Goal: Task Accomplishment & Management: Use online tool/utility

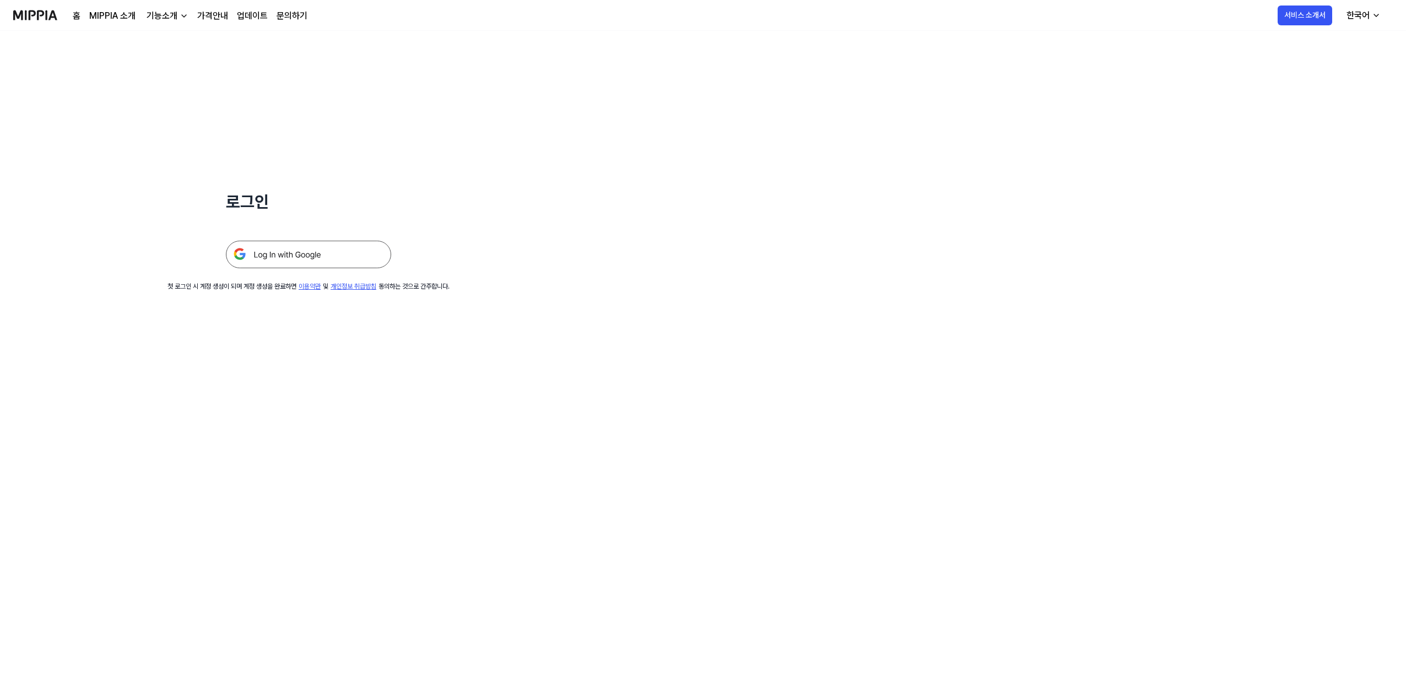
click at [318, 249] on img at bounding box center [308, 255] width 165 height 28
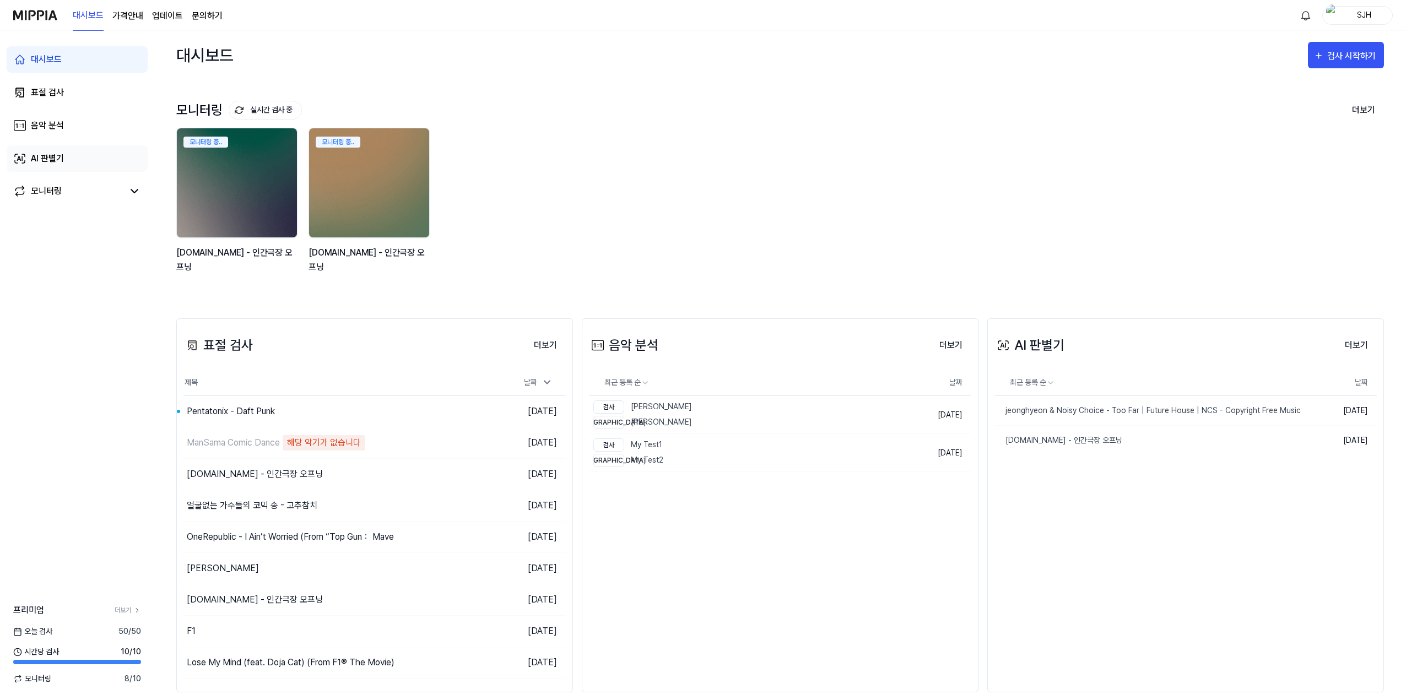
click at [74, 149] on link "AI 판별기" at bounding box center [77, 158] width 141 height 26
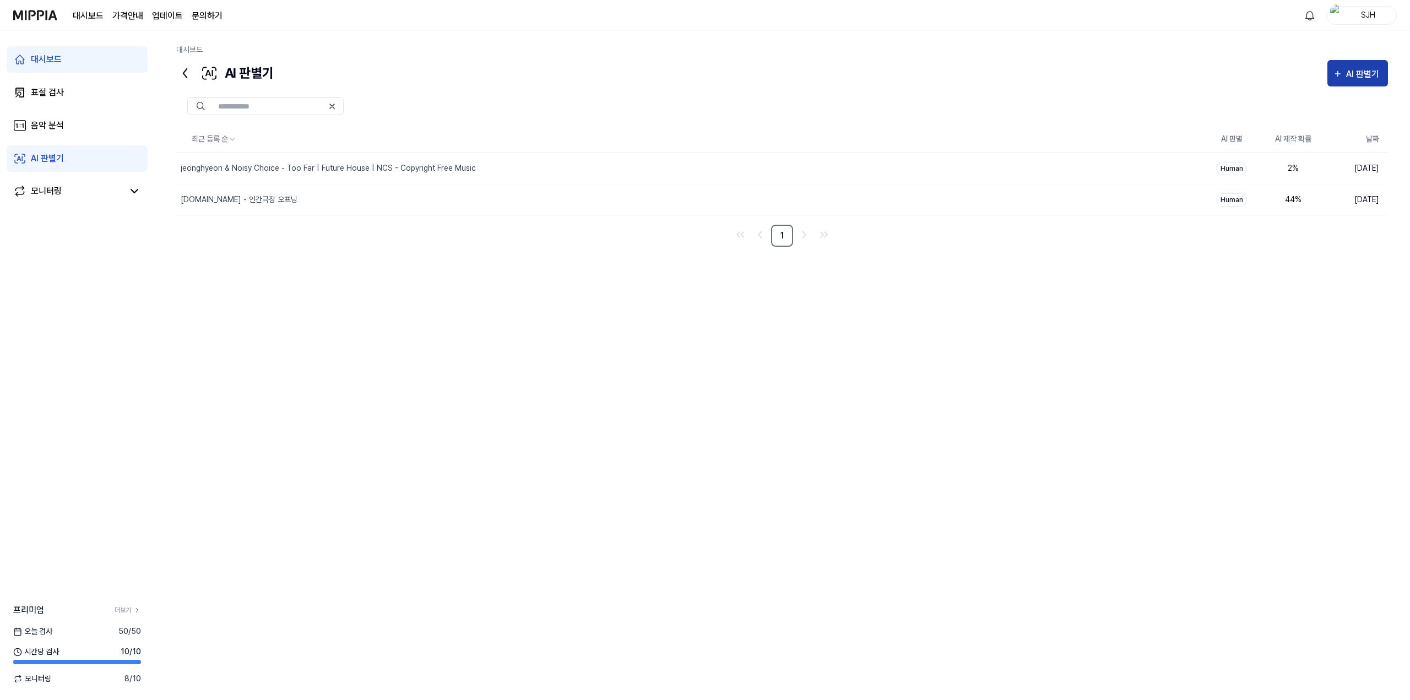
click at [1365, 74] on div "AI 판별기" at bounding box center [1364, 74] width 36 height 14
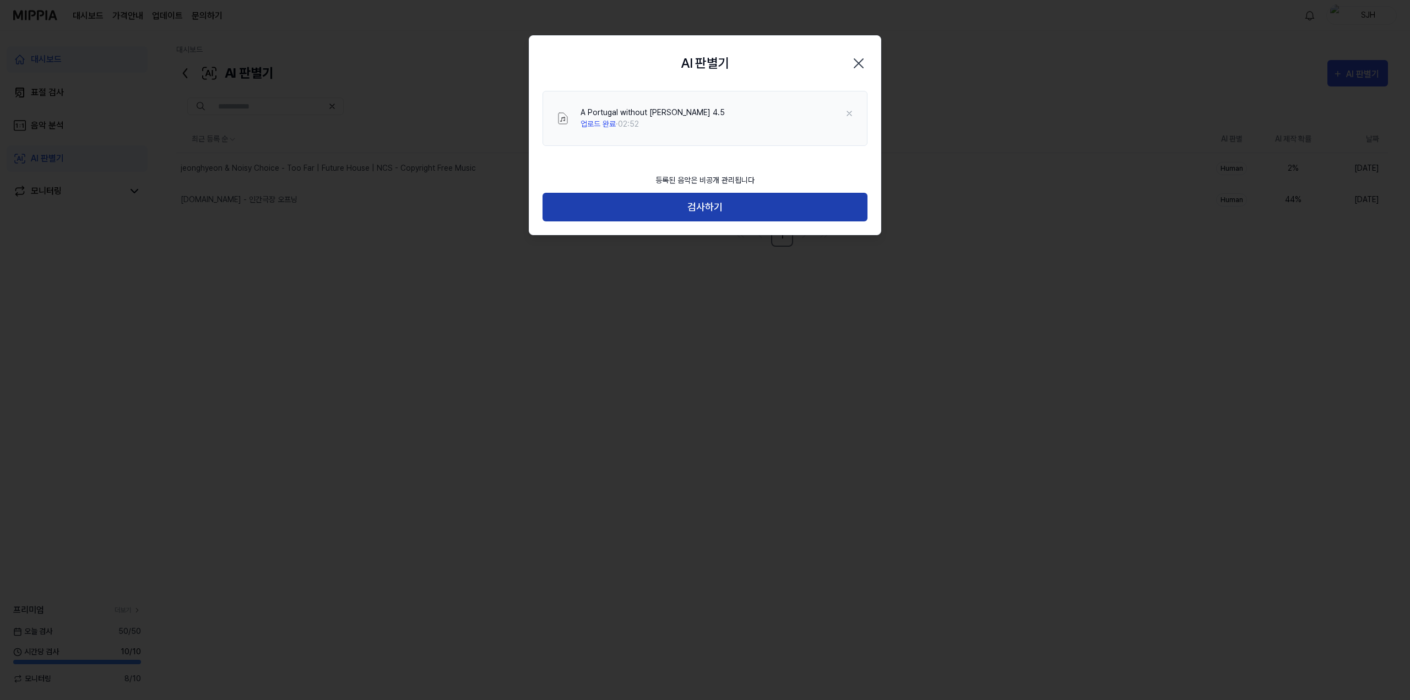
click at [720, 209] on button "검사하기" at bounding box center [705, 207] width 325 height 29
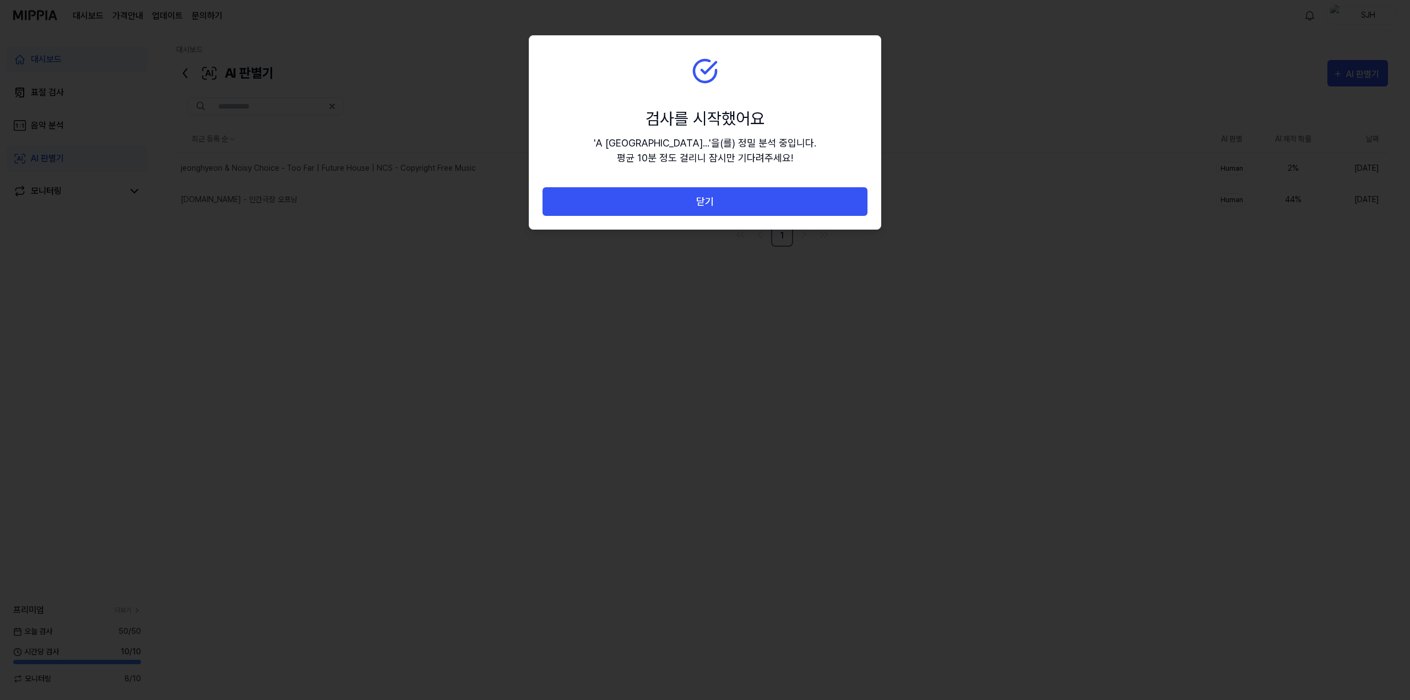
click at [720, 209] on button "닫기" at bounding box center [705, 201] width 325 height 29
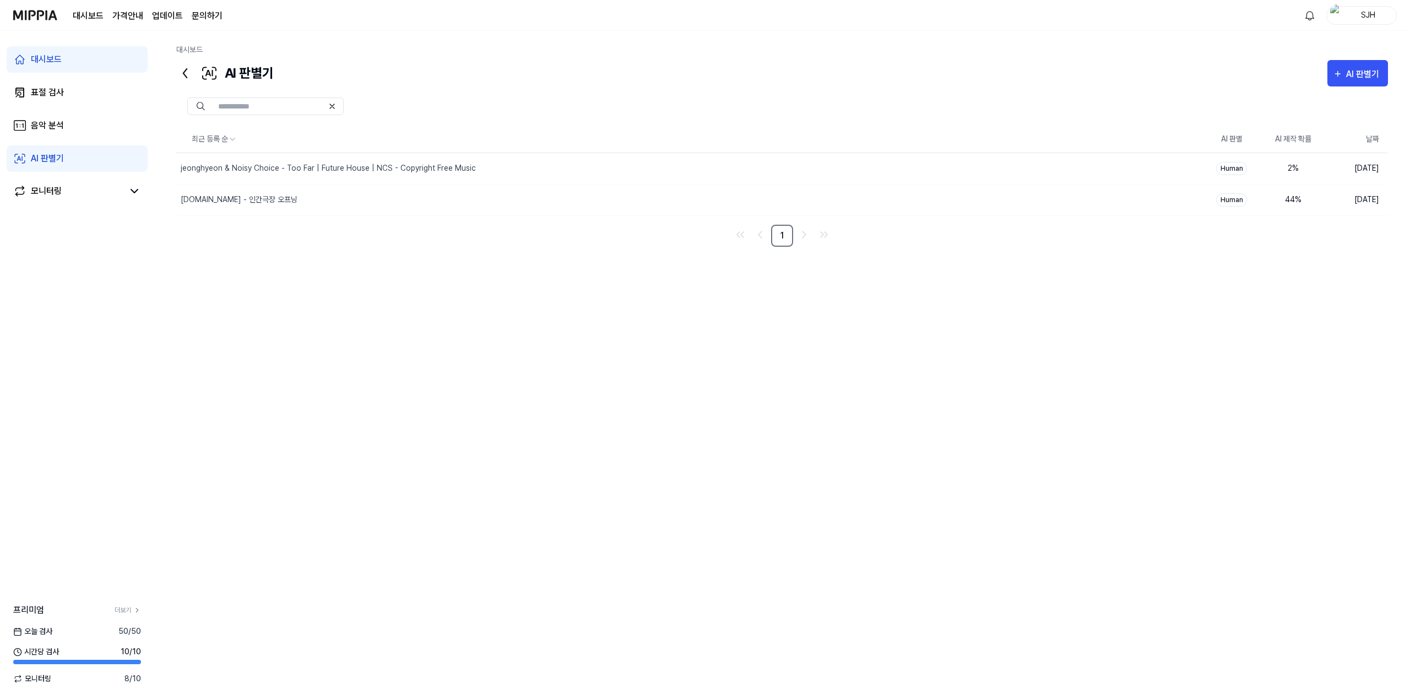
click at [484, 399] on div "최근 등록 순 AI 판별 AI 제작 확률 날짜 jeonghyeon & Noisy Choice - Too Far | Future House | …" at bounding box center [782, 353] width 1212 height 455
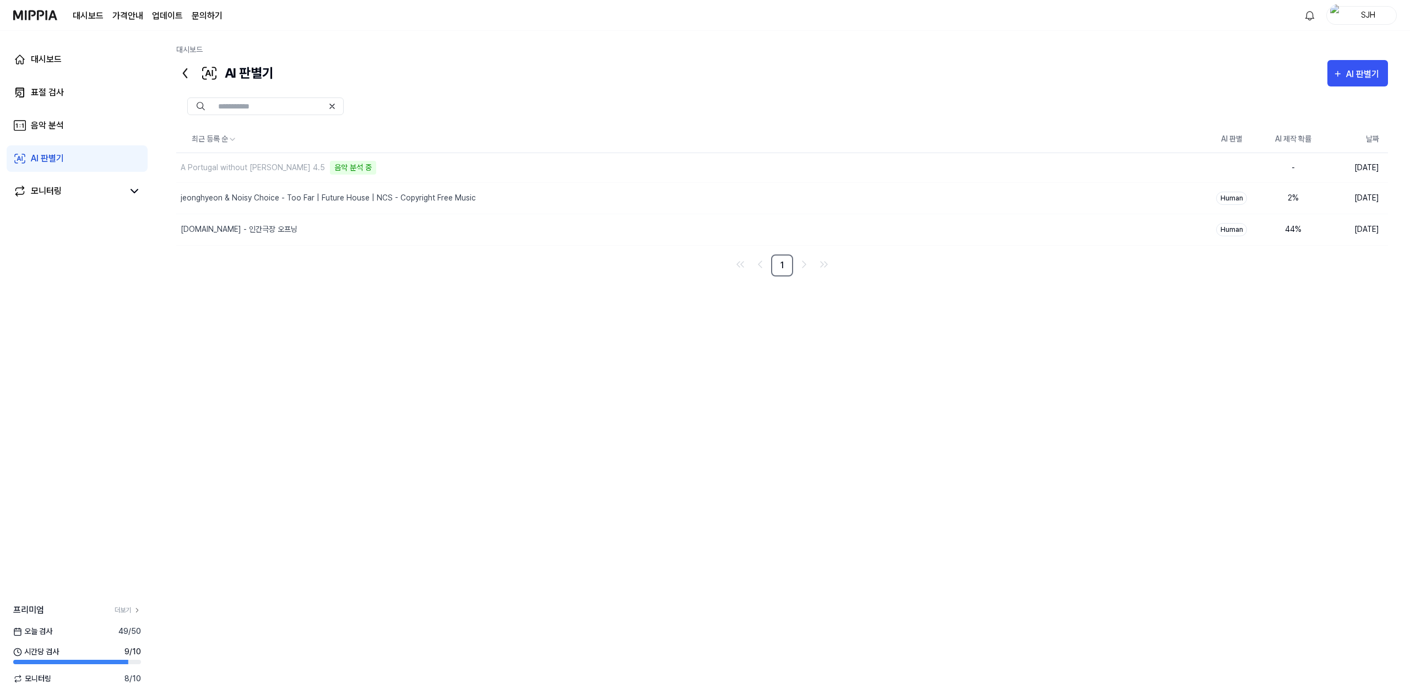
drag, startPoint x: 487, startPoint y: 396, endPoint x: 473, endPoint y: 397, distance: 14.4
click at [483, 396] on div "최근 등록 순 AI 판별 AI 제작 확률 날짜 A Portugal without Ronaldo 4.5 음악 분석 중 삭제 - 2025.09.0…" at bounding box center [782, 353] width 1212 height 455
click at [576, 350] on div "최근 등록 순 AI 판별 AI 제작 확률 날짜 A Portugal without [PERSON_NAME] 4.5 음악 분석 중 삭제 - [DA…" at bounding box center [782, 353] width 1212 height 455
click at [1049, 170] on div "A Portugal without [PERSON_NAME] 4.5" at bounding box center [666, 168] width 980 height 31
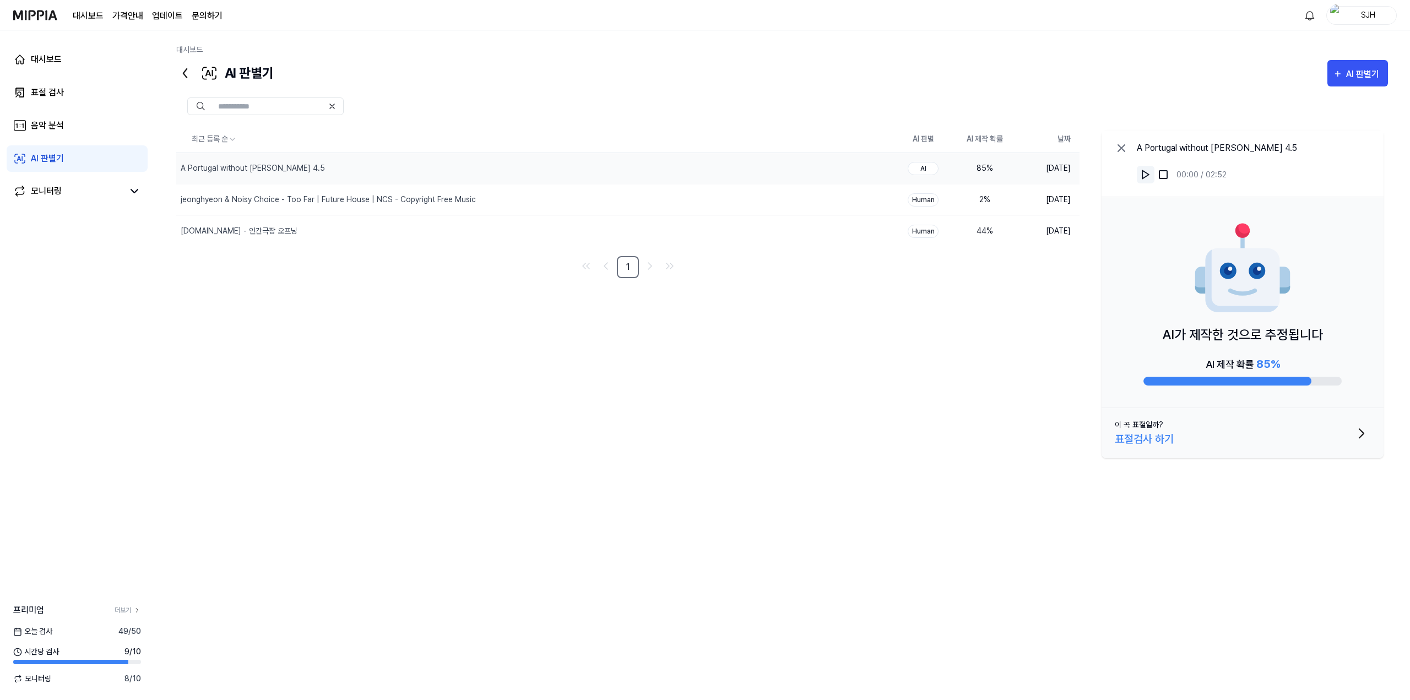
click at [1149, 174] on img at bounding box center [1145, 174] width 11 height 11
click at [72, 120] on link "음악 분석" at bounding box center [77, 125] width 141 height 26
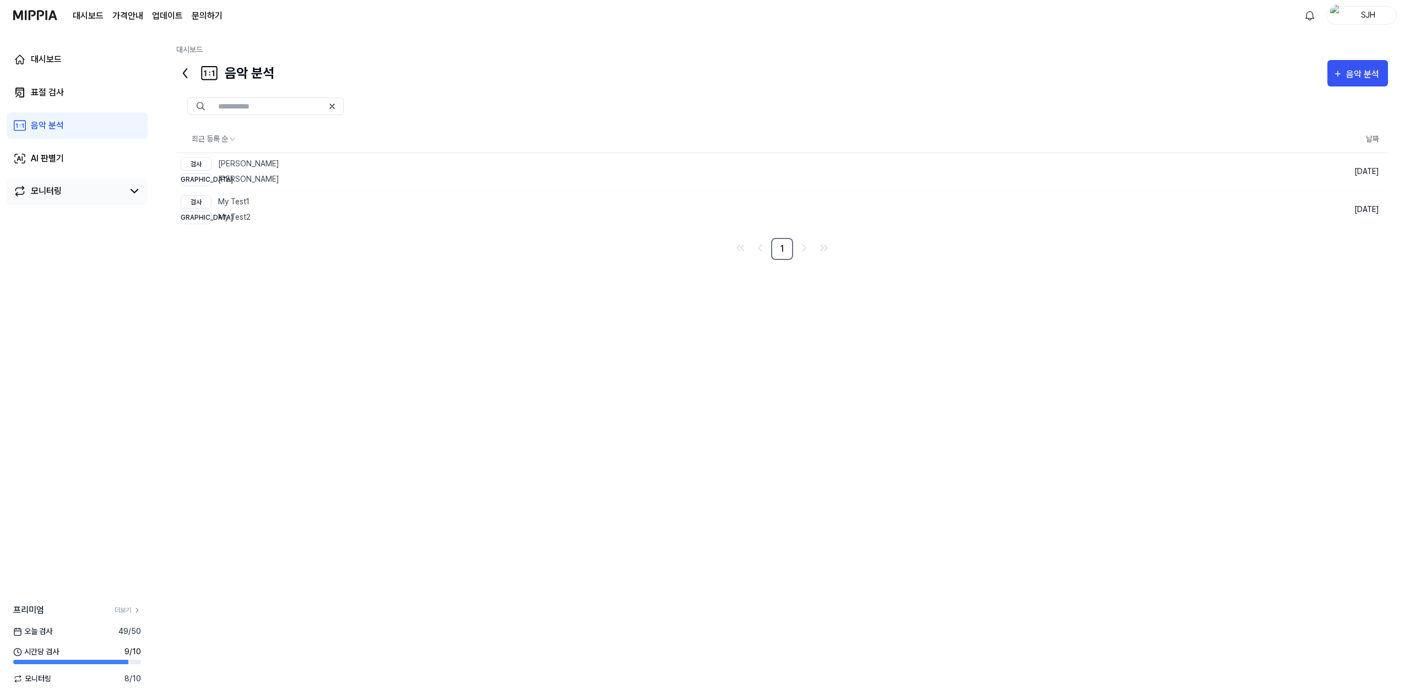
click at [71, 180] on div "모니터링" at bounding box center [77, 192] width 141 height 26
click at [80, 161] on link "AI 판별기" at bounding box center [77, 158] width 141 height 26
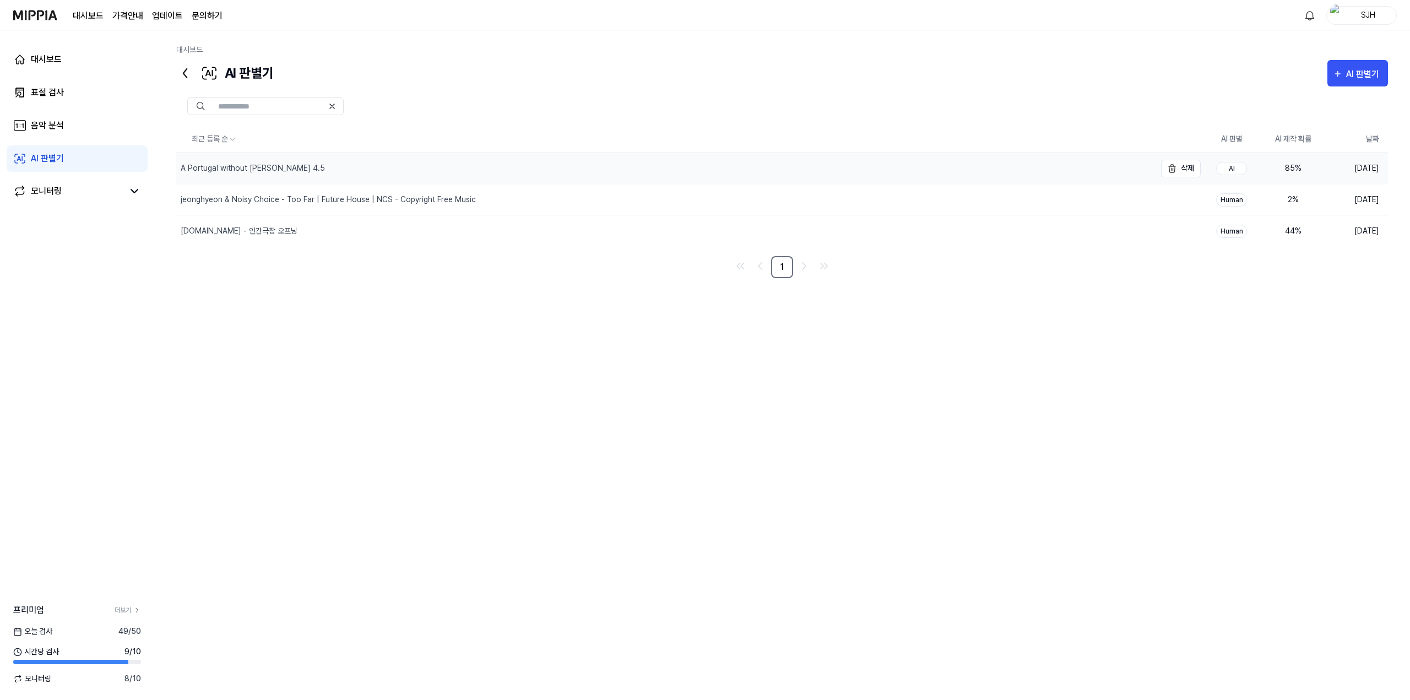
click at [316, 170] on div "A Portugal without [PERSON_NAME] 4.5" at bounding box center [666, 168] width 980 height 31
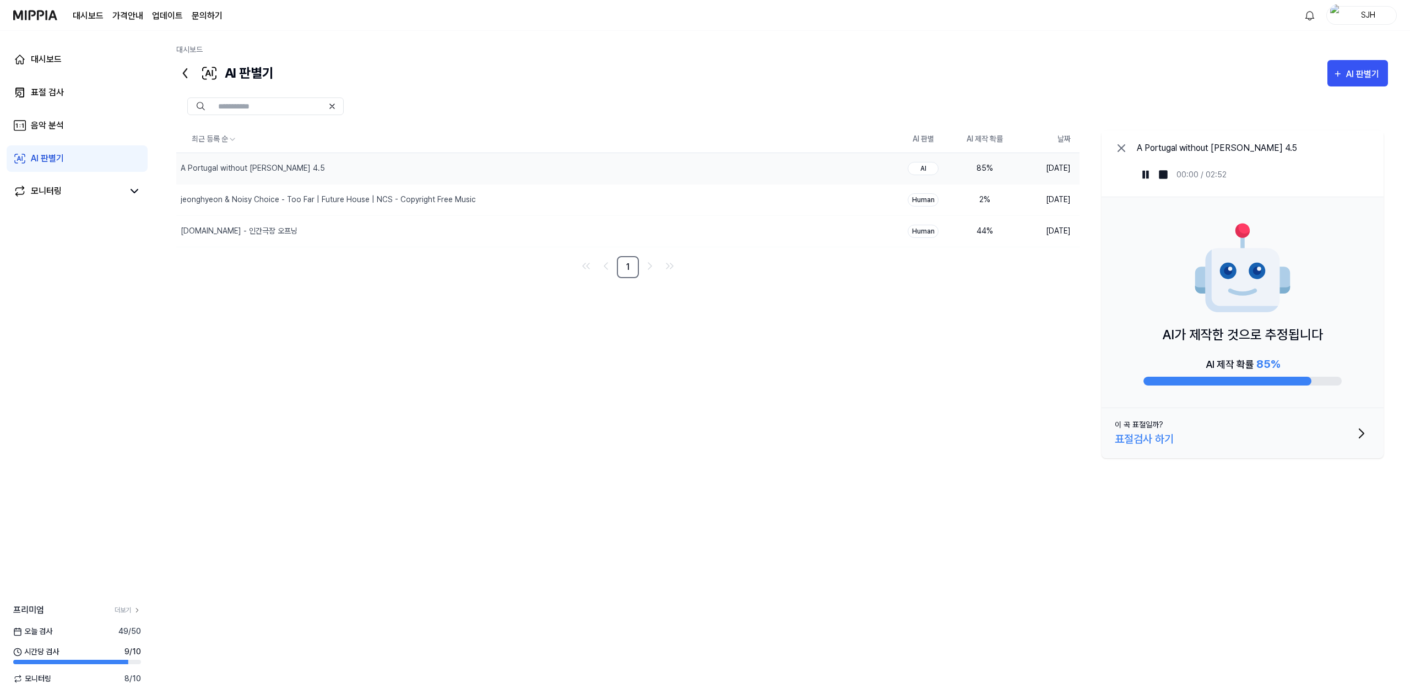
click at [1354, 435] on icon "button" at bounding box center [1362, 434] width 18 height 18
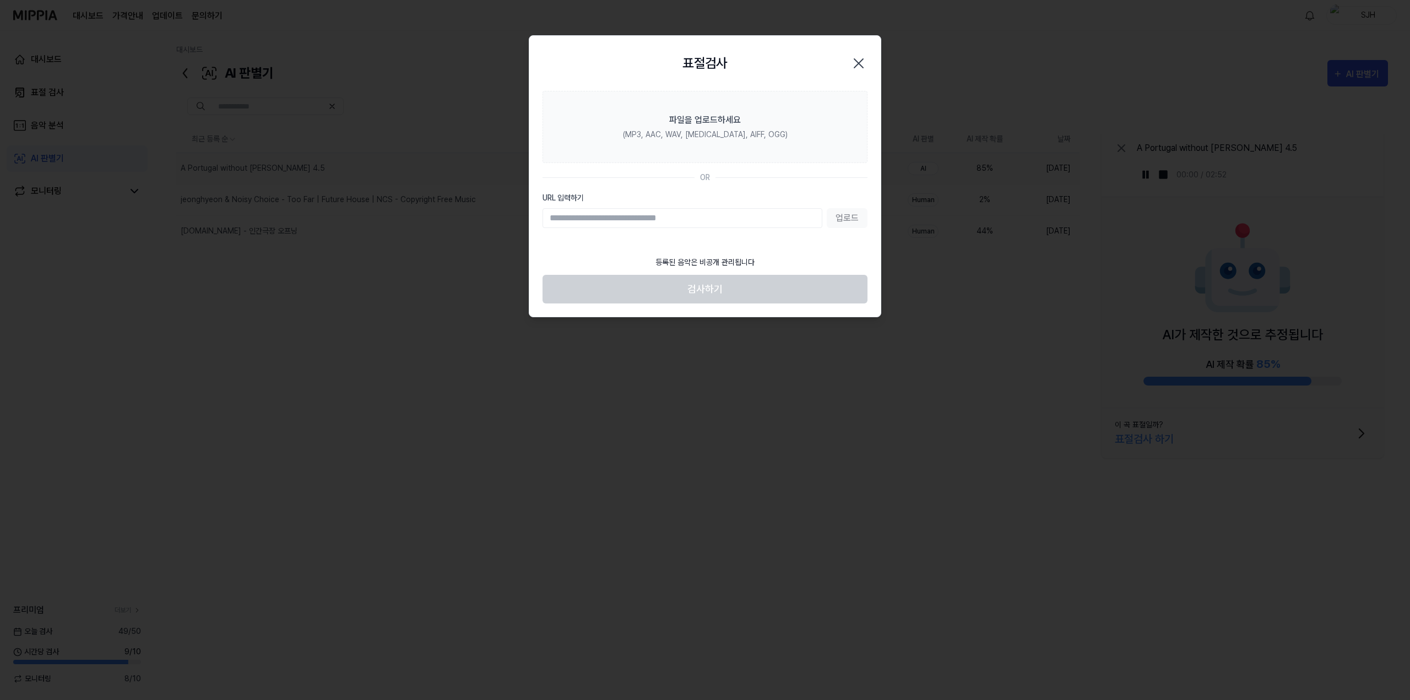
click at [857, 57] on icon "button" at bounding box center [859, 64] width 18 height 18
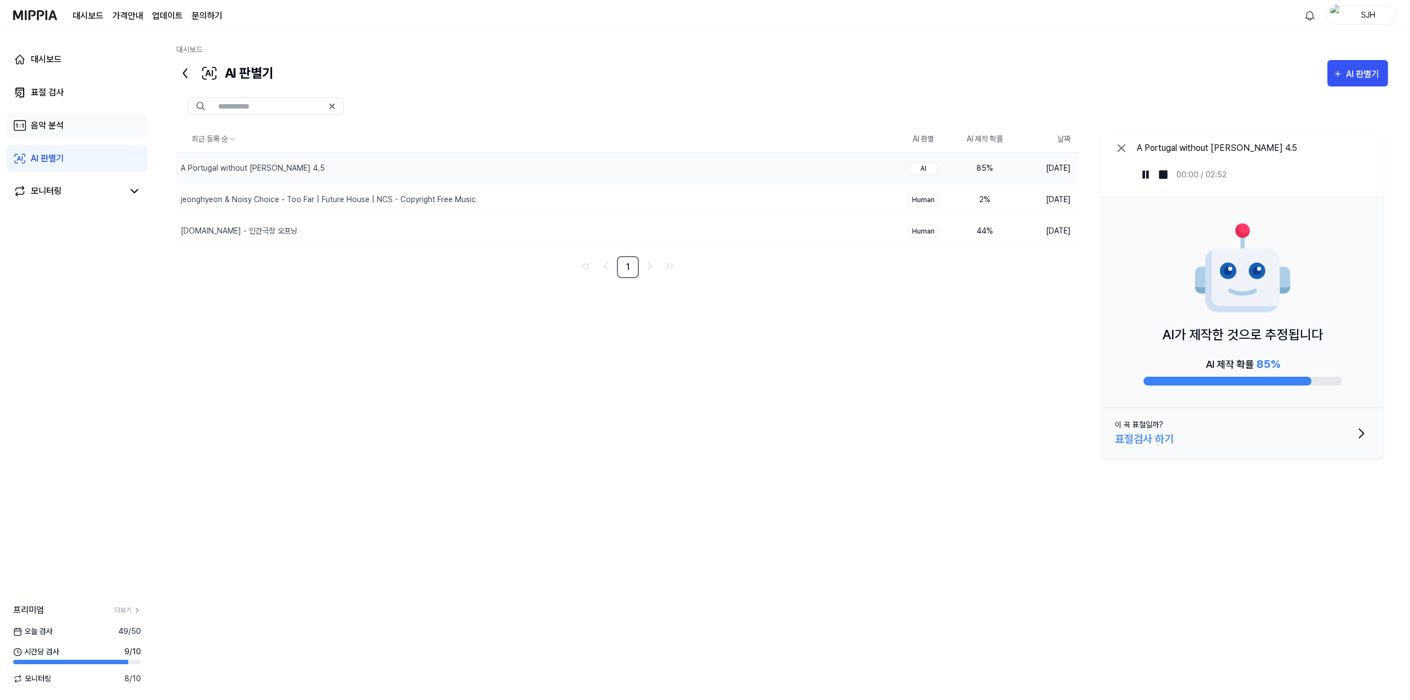
click at [92, 132] on link "음악 분석" at bounding box center [77, 125] width 141 height 26
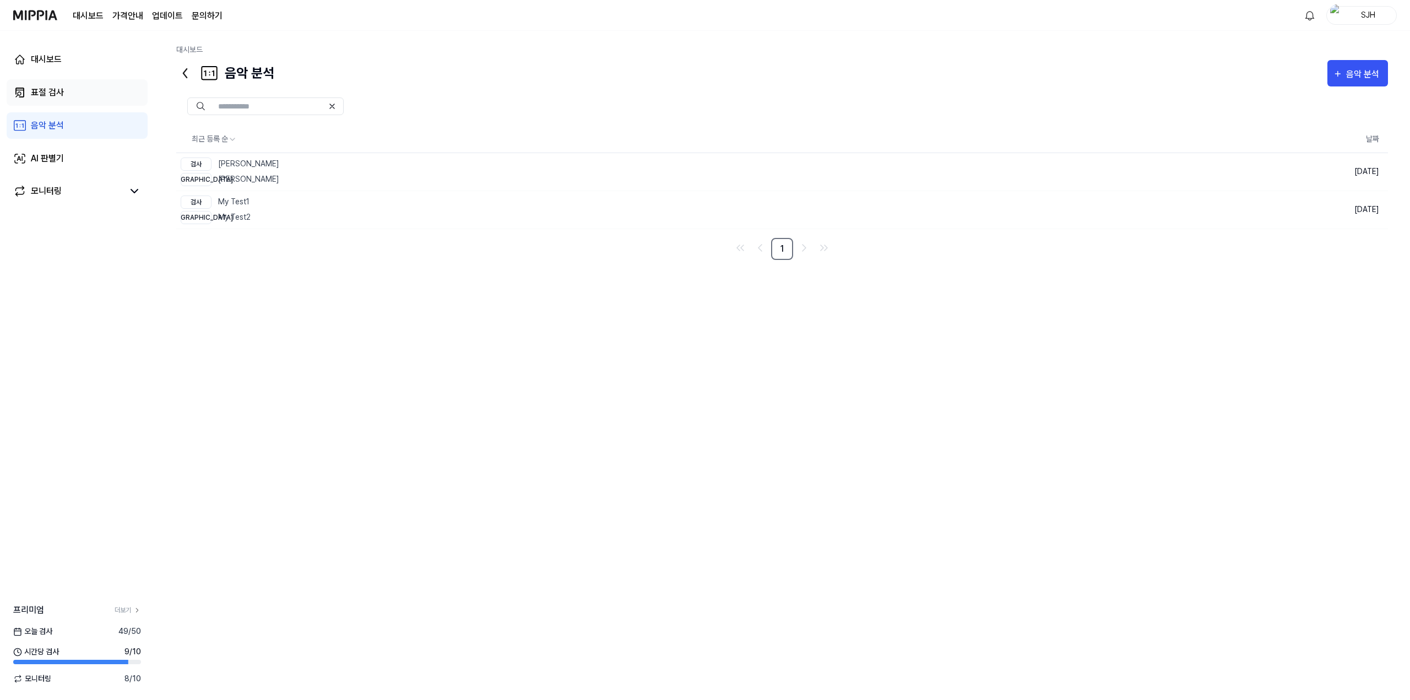
click at [74, 94] on link "표절 검사" at bounding box center [77, 92] width 141 height 26
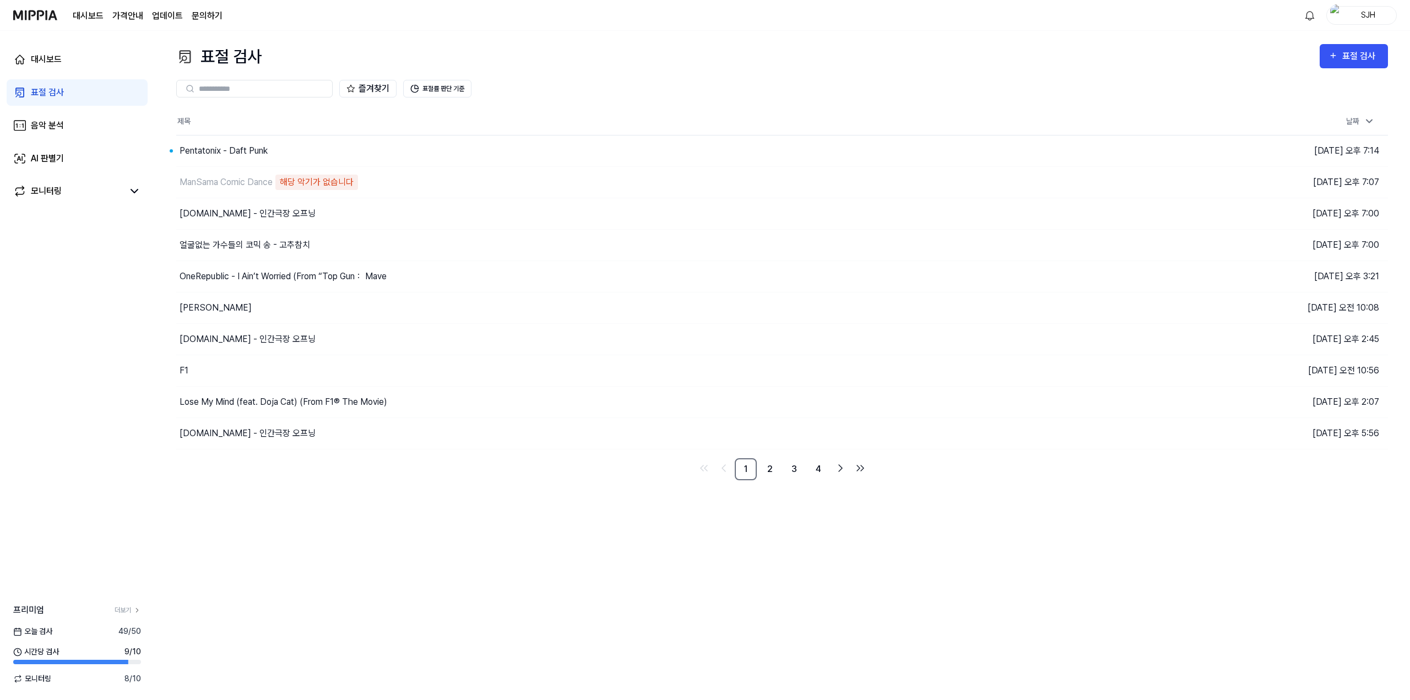
click at [71, 140] on div "대시보드 표절 검사 음악 분석 AI 판별기 모니터링" at bounding box center [77, 126] width 154 height 190
click at [65, 154] on link "AI 판별기" at bounding box center [77, 158] width 141 height 26
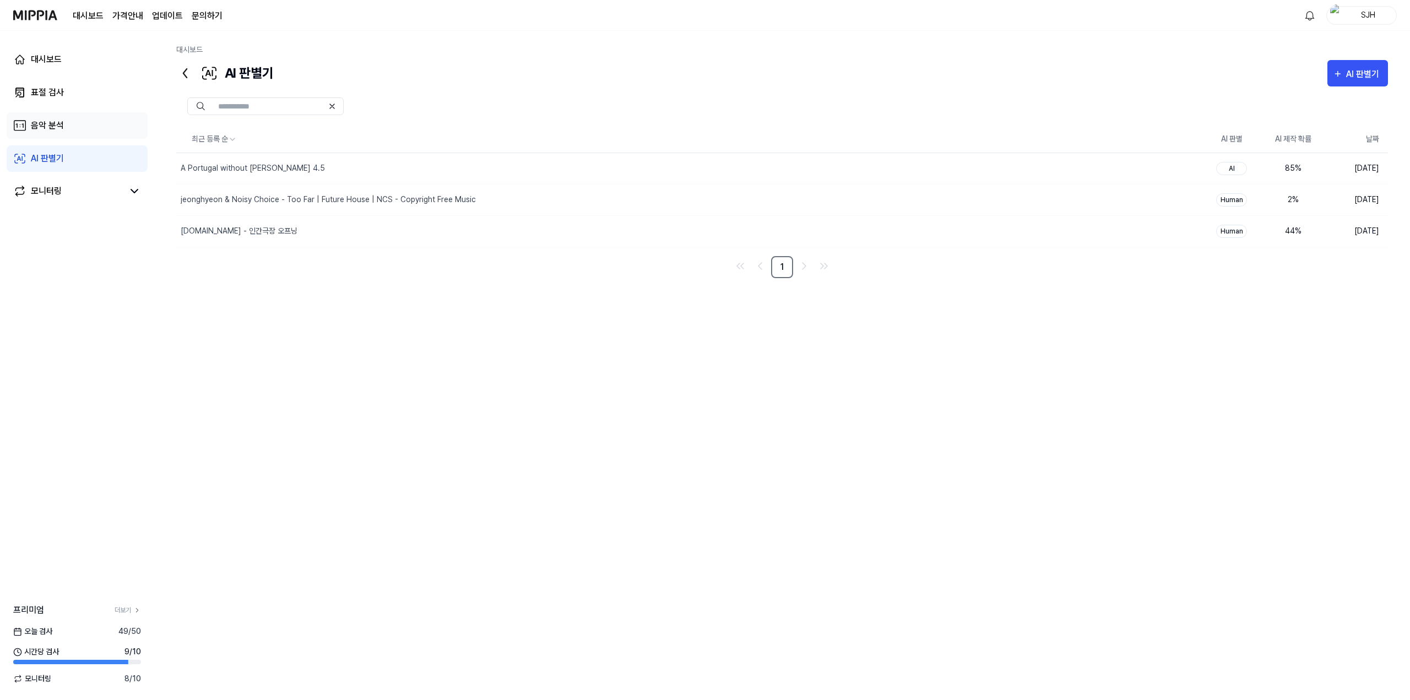
click at [69, 133] on link "음악 분석" at bounding box center [77, 125] width 141 height 26
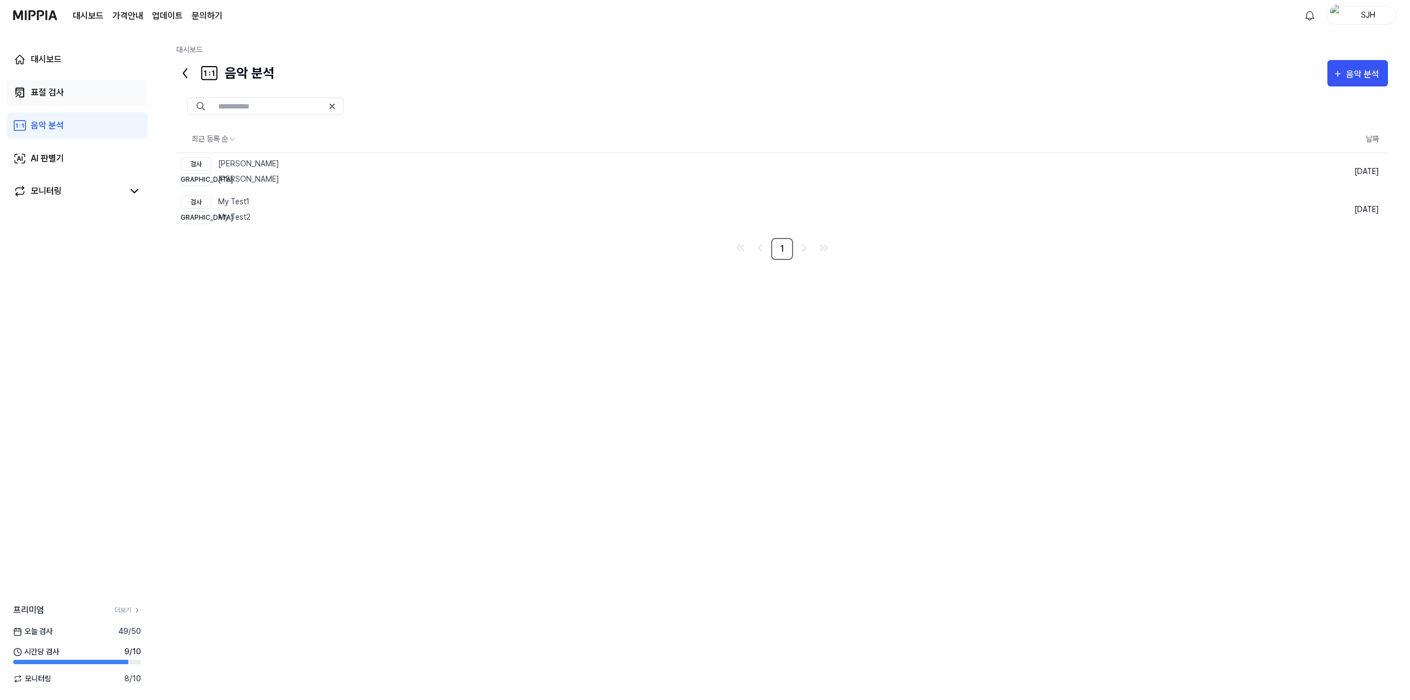
click at [77, 95] on link "표절 검사" at bounding box center [77, 92] width 141 height 26
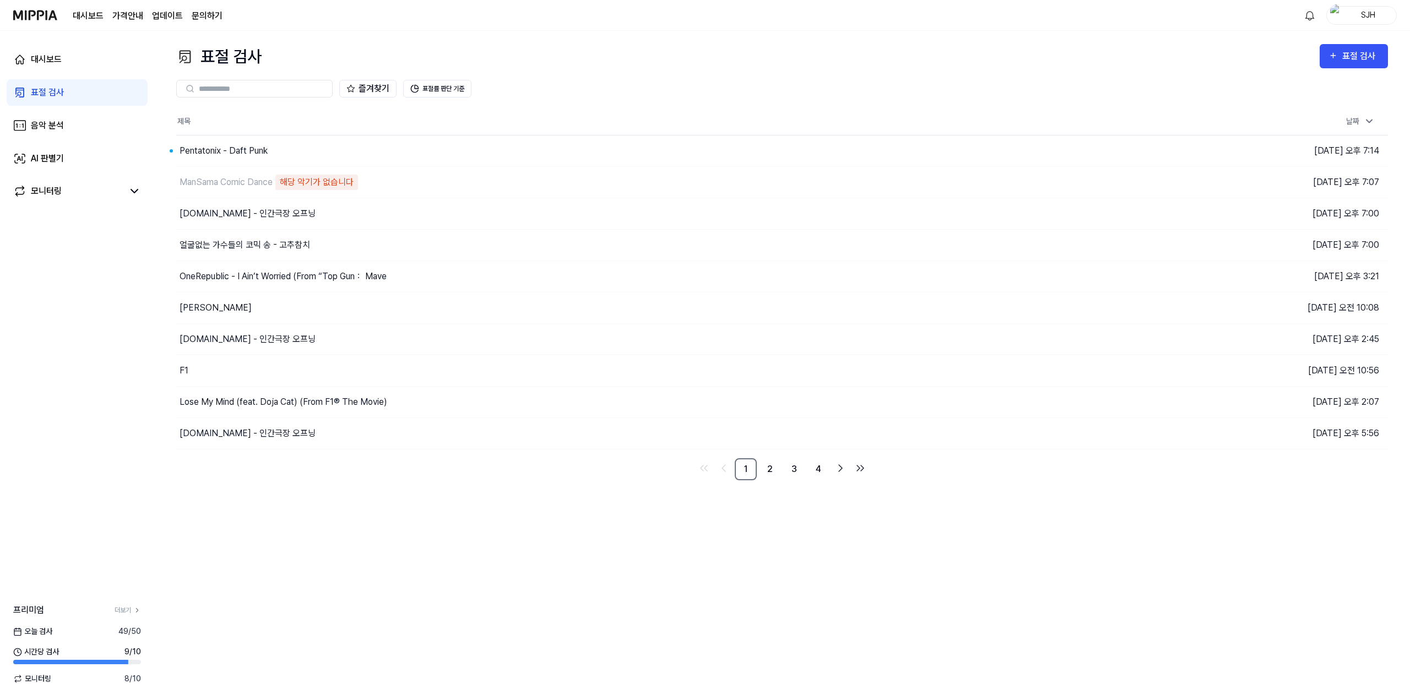
click at [74, 144] on div "대시보드 표절 검사 음악 분석 AI 판별기 모니터링" at bounding box center [77, 126] width 154 height 190
click at [78, 170] on link "AI 판별기" at bounding box center [77, 158] width 141 height 26
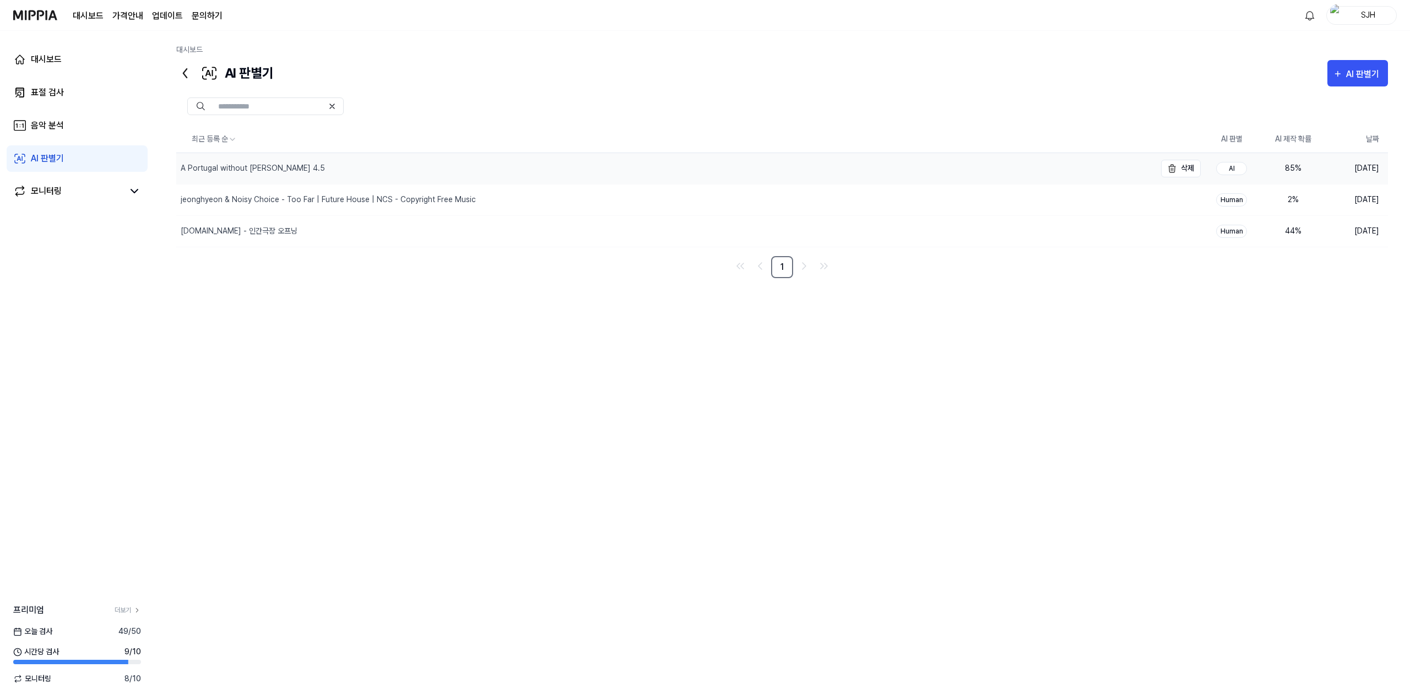
click at [296, 169] on div "A Portugal without [PERSON_NAME] 4.5" at bounding box center [666, 168] width 980 height 31
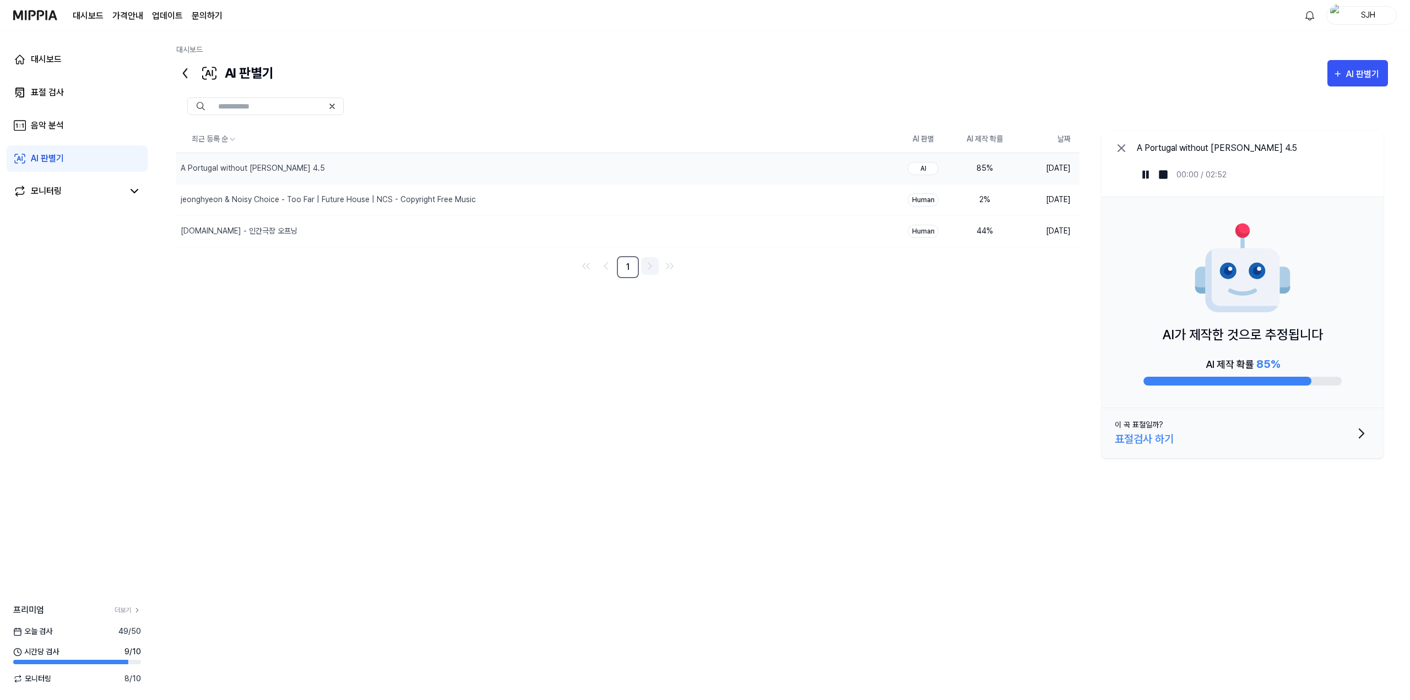
click at [647, 272] on icon "Go to next page" at bounding box center [649, 265] width 13 height 13
click at [626, 270] on link "1" at bounding box center [628, 267] width 22 height 22
click at [704, 326] on div "최근 등록 순 AI 판별 AI 제작 확률 날짜 A Portugal without Ronaldo 4.5 삭제 AI 85 % 2025.09.08.…" at bounding box center [782, 353] width 1212 height 455
drag, startPoint x: 433, startPoint y: 415, endPoint x: 437, endPoint y: 389, distance: 26.3
click at [436, 410] on div "최근 등록 순 AI 판별 AI 제작 확률 날짜 A Portugal without Ronaldo 4.5 삭제 AI 85 % 2025.09.08.…" at bounding box center [782, 353] width 1212 height 455
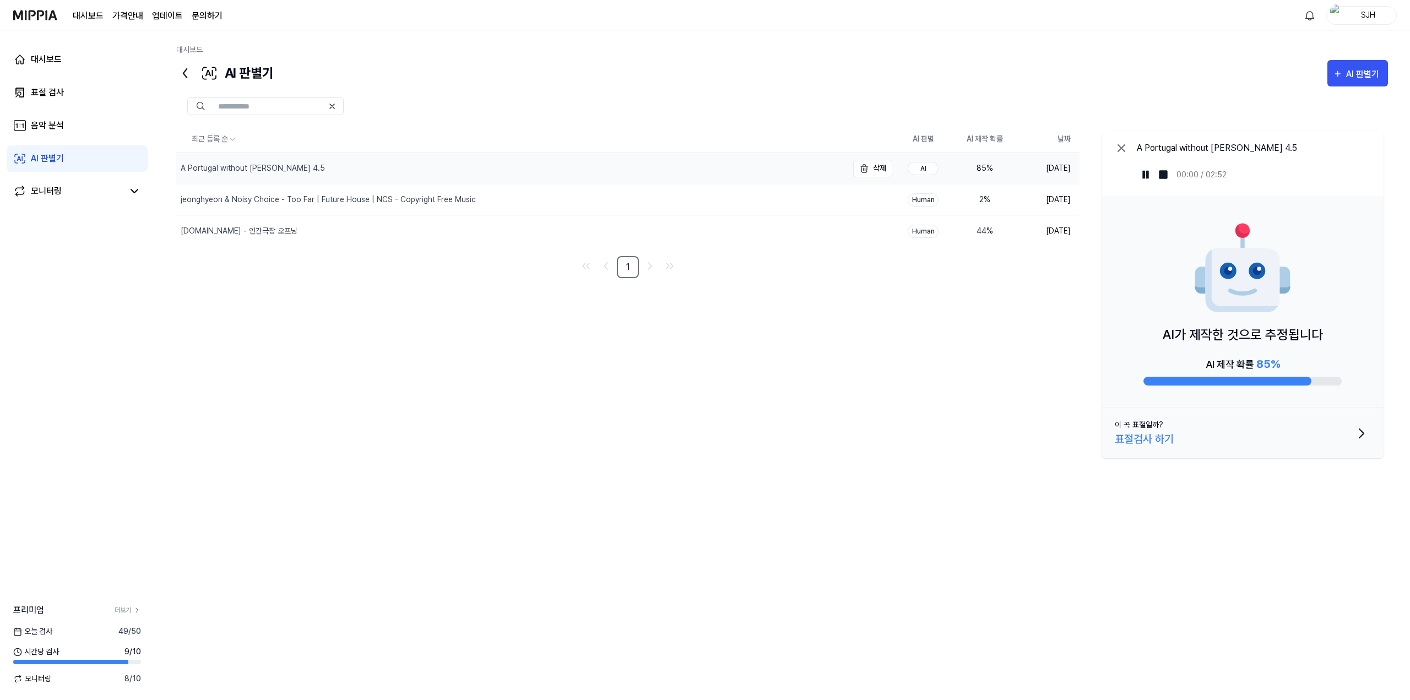
click at [277, 170] on div "A Portugal without [PERSON_NAME] 4.5" at bounding box center [253, 169] width 144 height 12
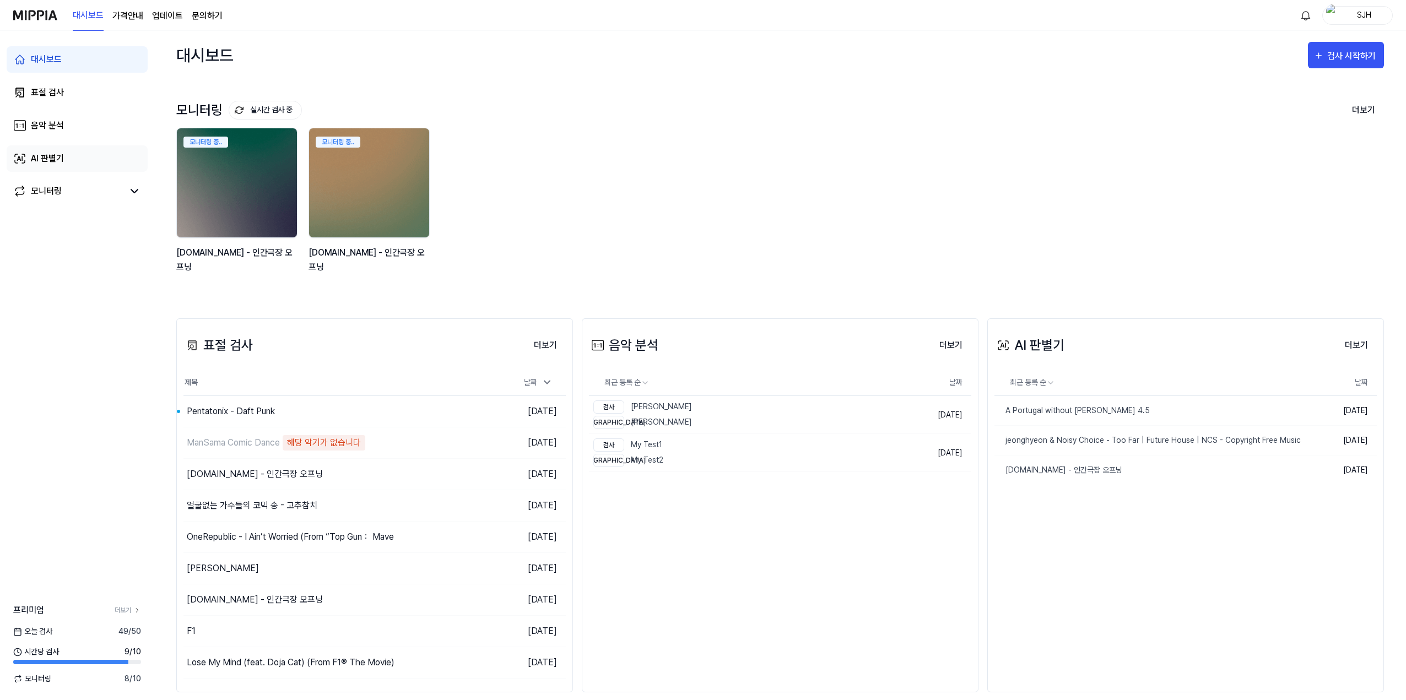
click at [53, 155] on div "AI 판별기" at bounding box center [47, 158] width 33 height 13
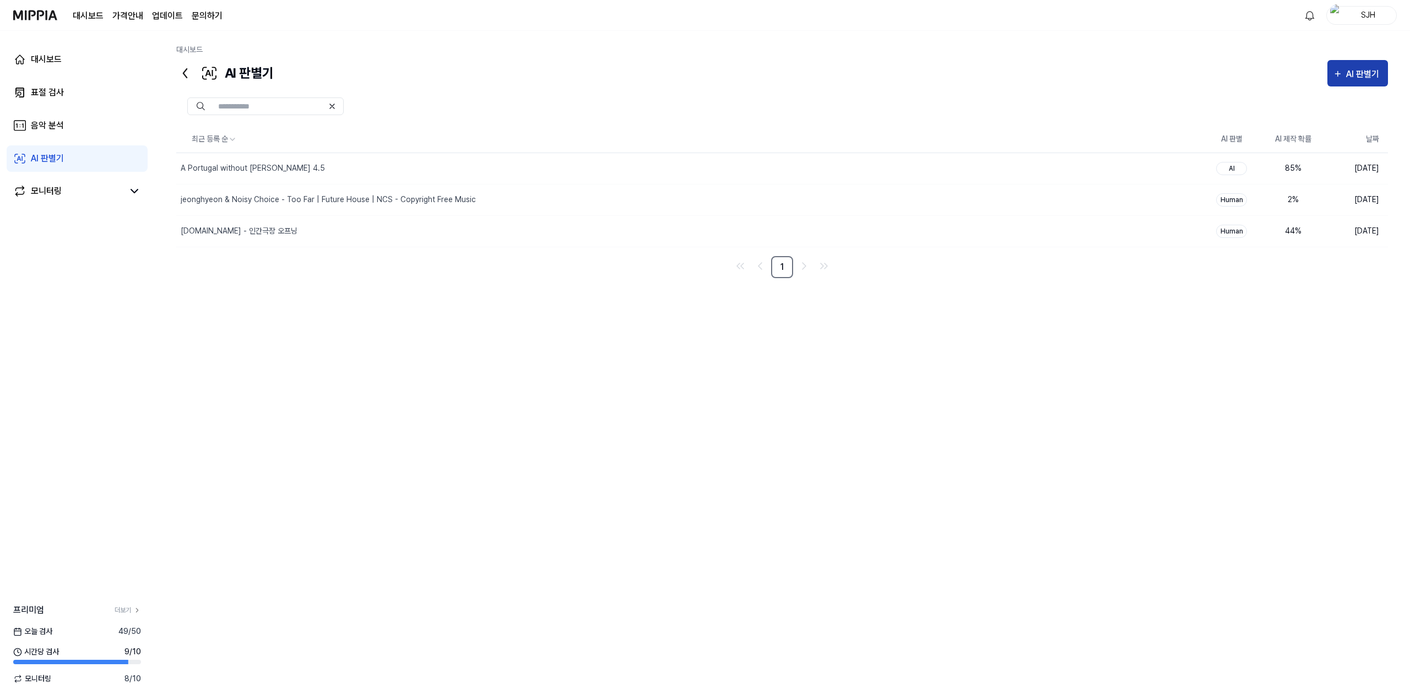
click at [1372, 77] on div "AI 판별기" at bounding box center [1364, 74] width 36 height 14
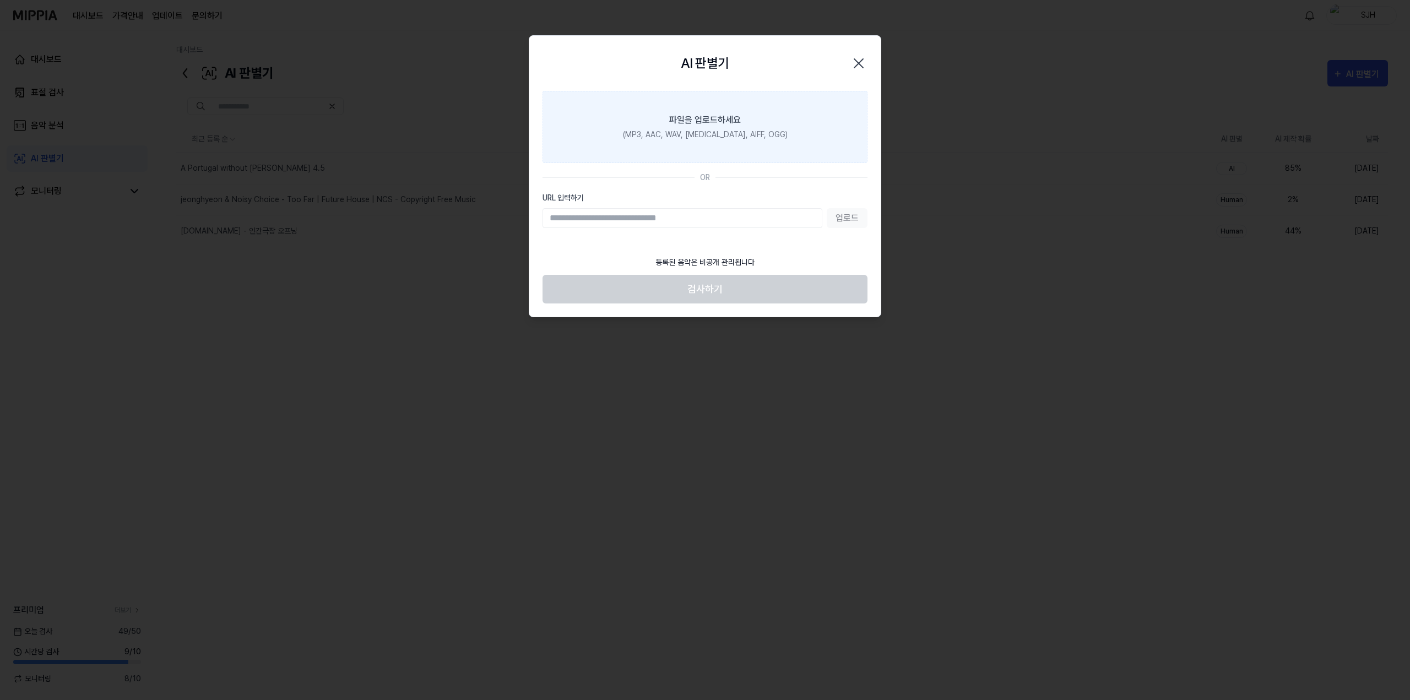
click at [768, 130] on label "파일을 업로드하세요 (MP3, AAC, WAV, FLAC, AIFF, OGG)" at bounding box center [705, 127] width 325 height 72
click at [0, 0] on input "파일을 업로드하세요 (MP3, AAC, WAV, FLAC, AIFF, OGG)" at bounding box center [0, 0] width 0 height 0
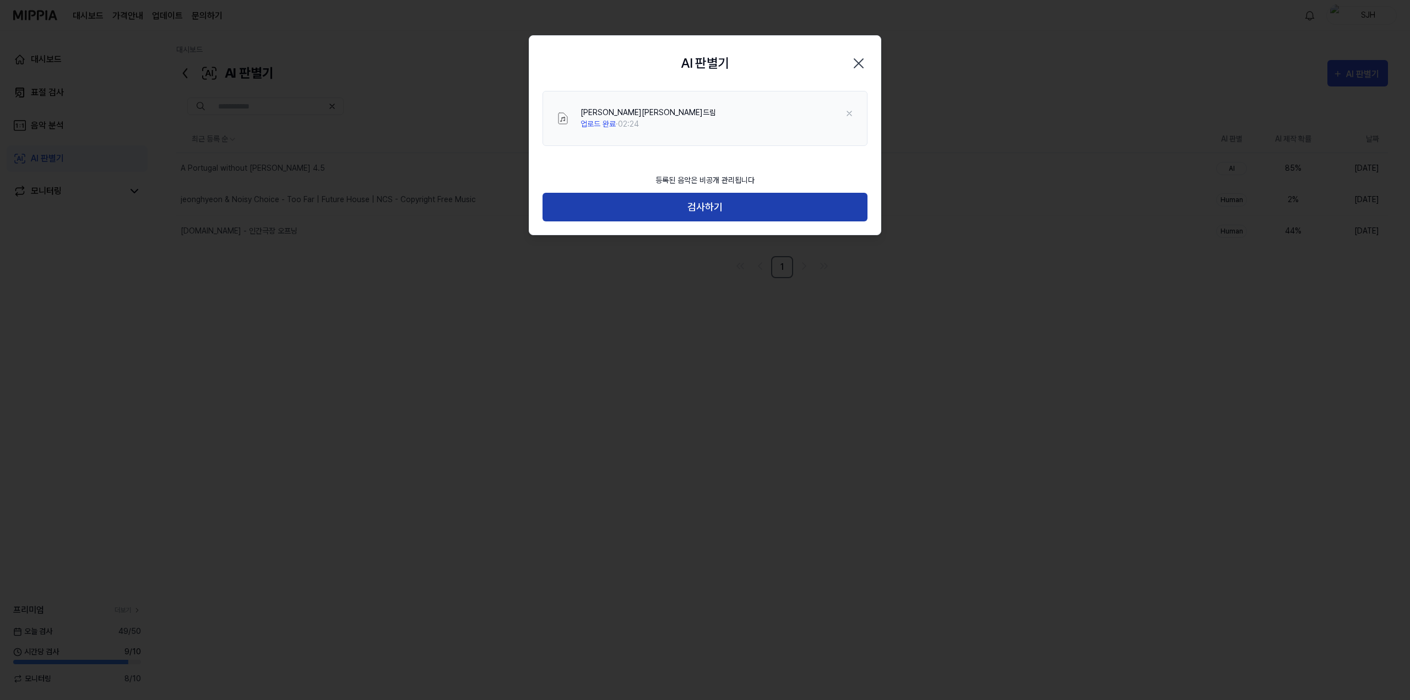
click at [711, 215] on button "검사하기" at bounding box center [705, 207] width 325 height 29
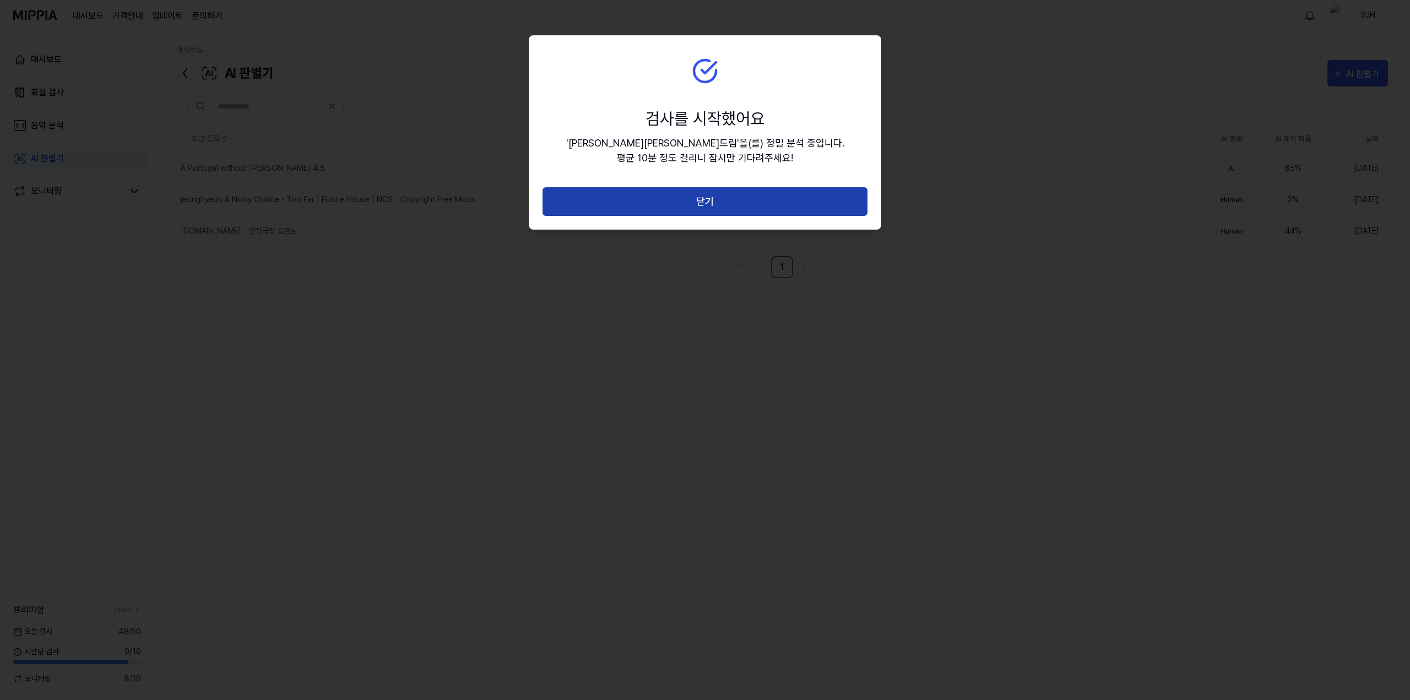
click at [721, 207] on button "닫기" at bounding box center [705, 201] width 325 height 29
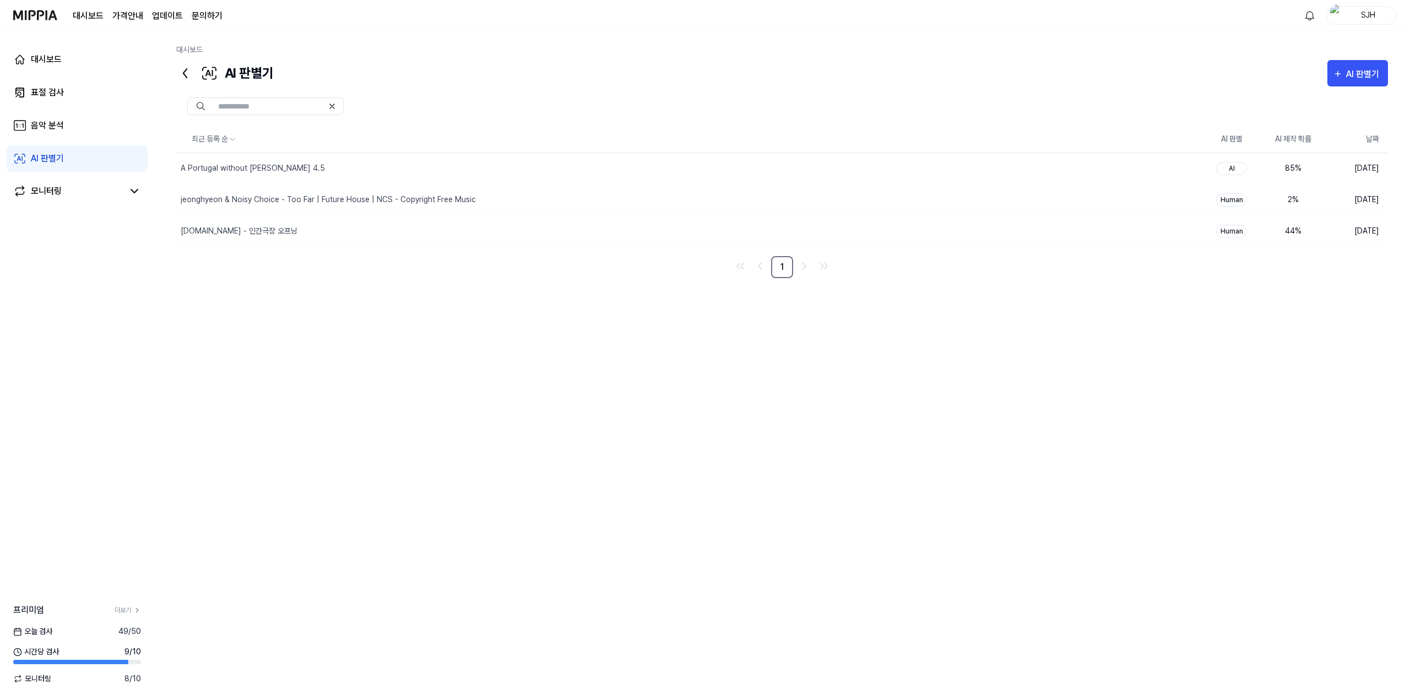
click at [612, 405] on div "최근 등록 순 AI 판별 AI 제작 확률 날짜 A Portugal without Ronaldo 4.5 삭제 AI 85 % 2025.09.08.…" at bounding box center [782, 353] width 1212 height 455
click at [579, 170] on div "김창섭의 건드림 검사 대기중" at bounding box center [666, 167] width 980 height 29
click at [837, 534] on div "최근 등록 순 AI 판별 AI 제작 확률 날짜 김창섭의 건드림 음악 분석 중 삭제 - 2025.09.08. A Portugal without …" at bounding box center [782, 353] width 1212 height 455
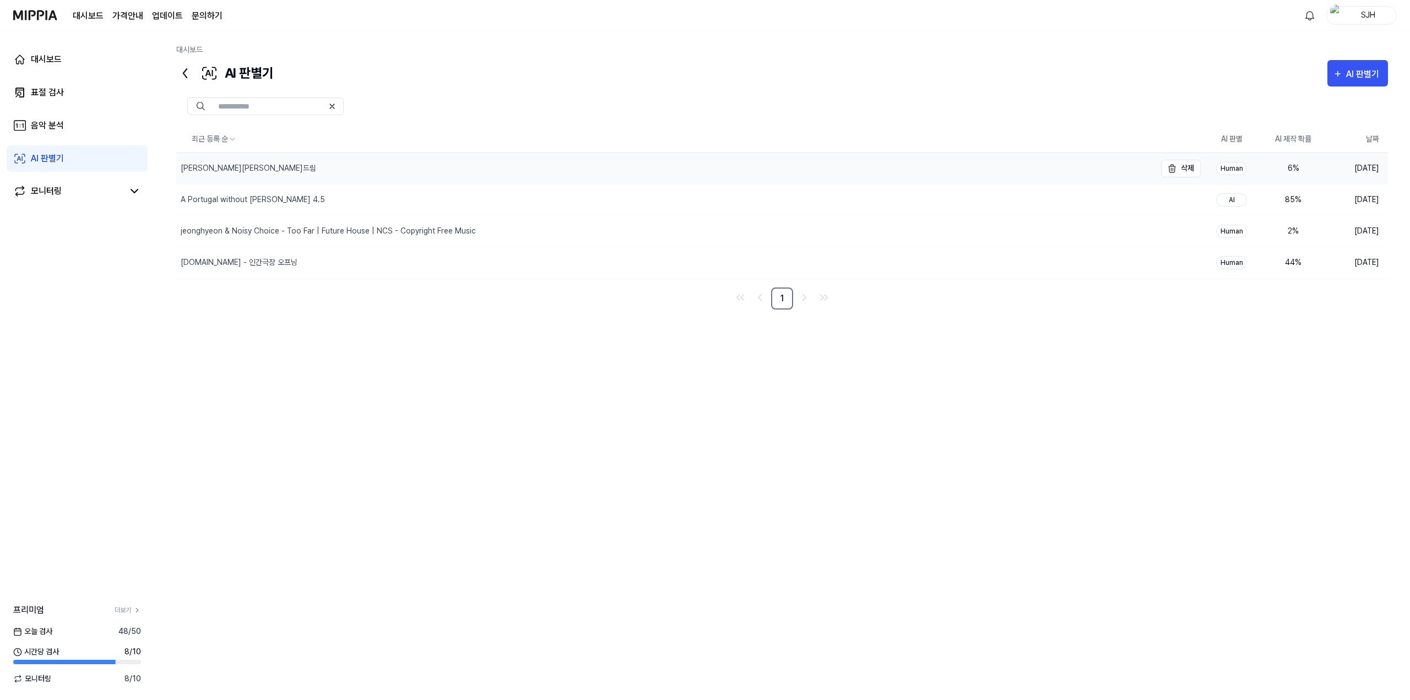
click at [233, 163] on div "[PERSON_NAME][PERSON_NAME]드림" at bounding box center [666, 168] width 980 height 31
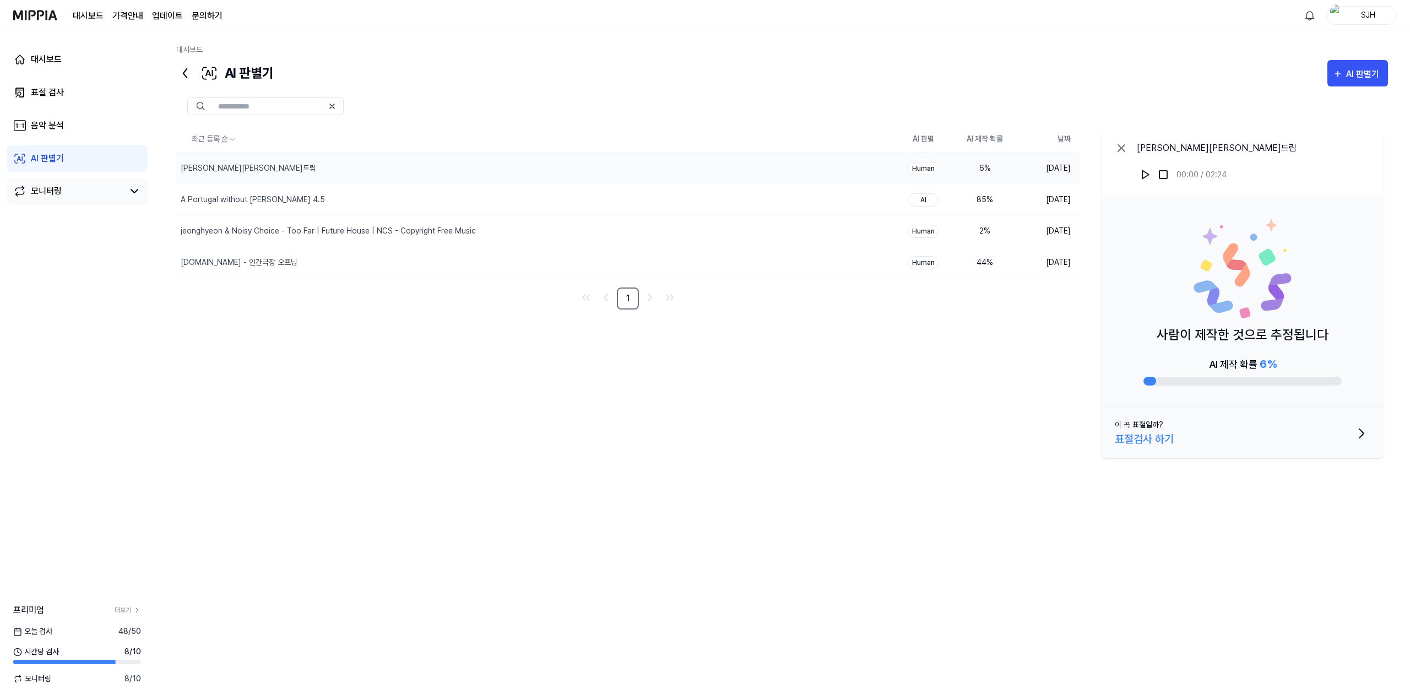
click at [127, 193] on div "모니터링" at bounding box center [77, 191] width 128 height 13
click at [132, 188] on icon at bounding box center [134, 191] width 13 height 13
click at [133, 188] on icon at bounding box center [134, 191] width 13 height 13
click at [142, 193] on div "모니터링 y2mate.com - 인간극장 오프닝 0 y2mate.com - 인간극장 오프닝 0" at bounding box center [77, 211] width 141 height 65
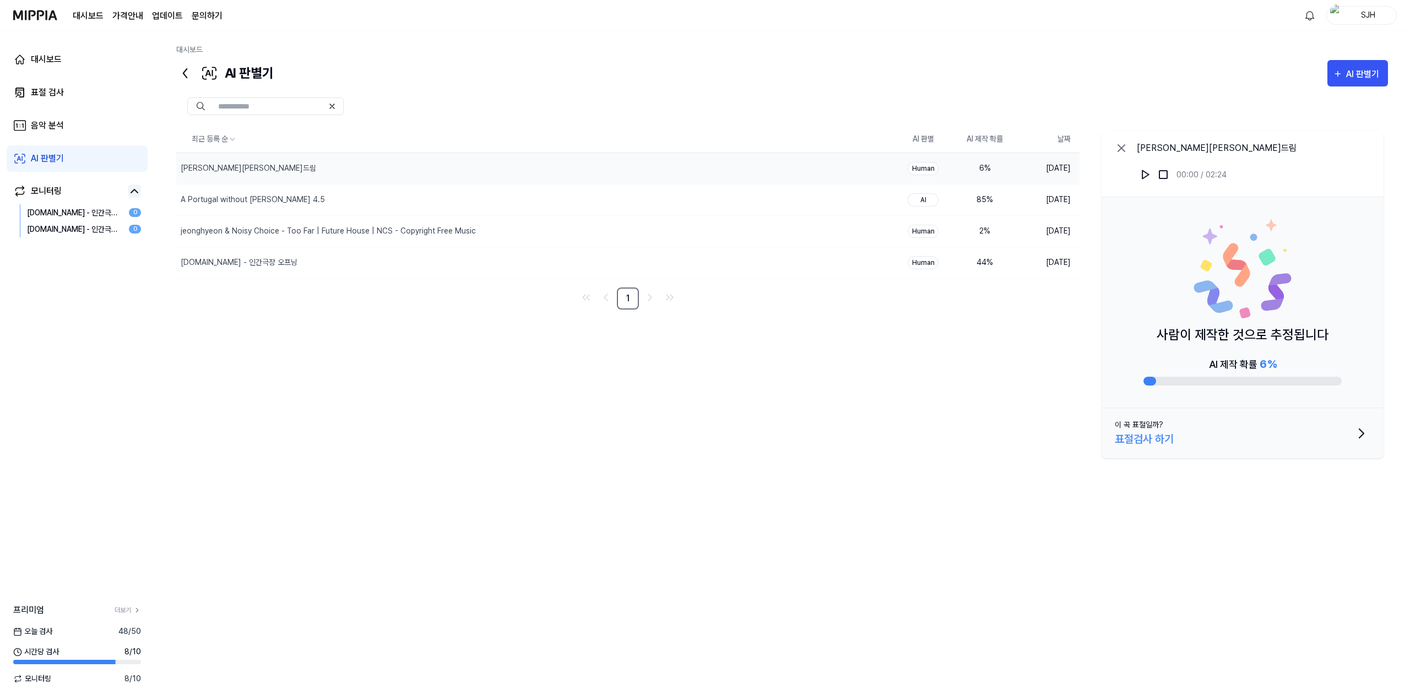
click at [136, 193] on icon at bounding box center [134, 191] width 13 height 13
click at [122, 126] on link "음악 분석" at bounding box center [77, 125] width 141 height 26
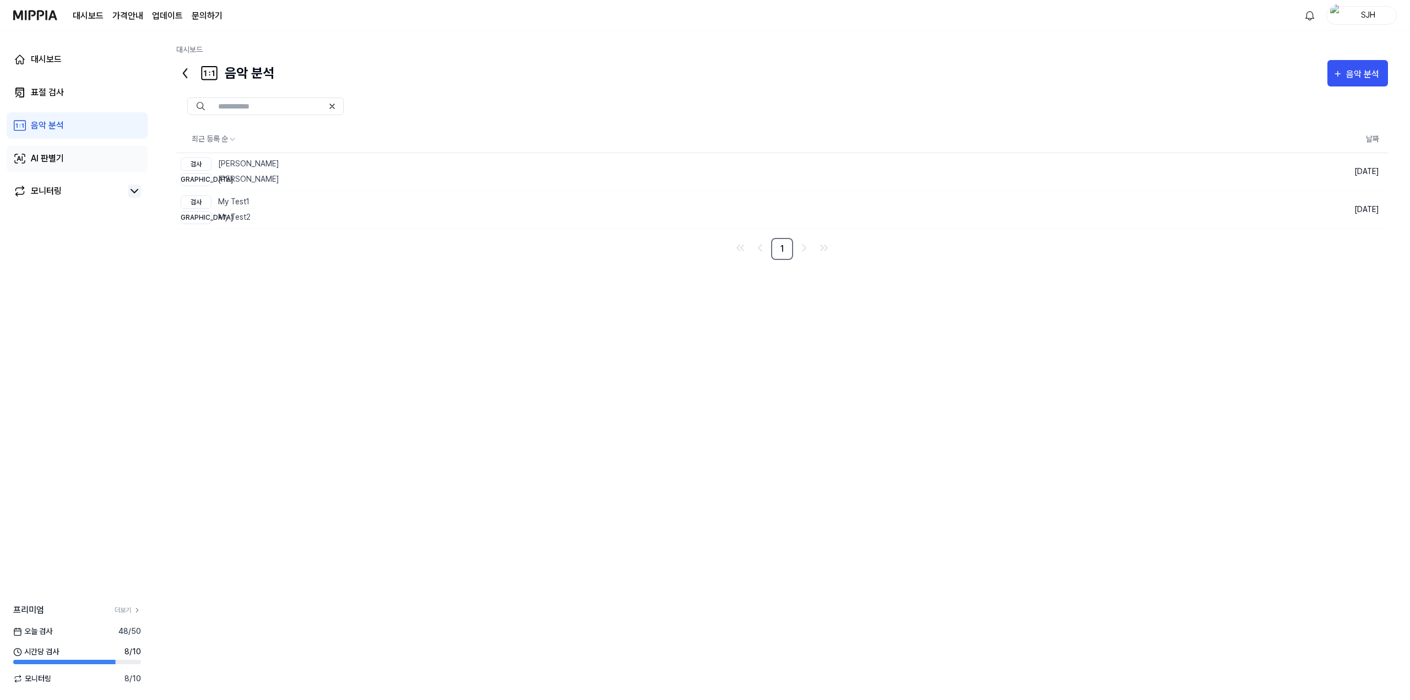
click at [115, 165] on link "AI 판별기" at bounding box center [77, 158] width 141 height 26
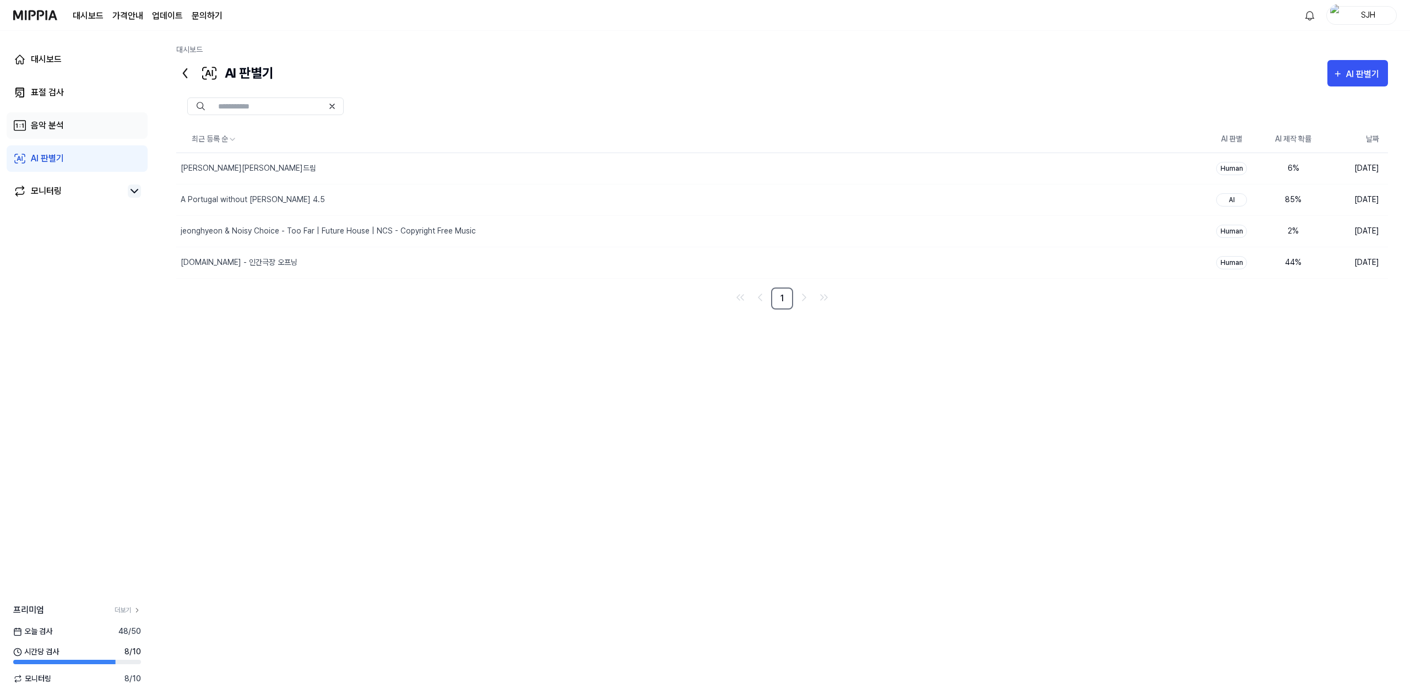
click at [95, 133] on link "음악 분석" at bounding box center [77, 125] width 141 height 26
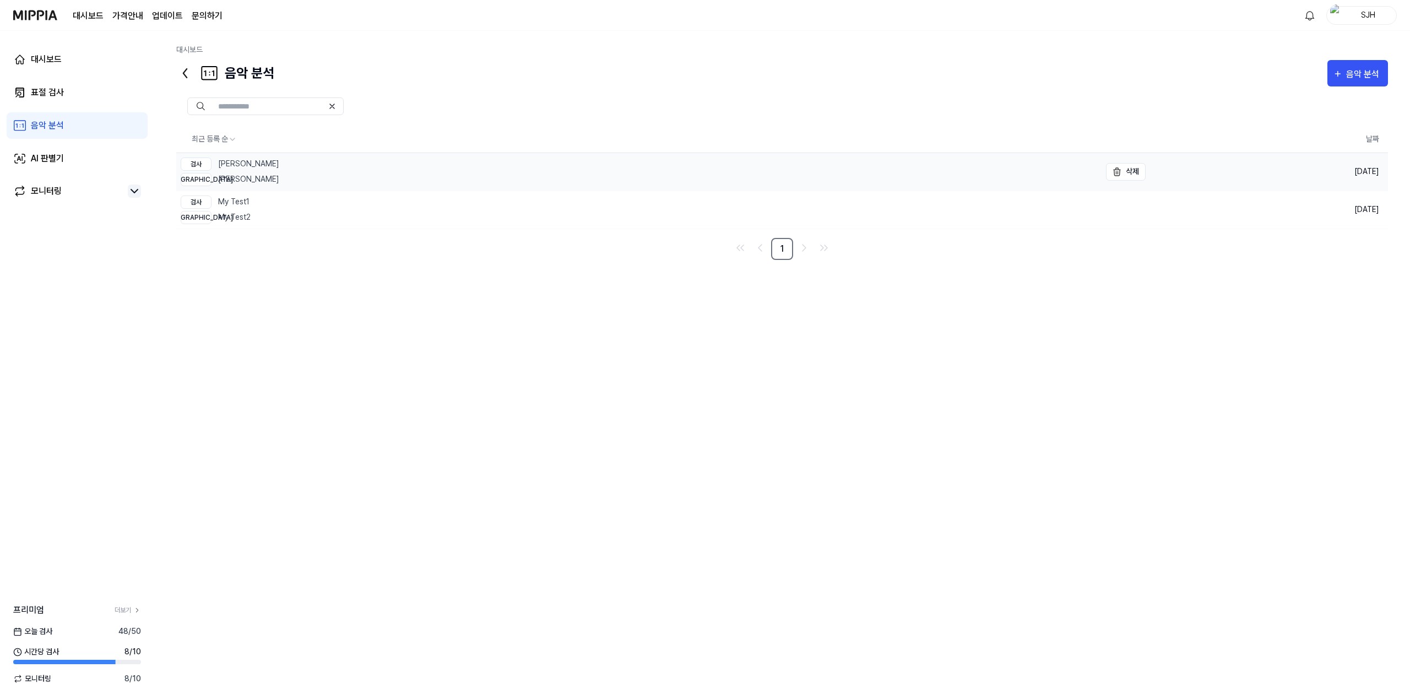
click at [388, 172] on link "검사 Christopher - BAD 비교 Christopher - BAD" at bounding box center [638, 171] width 924 height 37
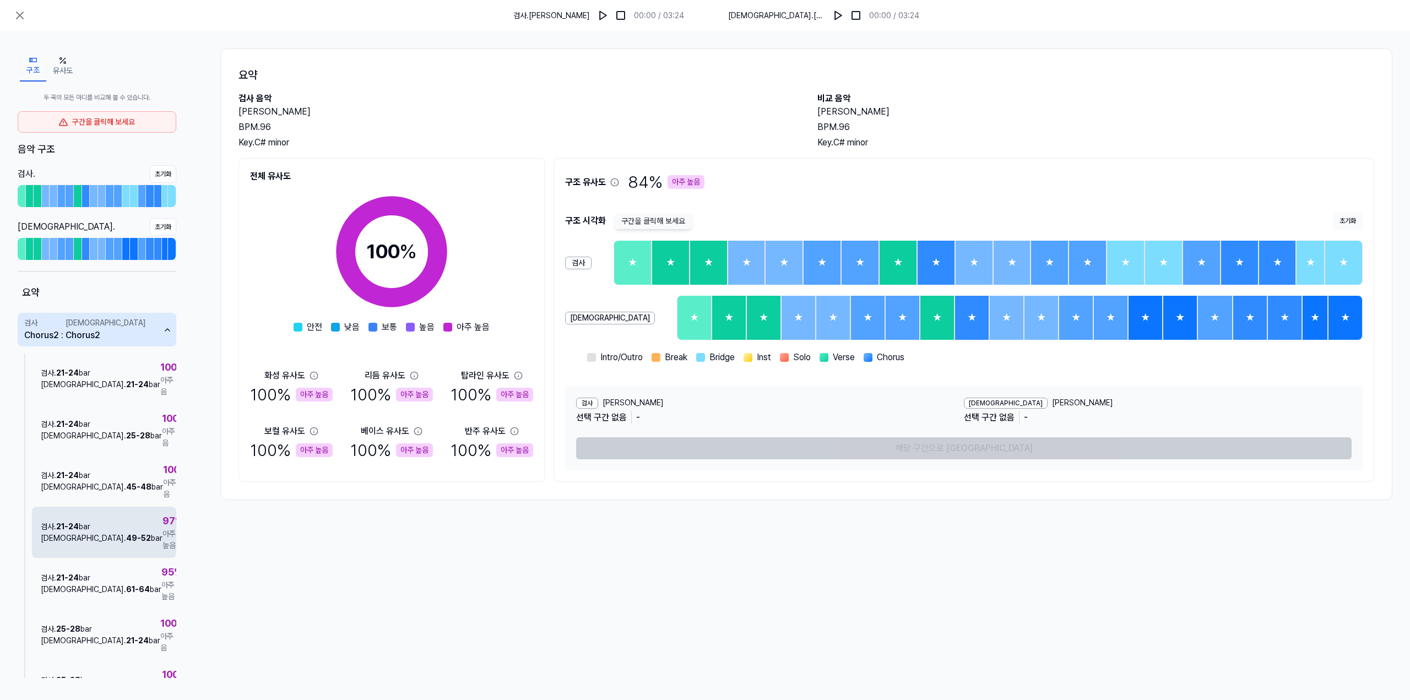
click at [78, 507] on div "검사 . 21 - 24 bar 비교 . 49 - 52 bar 97 % 아주 높음" at bounding box center [104, 532] width 144 height 51
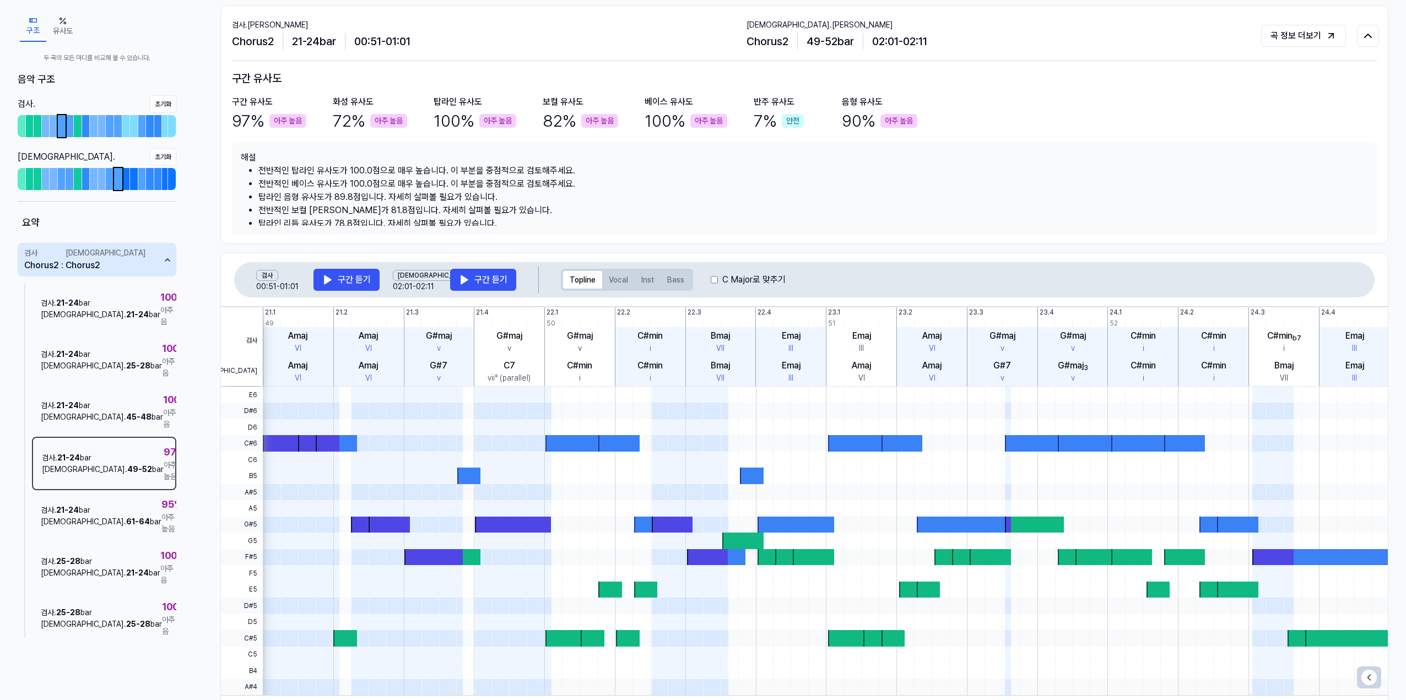
scroll to position [110, 0]
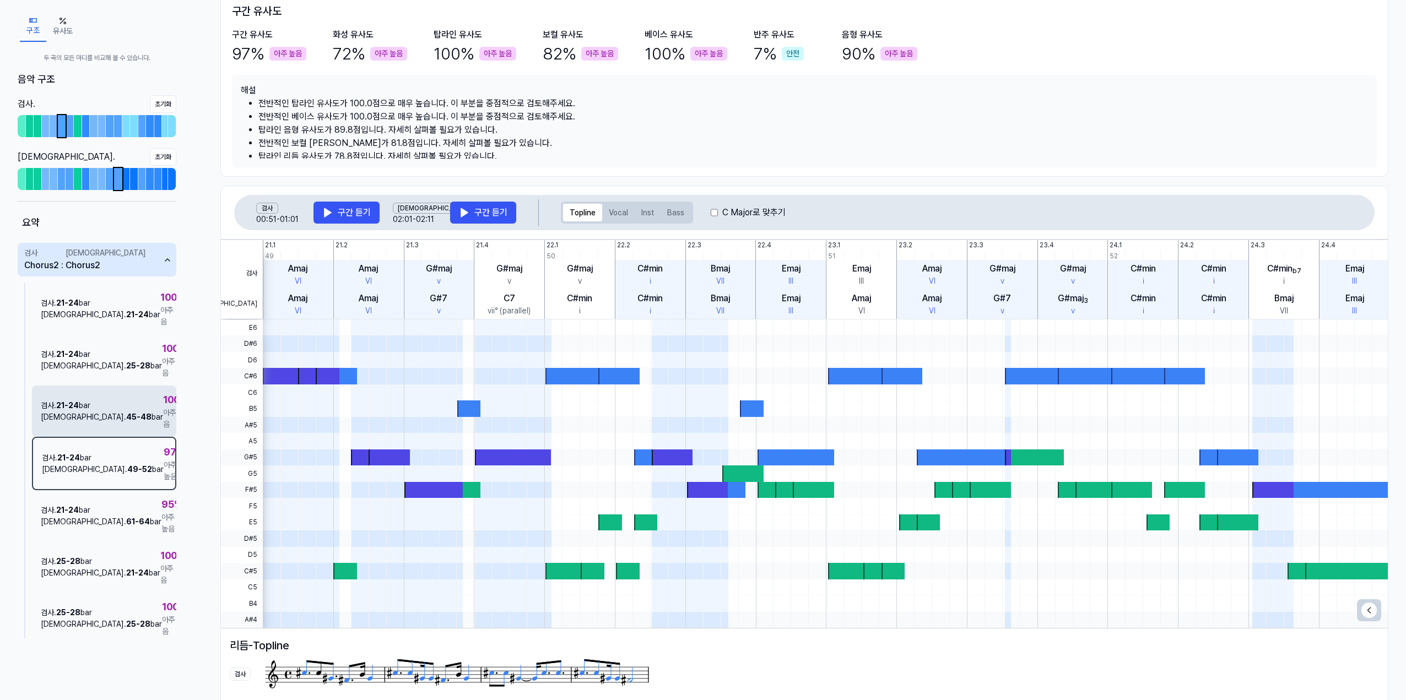
click at [112, 396] on div "검사 . 21 - 24 bar 비교 . 45 - 48 bar 100 % 아주 높음" at bounding box center [104, 411] width 144 height 51
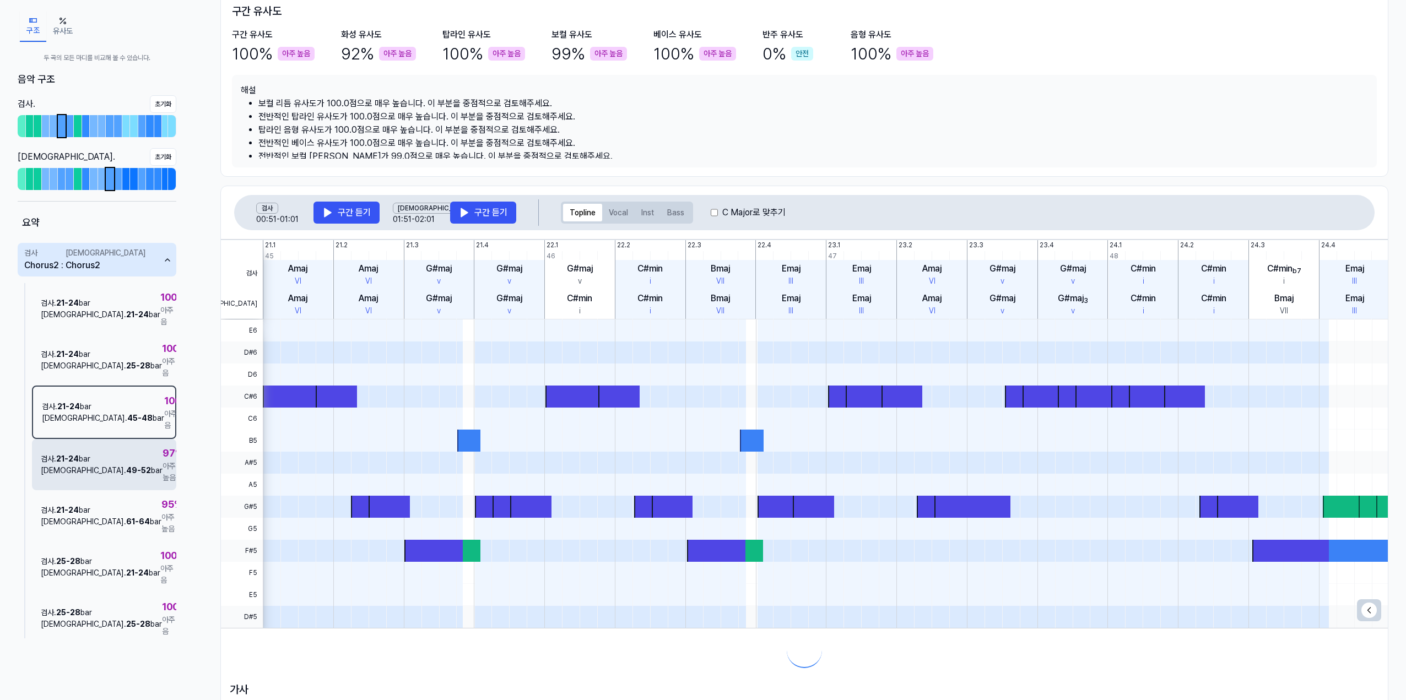
click at [105, 439] on div "검사 . 21 - 24 bar 비교 . 49 - 52 bar 97 % 아주 높음" at bounding box center [104, 464] width 144 height 51
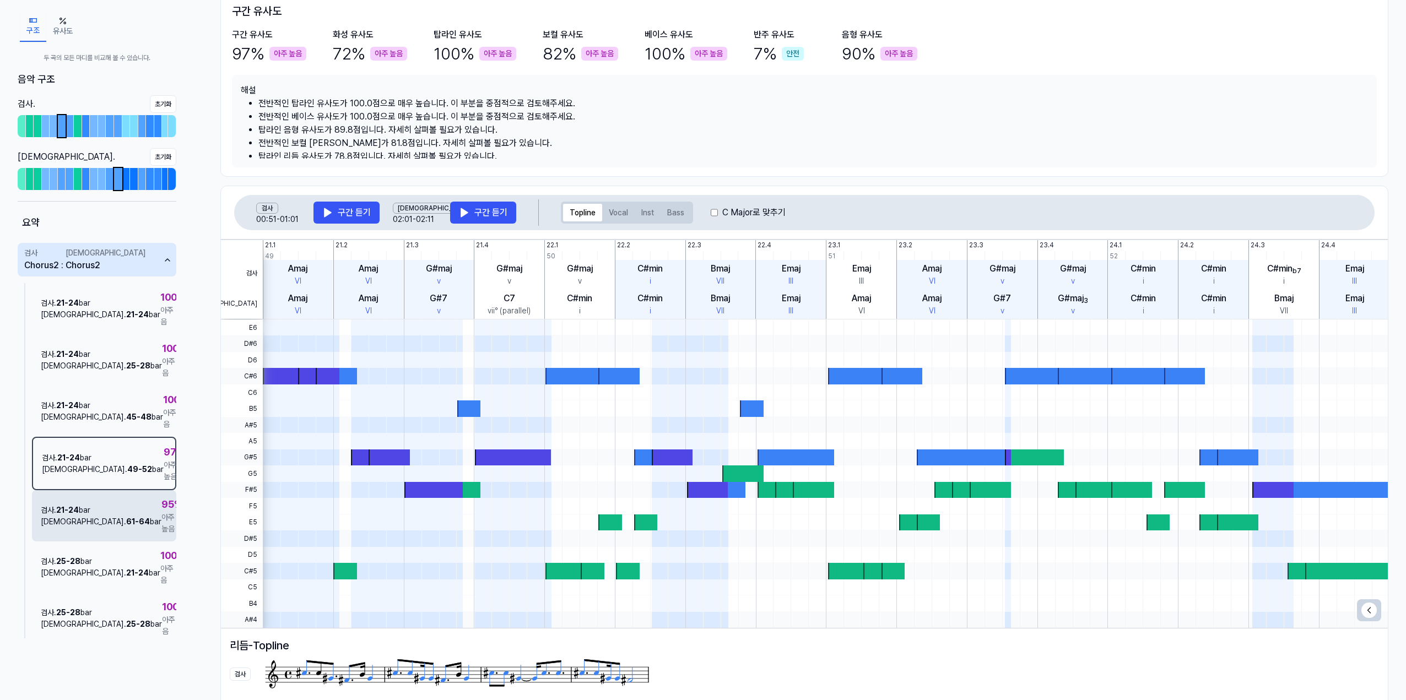
click at [132, 490] on div "검사 . 21 - 24 bar 비교 . 61 - 64 bar 95 % 아주 높음" at bounding box center [104, 515] width 144 height 51
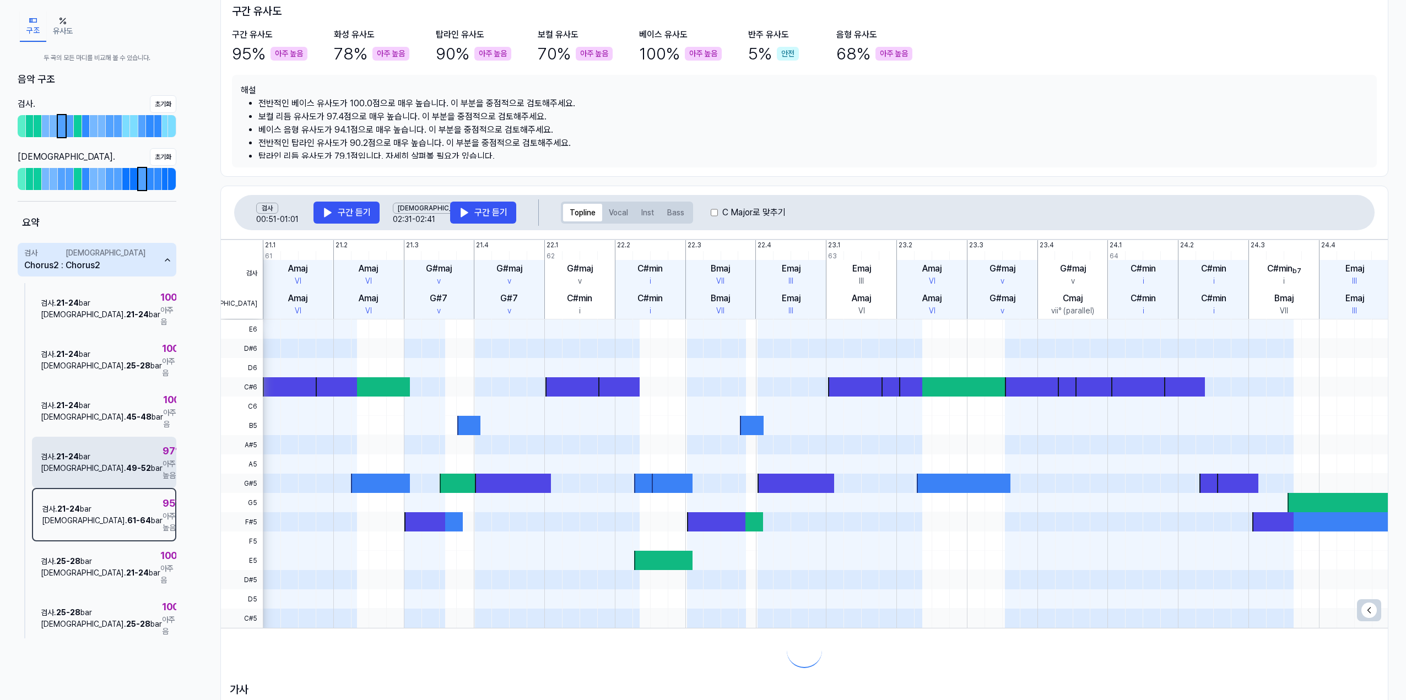
click at [117, 437] on div "검사 . 21 - 24 bar 비교 . 49 - 52 bar 97 % 아주 높음" at bounding box center [104, 462] width 144 height 51
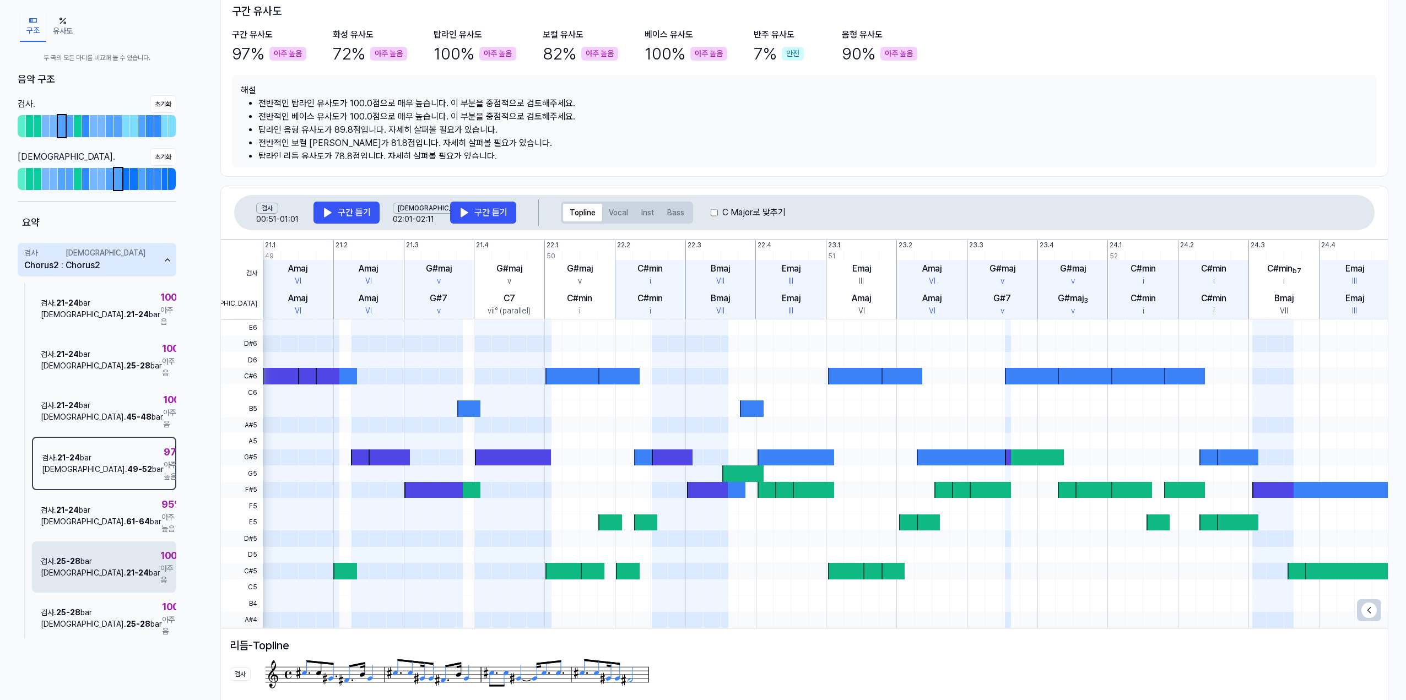
click at [130, 542] on div "검사 . 25 - 28 bar 비교 . 21 - 24 bar 100 % 아주 높음" at bounding box center [104, 567] width 144 height 51
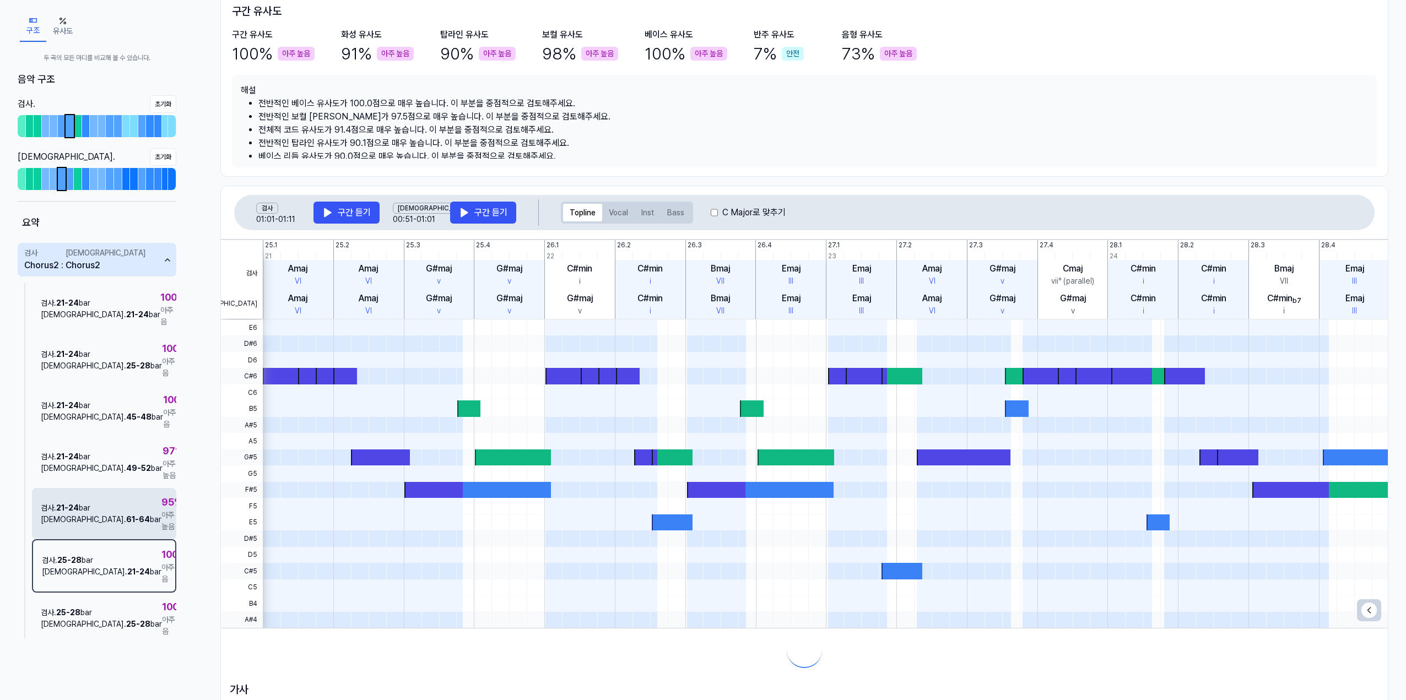
click at [129, 488] on div "검사 . 21 - 24 bar 비교 . 61 - 64 bar 95 % 아주 높음" at bounding box center [104, 513] width 144 height 51
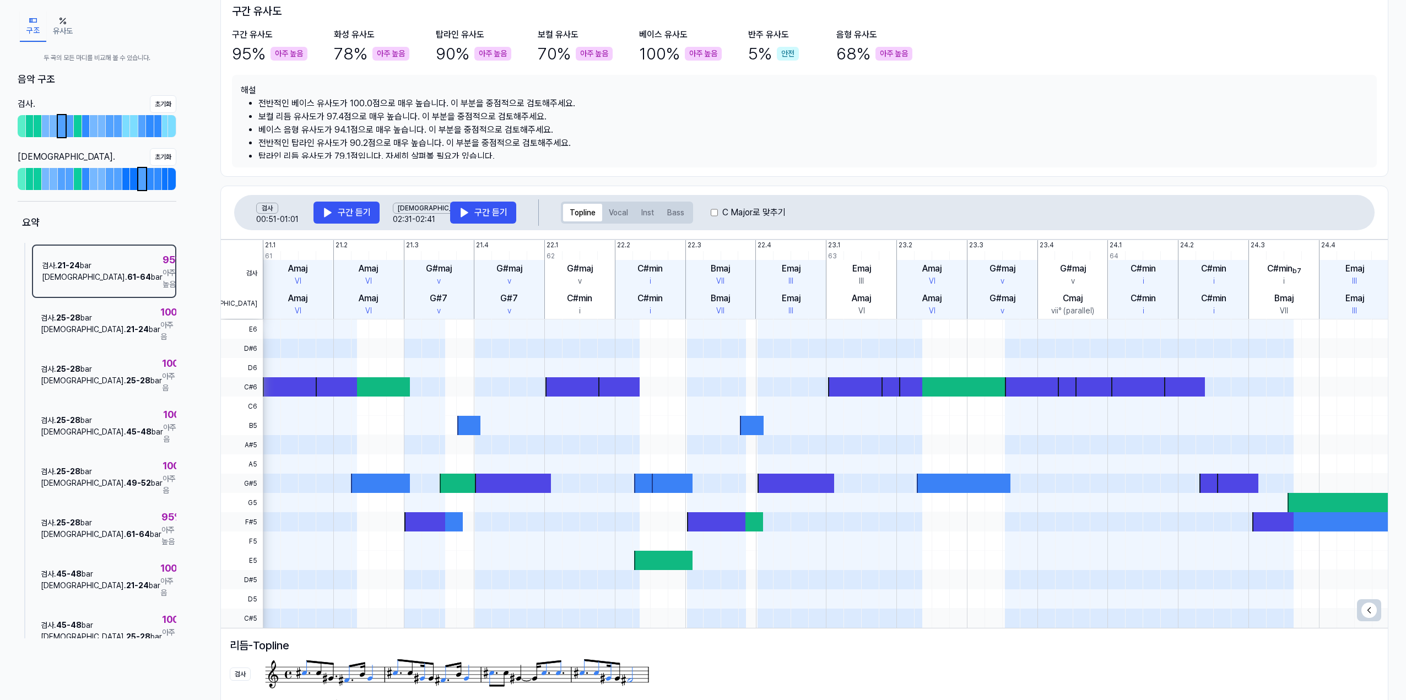
scroll to position [386, 0]
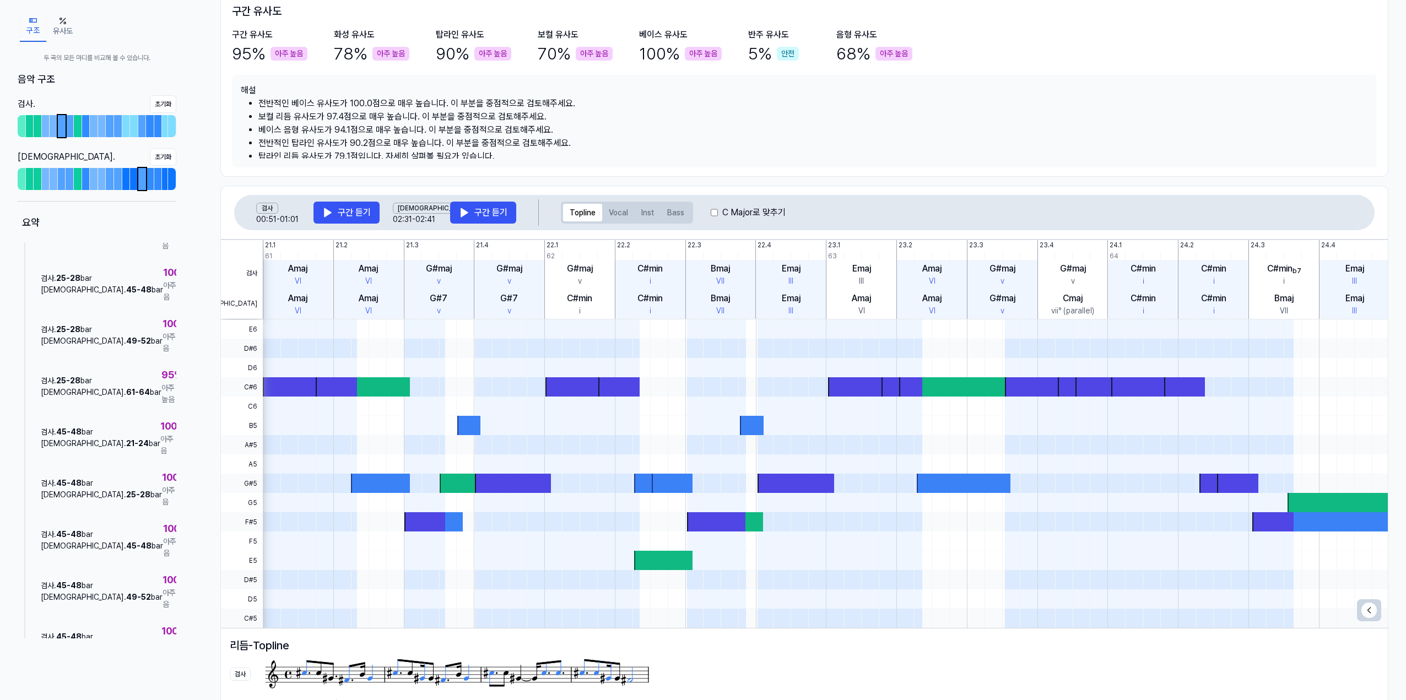
click at [84, 668] on div "검사 . 49 - 52 bar 비교 . 21 - 24 bar 97 % 아주 높음" at bounding box center [104, 693] width 144 height 51
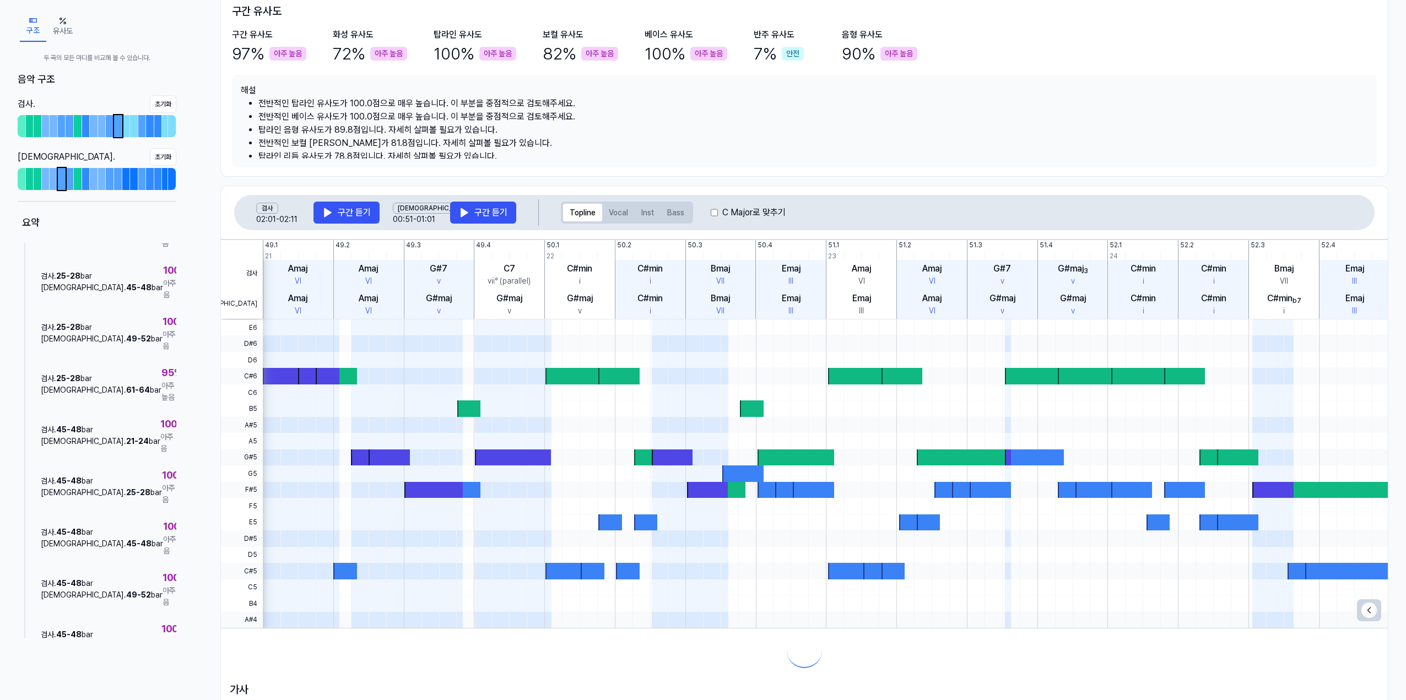
click at [84, 682] on div "검사 . 49 - 52 bar" at bounding box center [102, 688] width 120 height 12
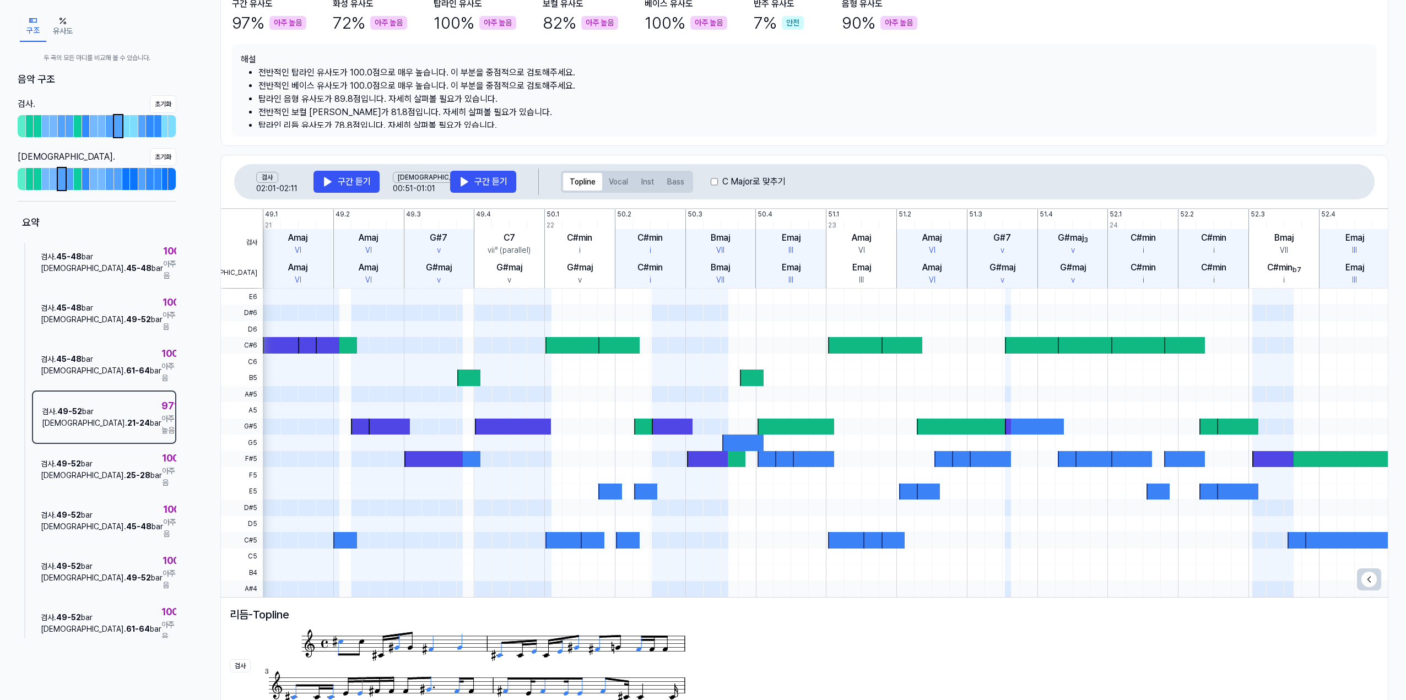
scroll to position [0, 0]
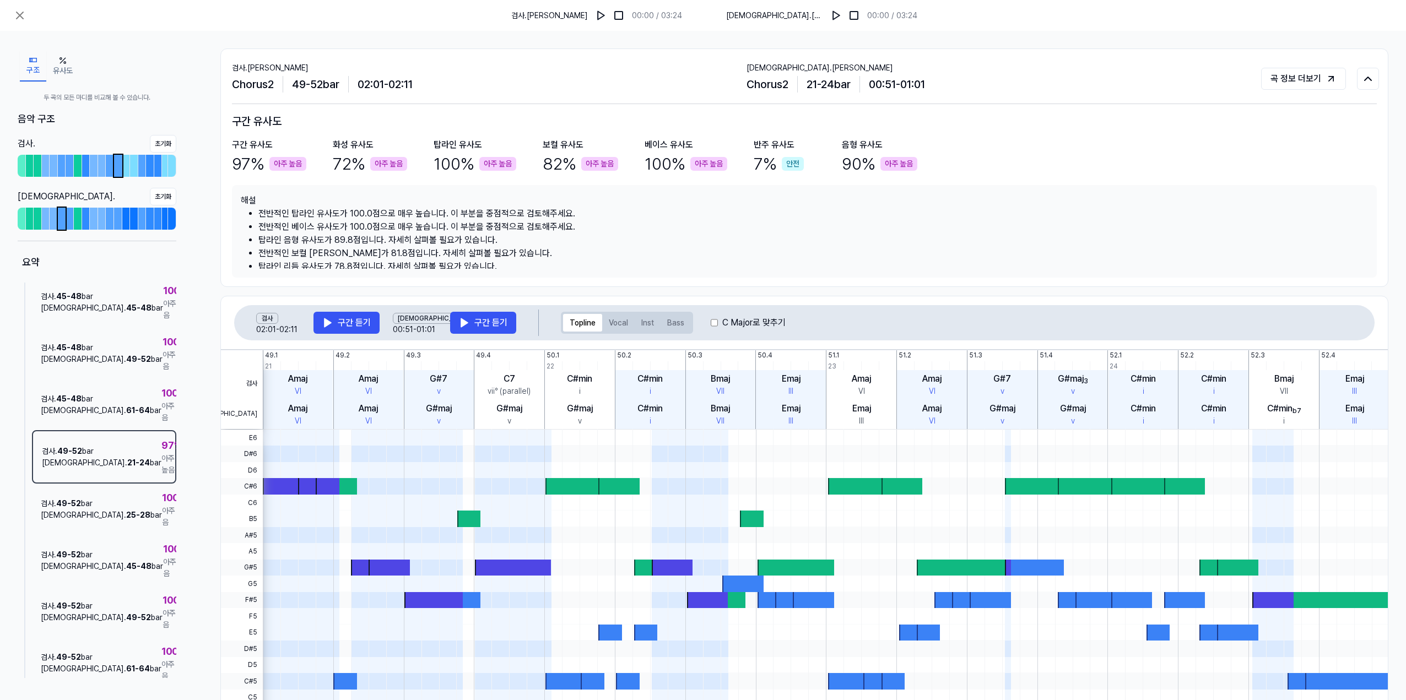
click at [729, 328] on label "C Major로 맞추기" at bounding box center [753, 322] width 63 height 13
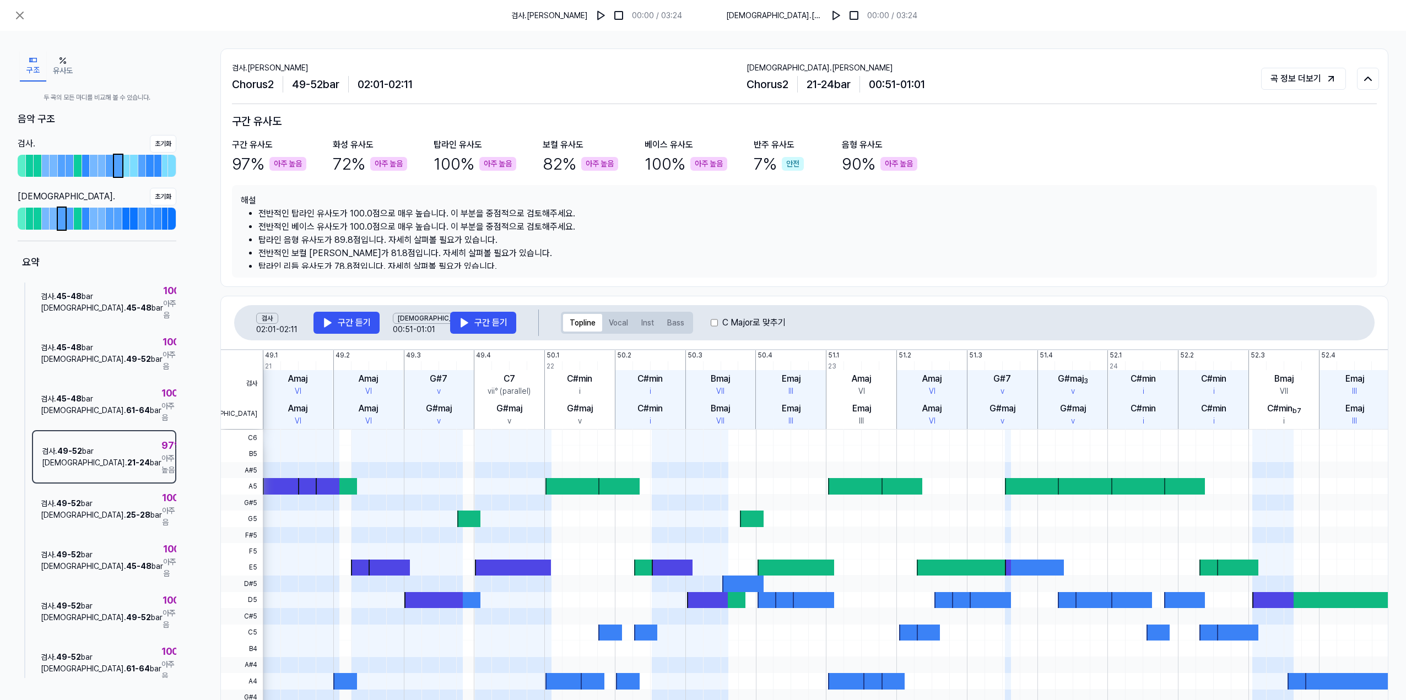
click at [718, 322] on div "C Major로 맞추기" at bounding box center [748, 322] width 75 height 13
click at [717, 322] on div "C Major로 맞추기" at bounding box center [748, 322] width 75 height 13
click at [23, 17] on icon at bounding box center [19, 15] width 13 height 13
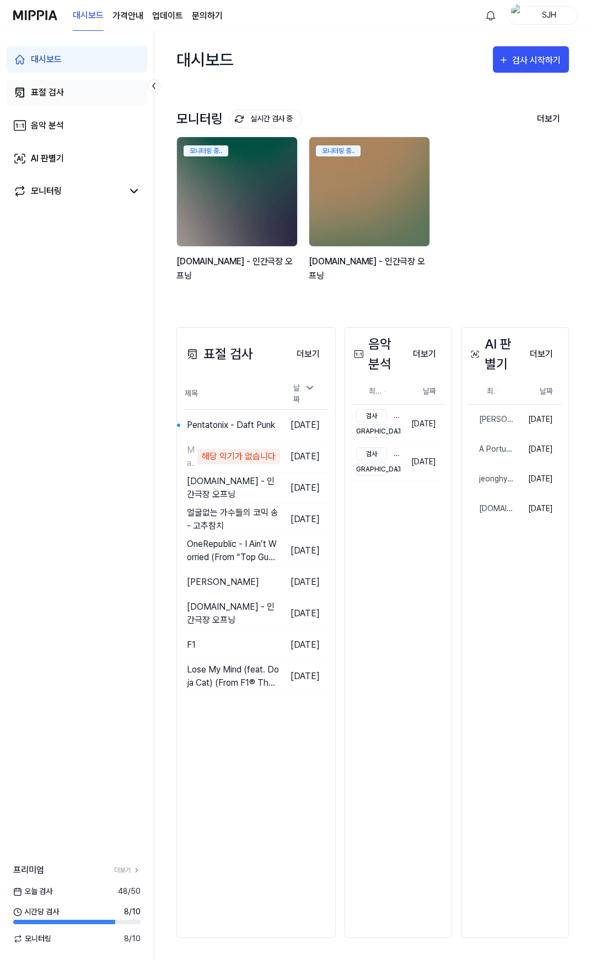
click at [72, 97] on link "표절 검사" at bounding box center [77, 92] width 140 height 26
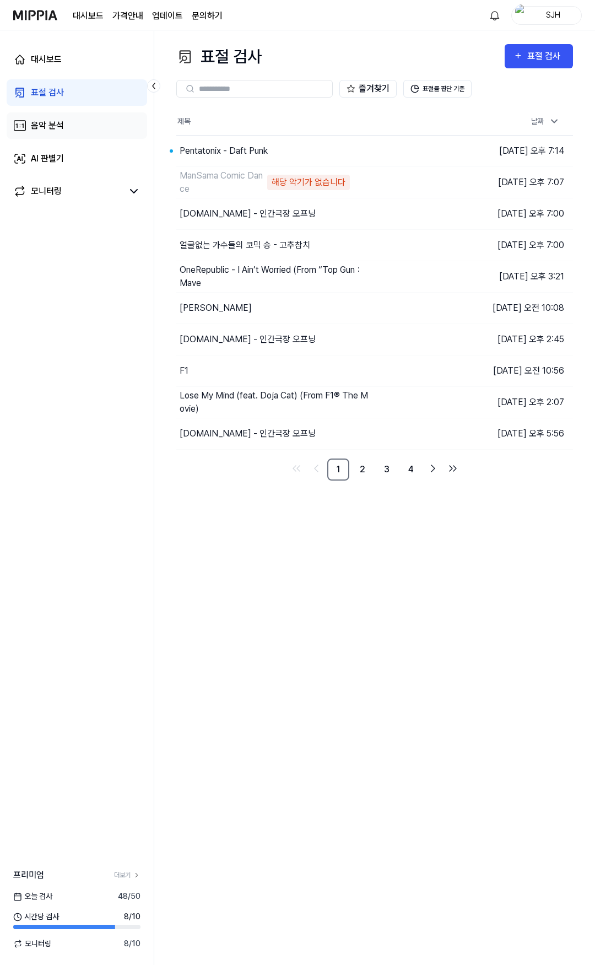
click at [65, 137] on link "음악 분석" at bounding box center [77, 125] width 140 height 26
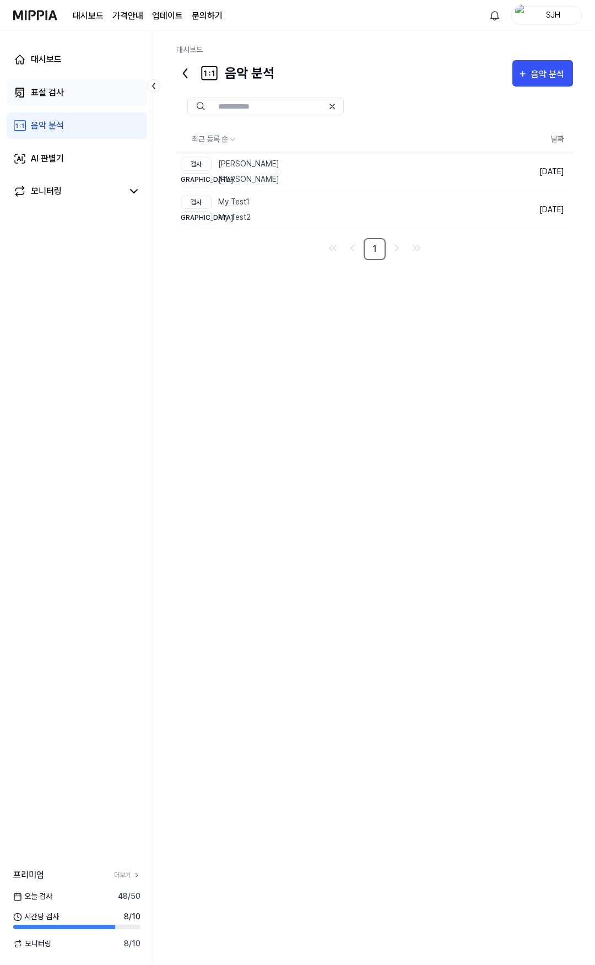
click at [60, 93] on div "표절 검사" at bounding box center [47, 92] width 33 height 13
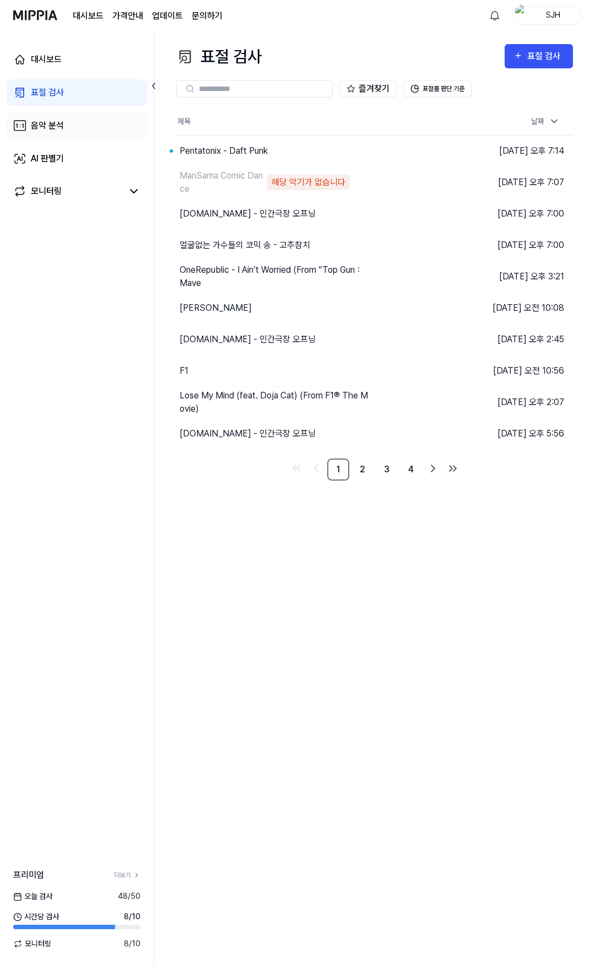
click at [58, 137] on link "음악 분석" at bounding box center [77, 125] width 140 height 26
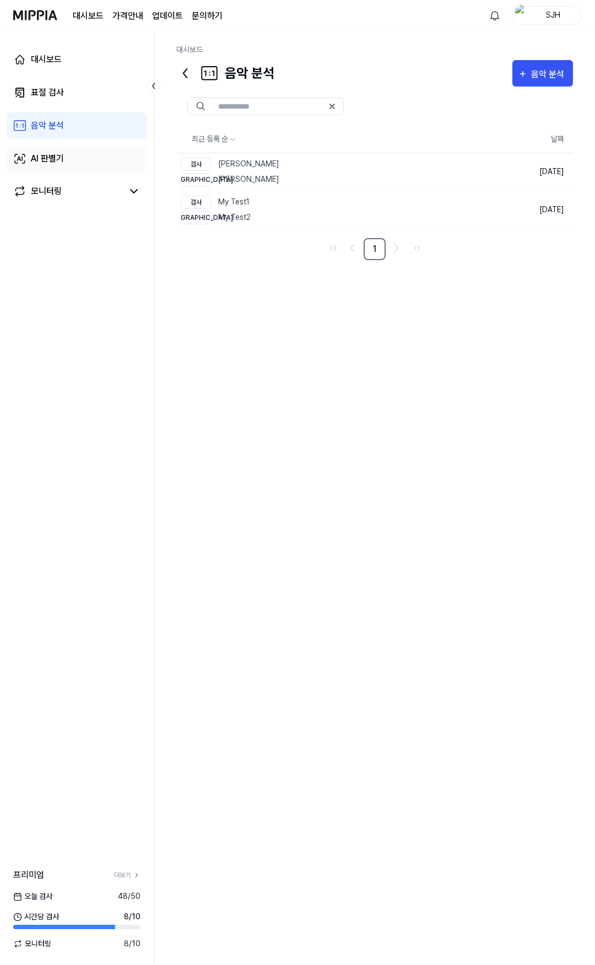
click at [58, 157] on div "AI 판별기" at bounding box center [47, 158] width 33 height 13
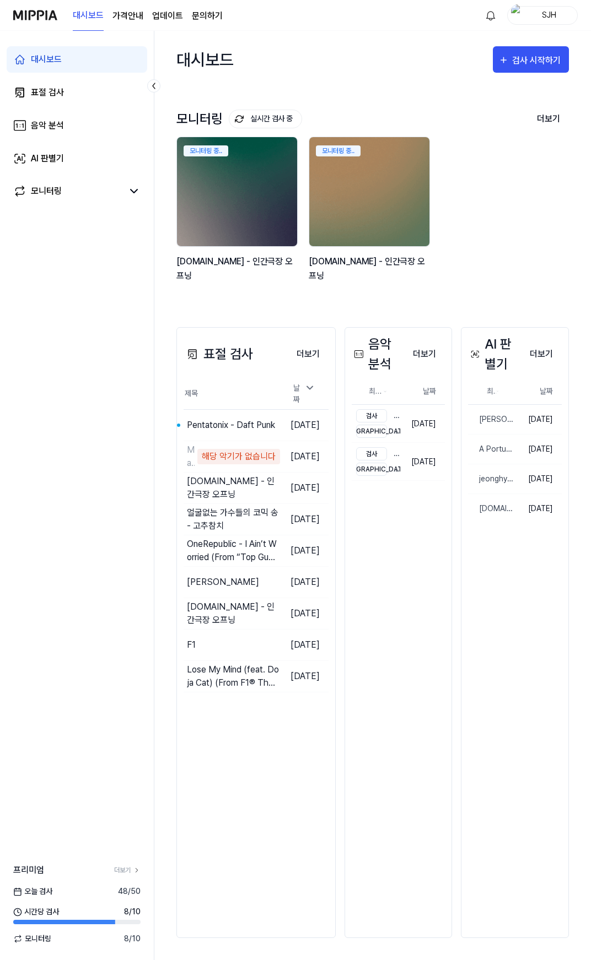
click at [298, 82] on div "대시보드 검사 시작하기" at bounding box center [372, 59] width 392 height 57
click at [69, 83] on link "표절 검사" at bounding box center [77, 92] width 140 height 26
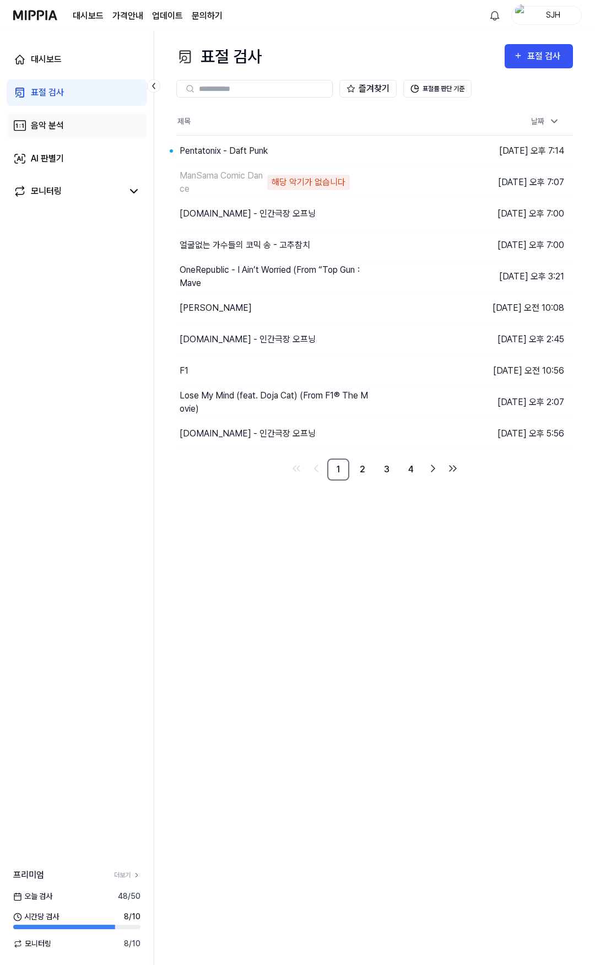
click at [68, 122] on link "음악 분석" at bounding box center [77, 125] width 140 height 26
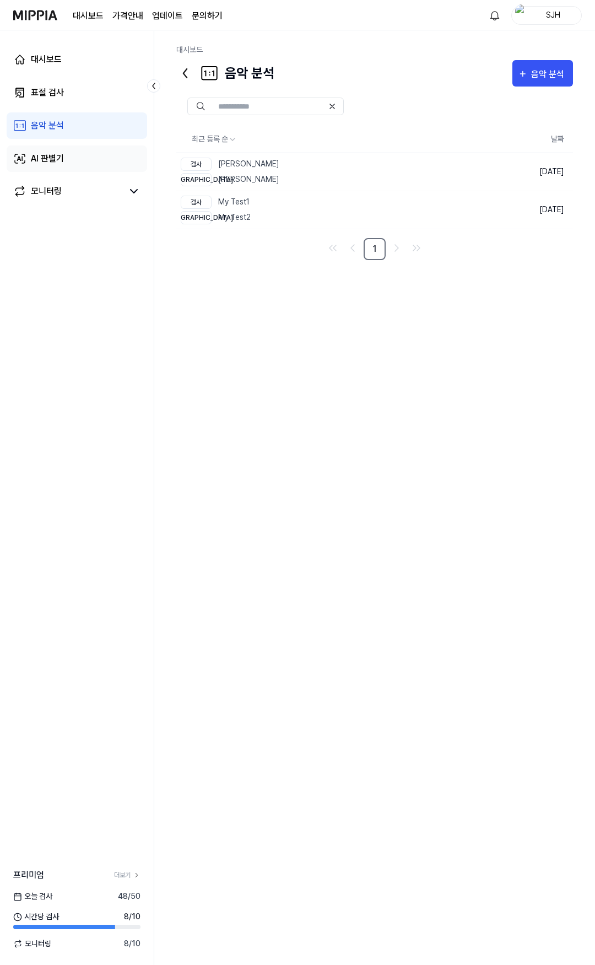
click at [77, 158] on link "AI 판별기" at bounding box center [77, 158] width 140 height 26
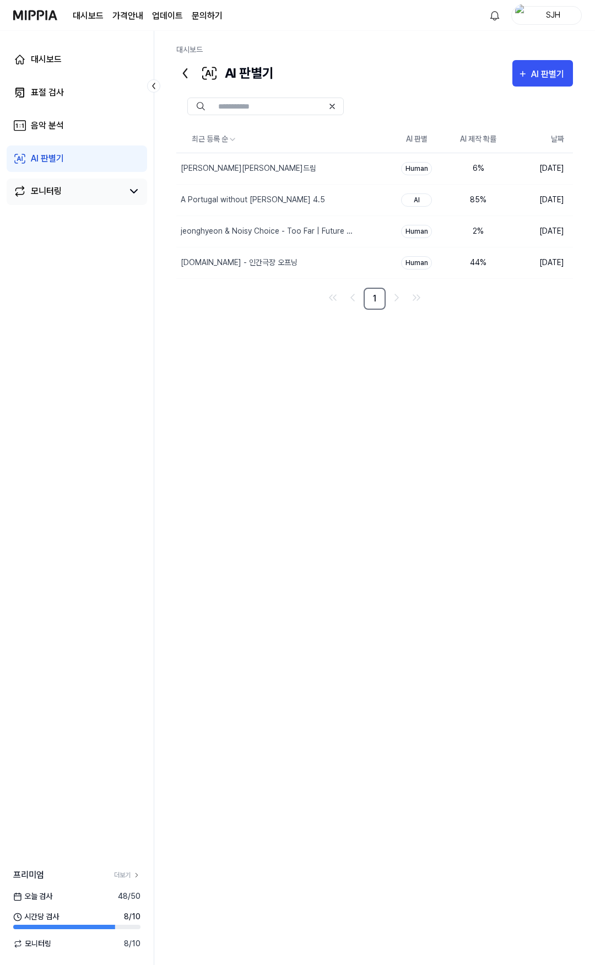
click at [81, 200] on div "모니터링" at bounding box center [77, 192] width 140 height 26
click at [80, 187] on link "모니터링" at bounding box center [68, 191] width 110 height 13
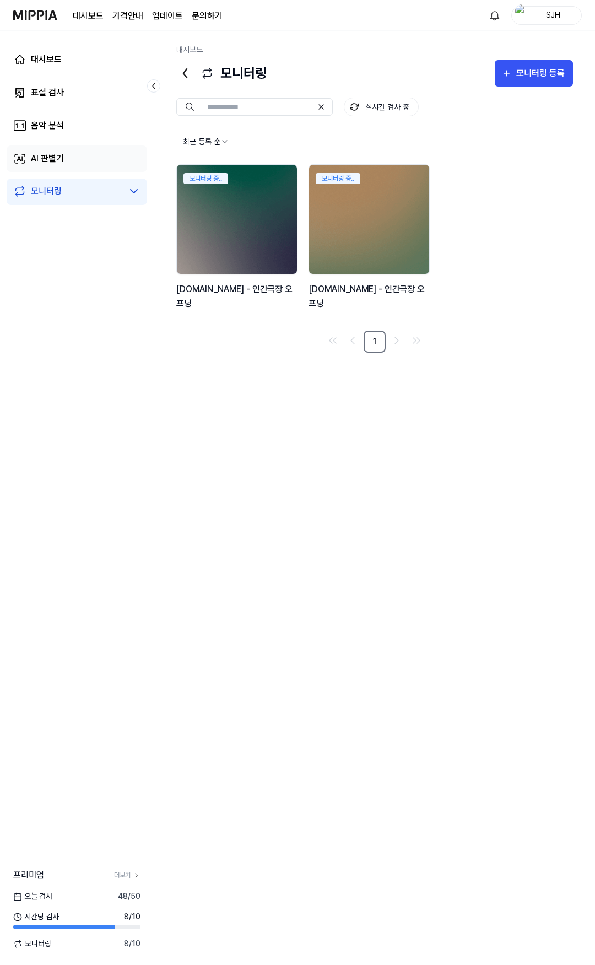
click at [77, 164] on link "AI 판별기" at bounding box center [77, 158] width 140 height 26
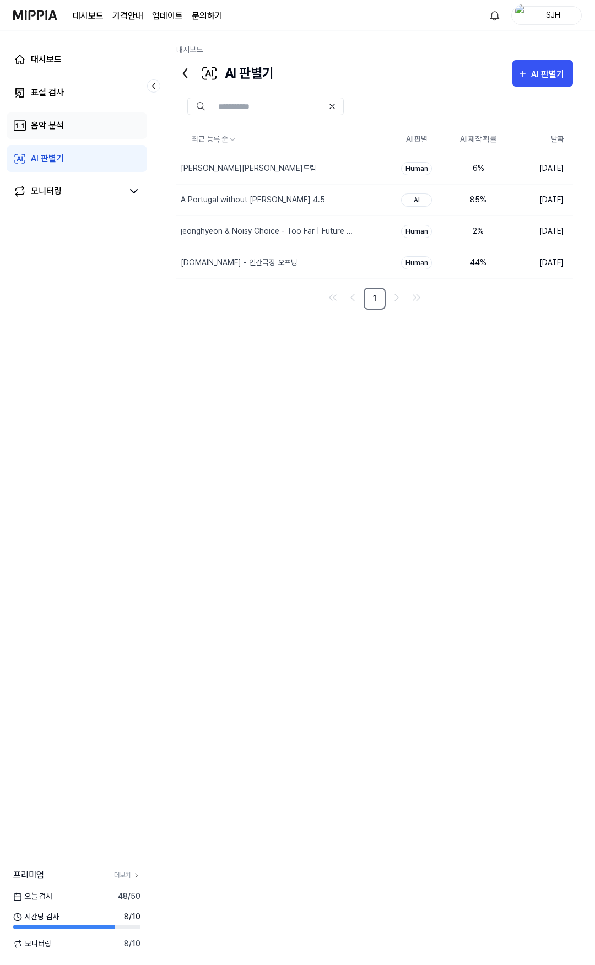
click at [75, 125] on link "음악 분석" at bounding box center [77, 125] width 140 height 26
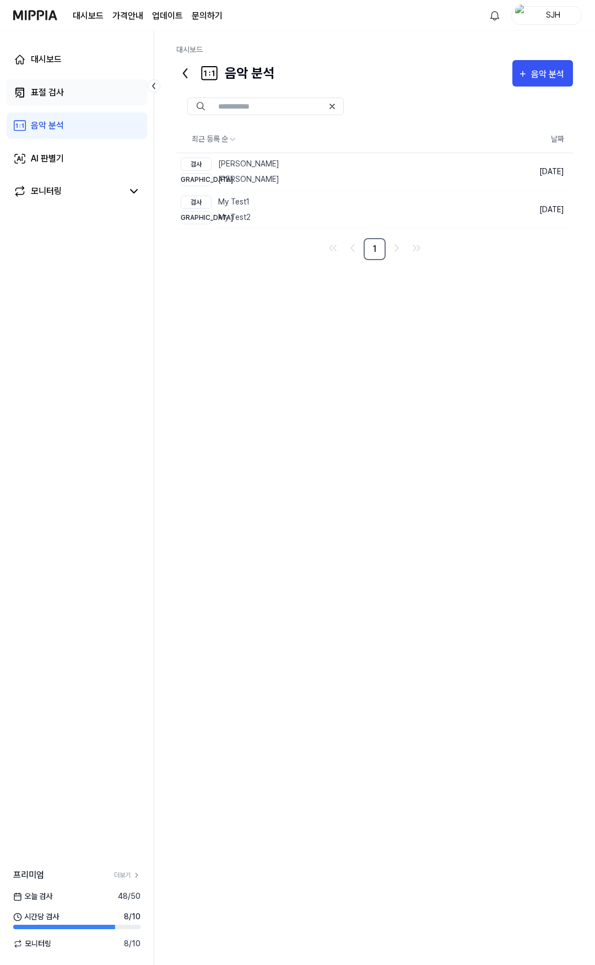
click at [90, 88] on link "표절 검사" at bounding box center [77, 92] width 140 height 26
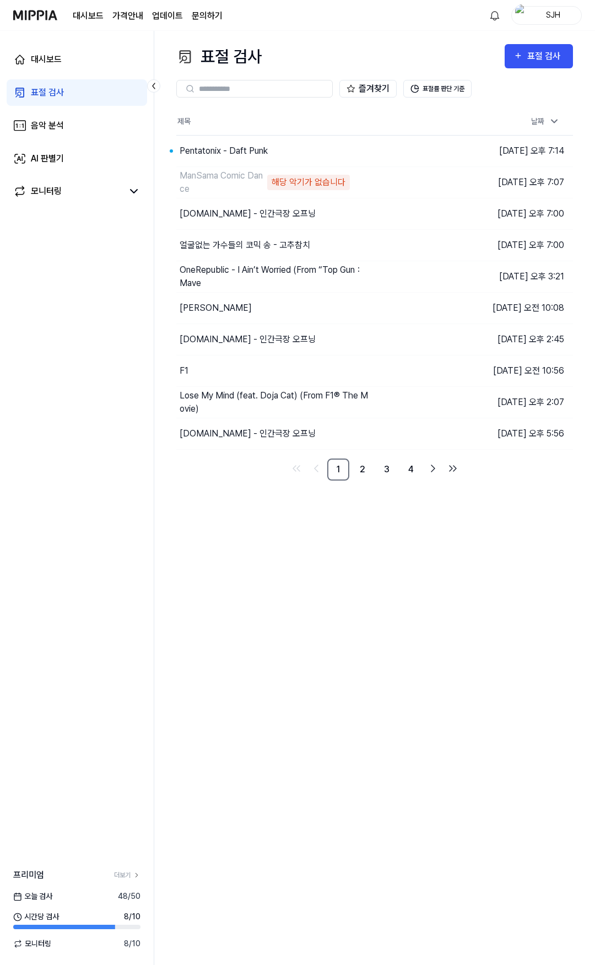
click at [90, 42] on div "대시보드 표절 검사 음악 분석 AI 판별기 모니터링" at bounding box center [77, 126] width 154 height 190
click at [72, 49] on link "대시보드" at bounding box center [77, 59] width 140 height 26
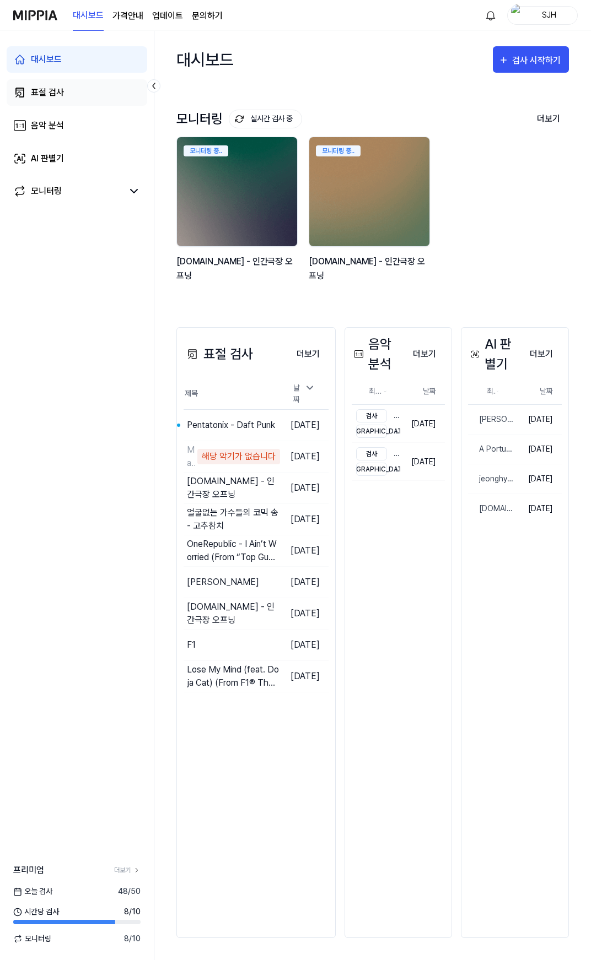
click at [84, 104] on link "표절 검사" at bounding box center [77, 92] width 140 height 26
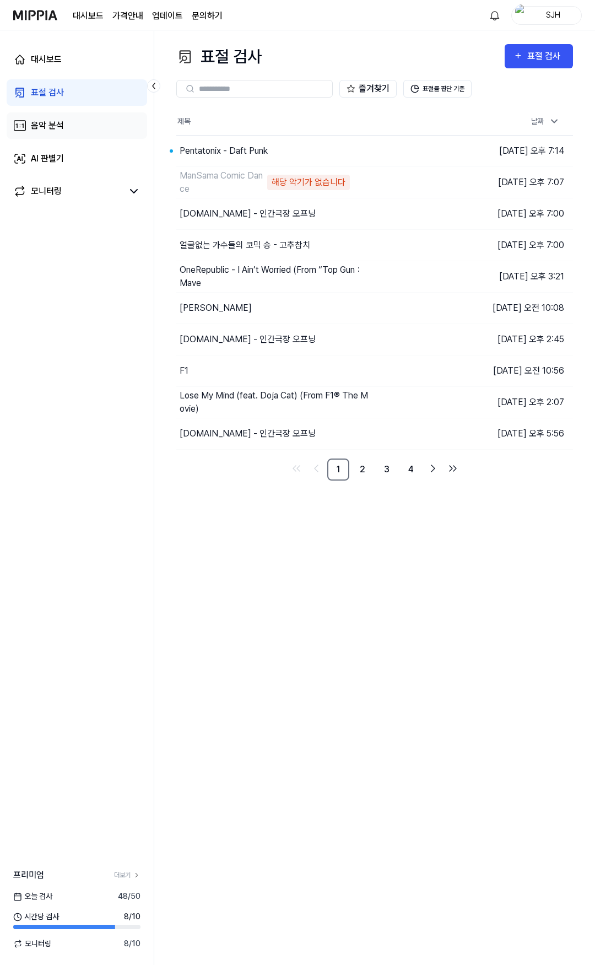
click at [89, 137] on link "음악 분석" at bounding box center [77, 125] width 140 height 26
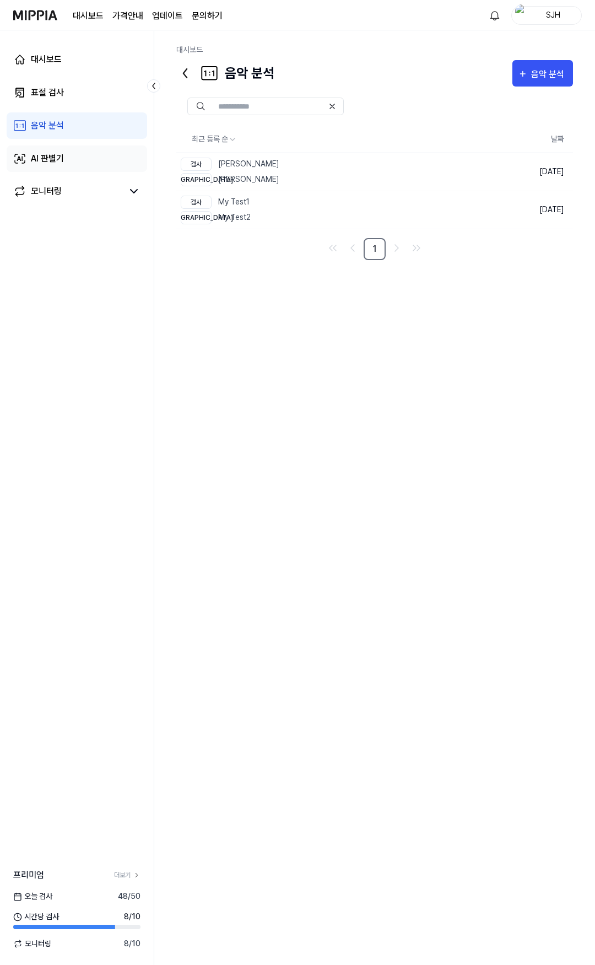
click at [86, 164] on link "AI 판별기" at bounding box center [77, 158] width 140 height 26
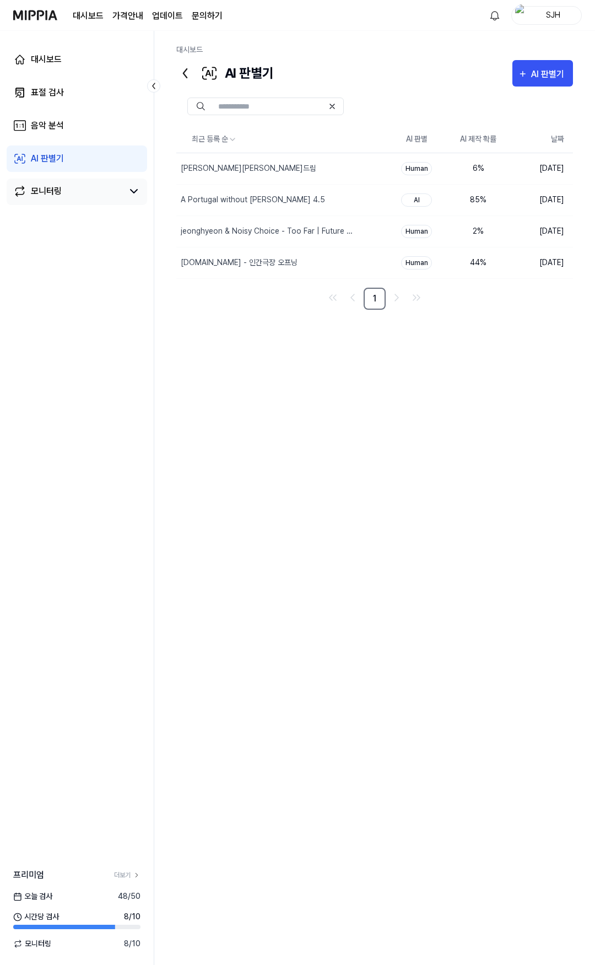
click at [83, 186] on link "모니터링" at bounding box center [68, 191] width 110 height 13
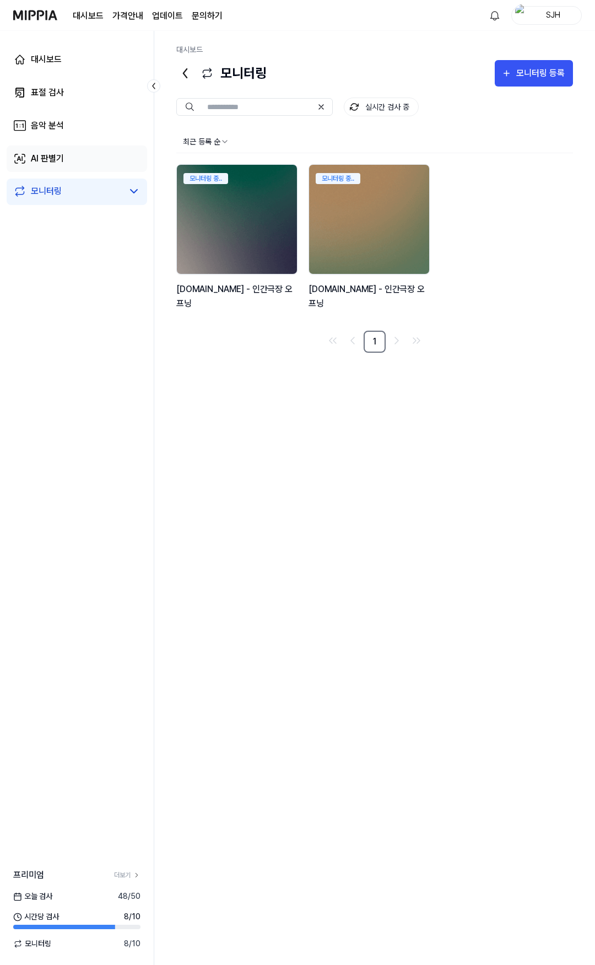
click at [73, 159] on link "AI 판별기" at bounding box center [77, 158] width 140 height 26
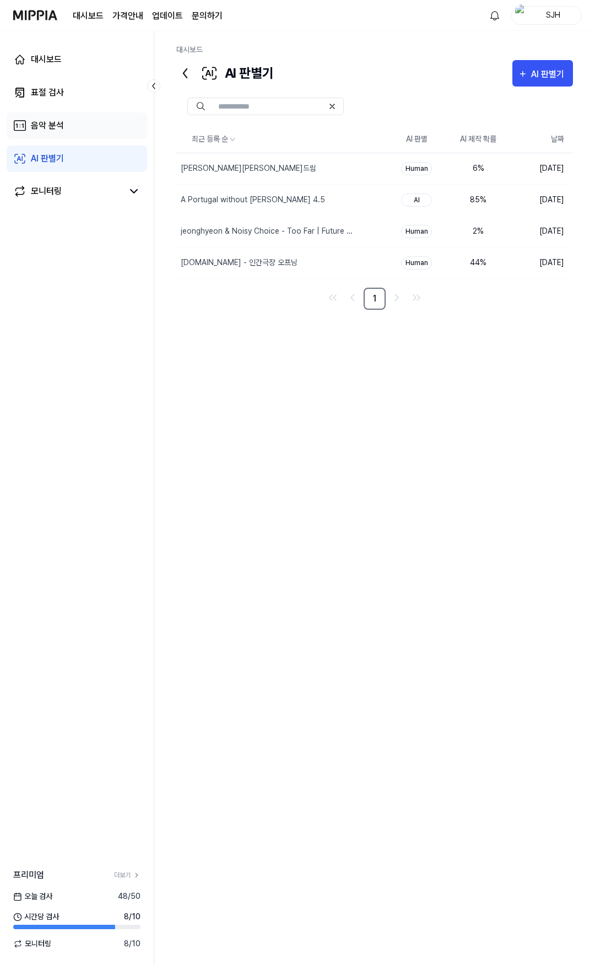
click at [79, 127] on link "음악 분석" at bounding box center [77, 125] width 140 height 26
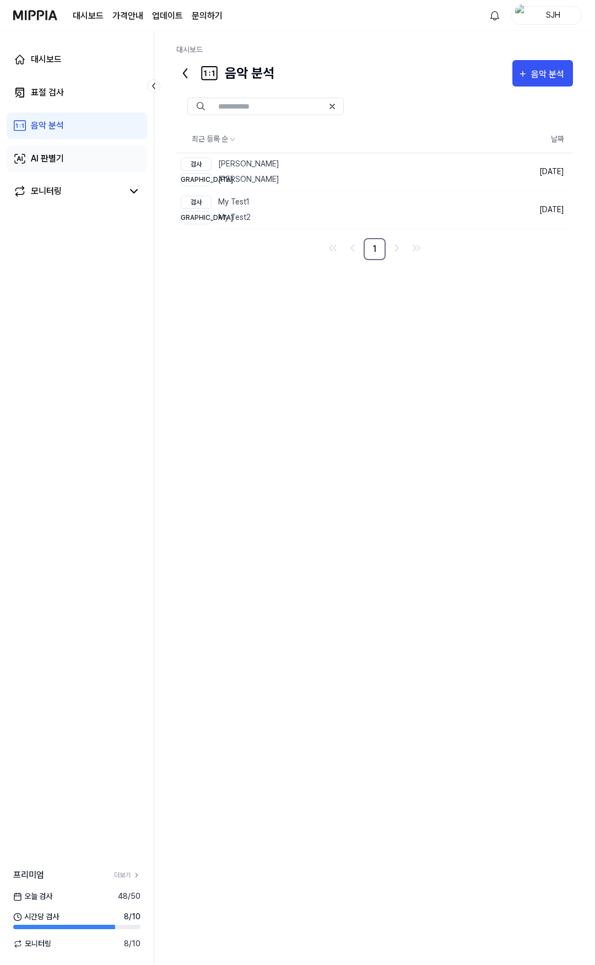
click at [88, 157] on link "AI 판별기" at bounding box center [77, 158] width 140 height 26
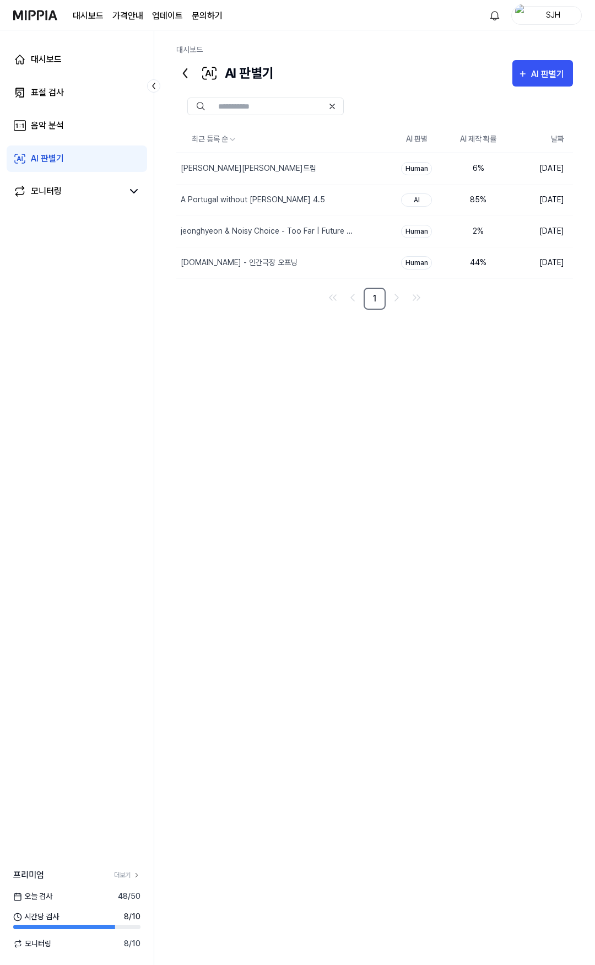
click at [246, 389] on div "최근 등록 순 AI 판별 AI 제작 확률 날짜 김창섭의 건드림 삭제 Human 6 % 2025.09.08. A Portugal without …" at bounding box center [374, 439] width 397 height 627
click at [69, 82] on link "표절 검사" at bounding box center [77, 92] width 140 height 26
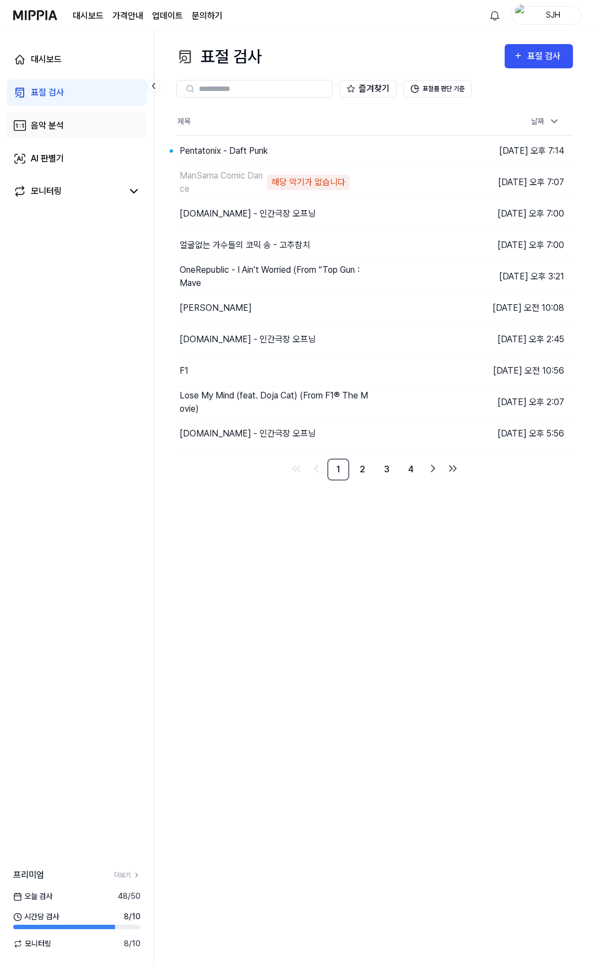
click at [82, 119] on link "음악 분석" at bounding box center [77, 125] width 140 height 26
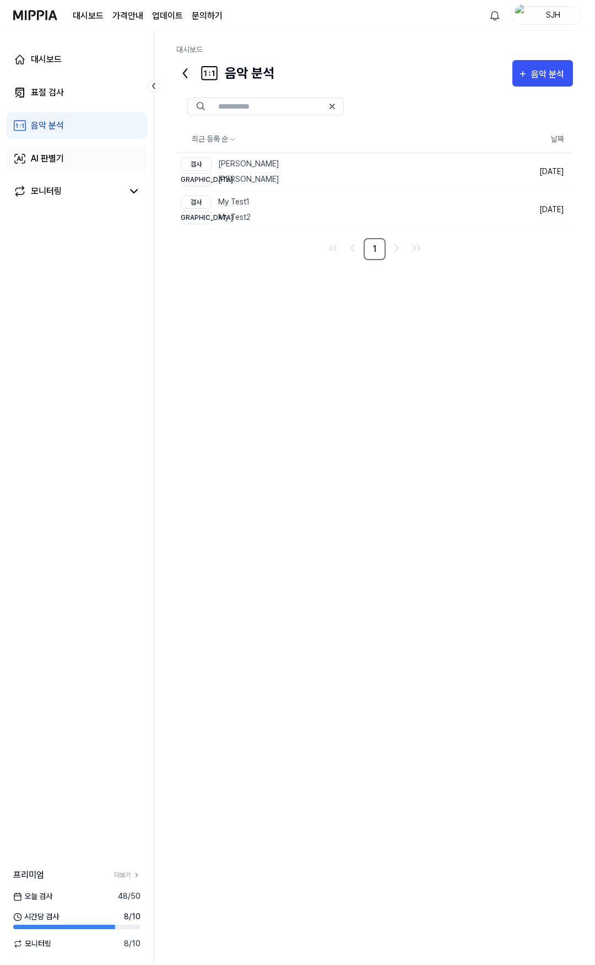
click at [52, 145] on link "AI 판별기" at bounding box center [77, 158] width 140 height 26
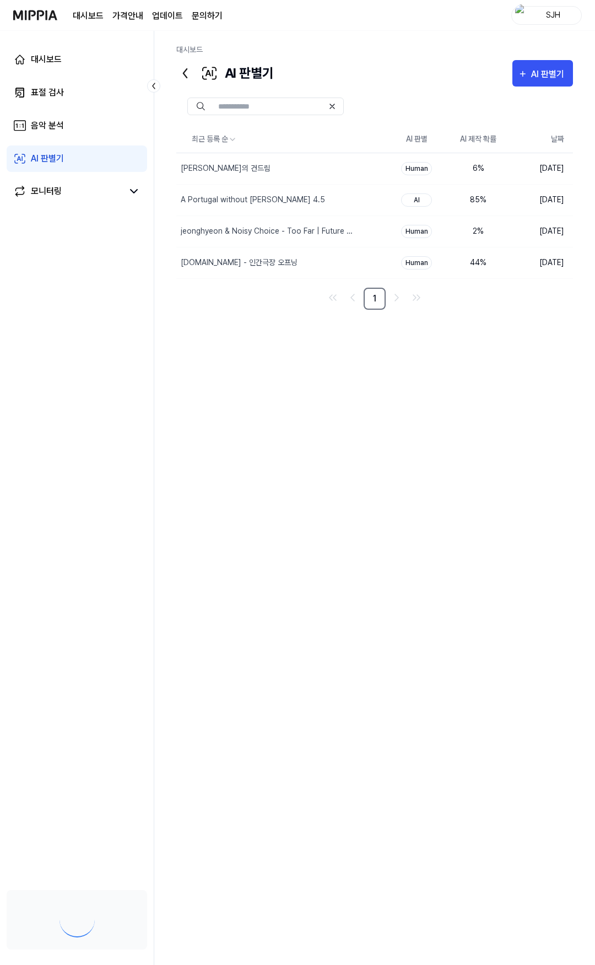
click at [44, 10] on img at bounding box center [35, 15] width 44 height 30
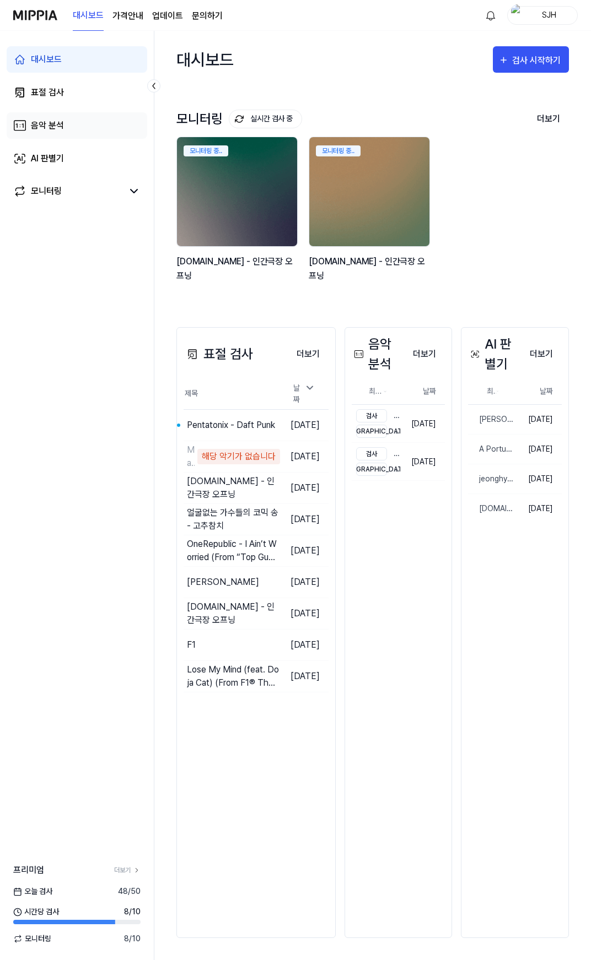
click at [70, 138] on link "음악 분석" at bounding box center [77, 125] width 140 height 26
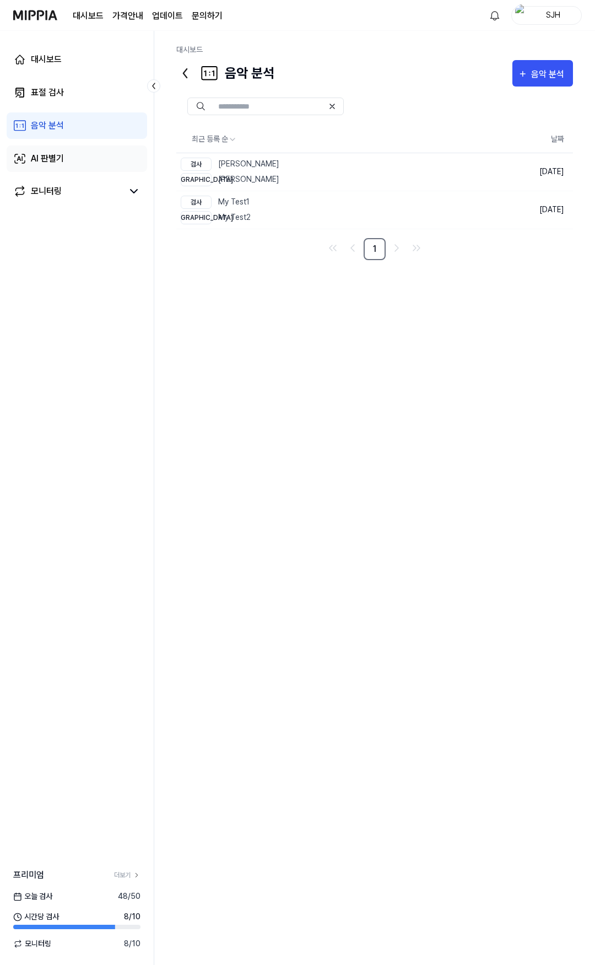
click at [68, 154] on link "AI 판별기" at bounding box center [77, 158] width 140 height 26
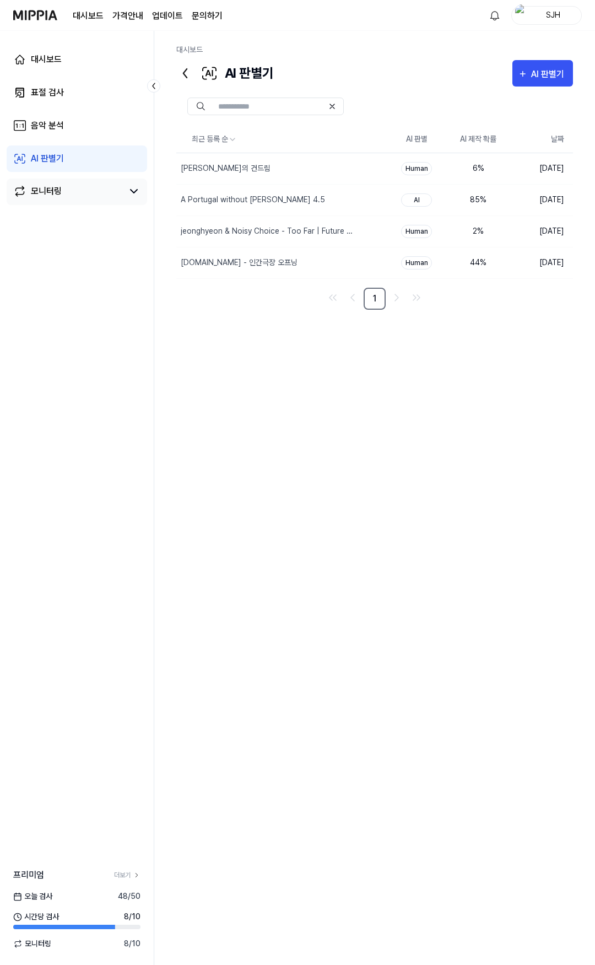
click at [74, 184] on div "모니터링" at bounding box center [77, 192] width 140 height 26
click at [44, 186] on div "모니터링" at bounding box center [46, 191] width 31 height 13
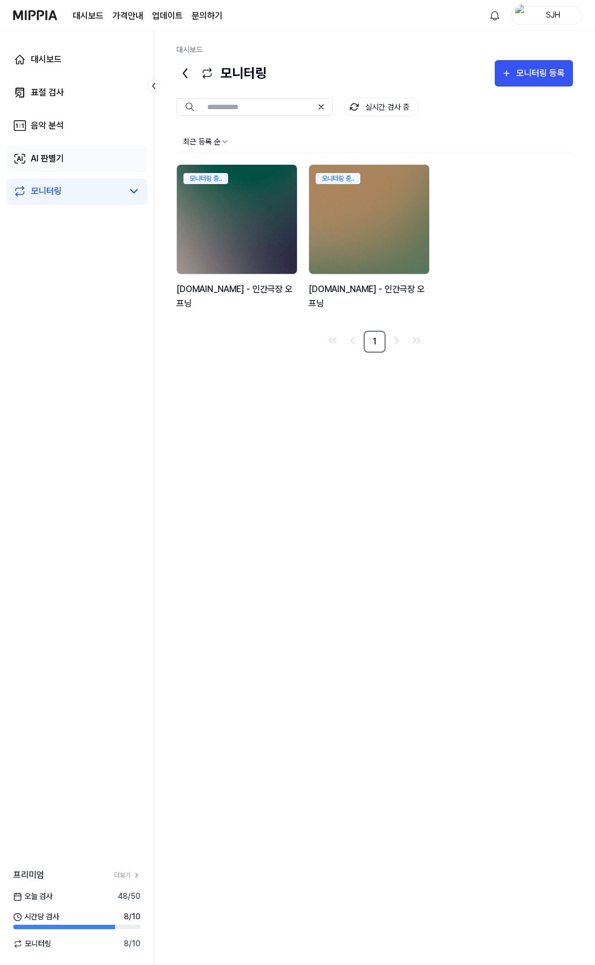
click at [58, 165] on div "AI 판별기" at bounding box center [47, 158] width 33 height 13
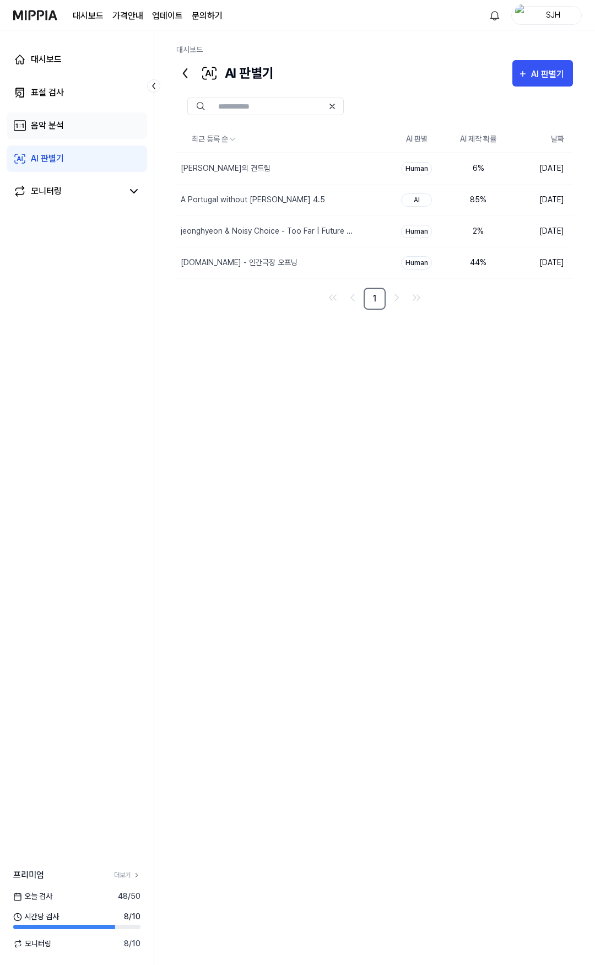
click at [60, 125] on div "음악 분석" at bounding box center [47, 125] width 33 height 13
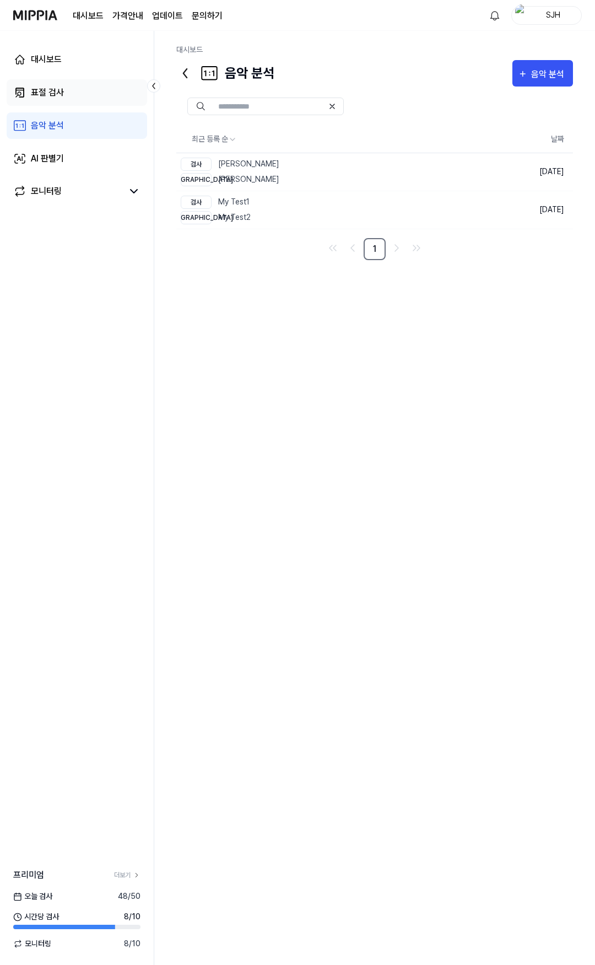
click at [64, 91] on link "표절 검사" at bounding box center [77, 92] width 140 height 26
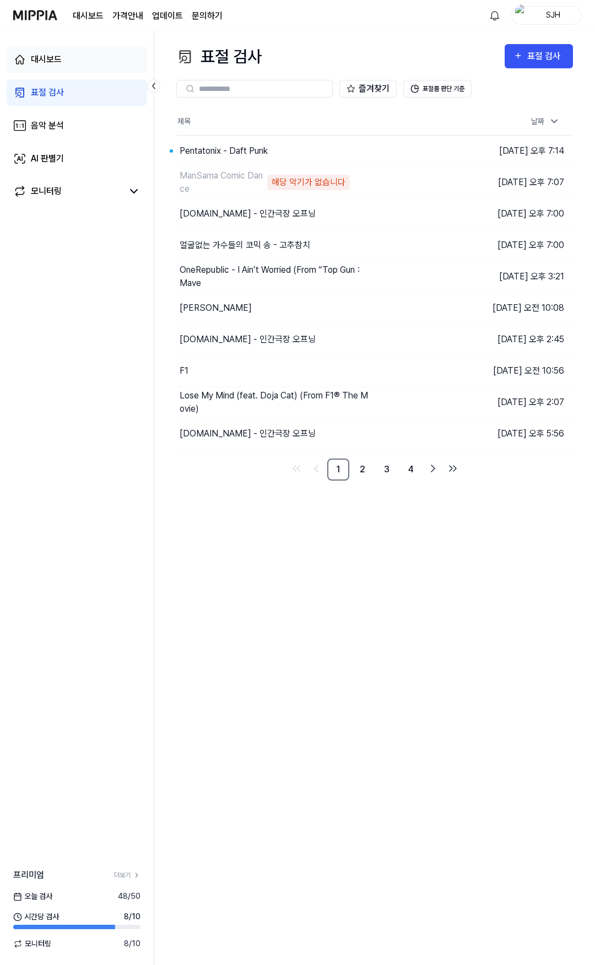
click at [67, 55] on link "대시보드" at bounding box center [77, 59] width 140 height 26
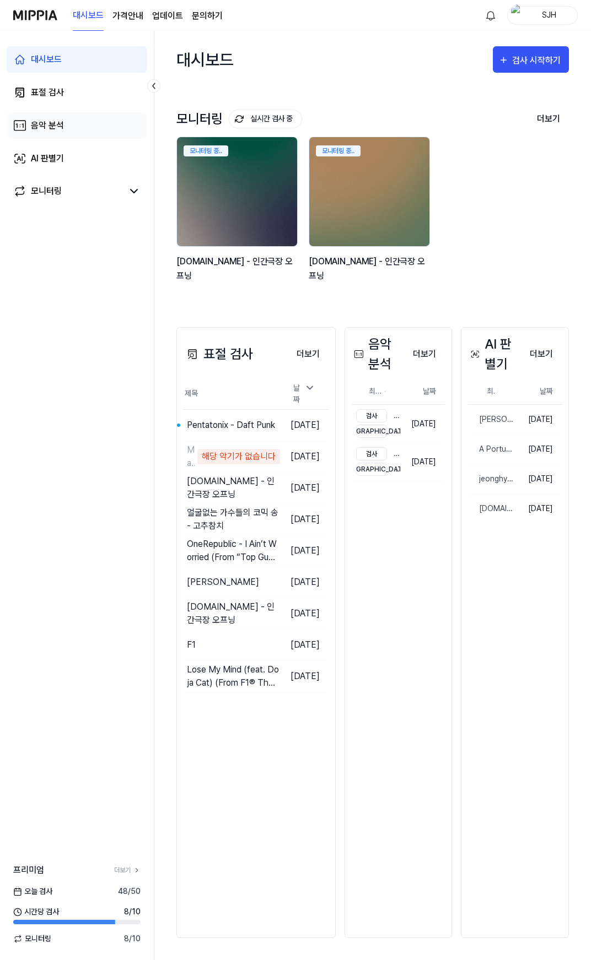
click at [66, 117] on link "음악 분석" at bounding box center [77, 125] width 140 height 26
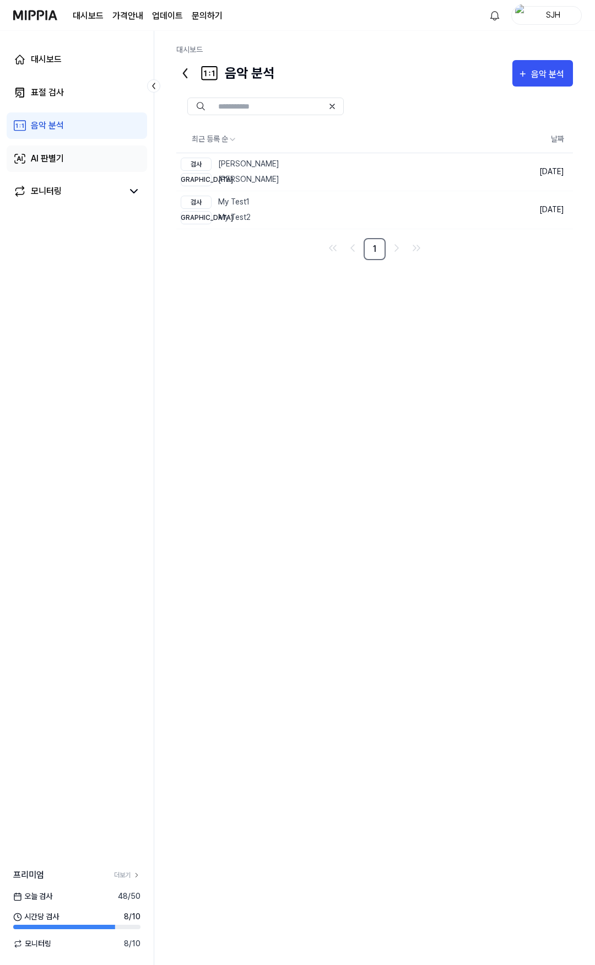
click at [60, 153] on div "AI 판별기" at bounding box center [47, 158] width 33 height 13
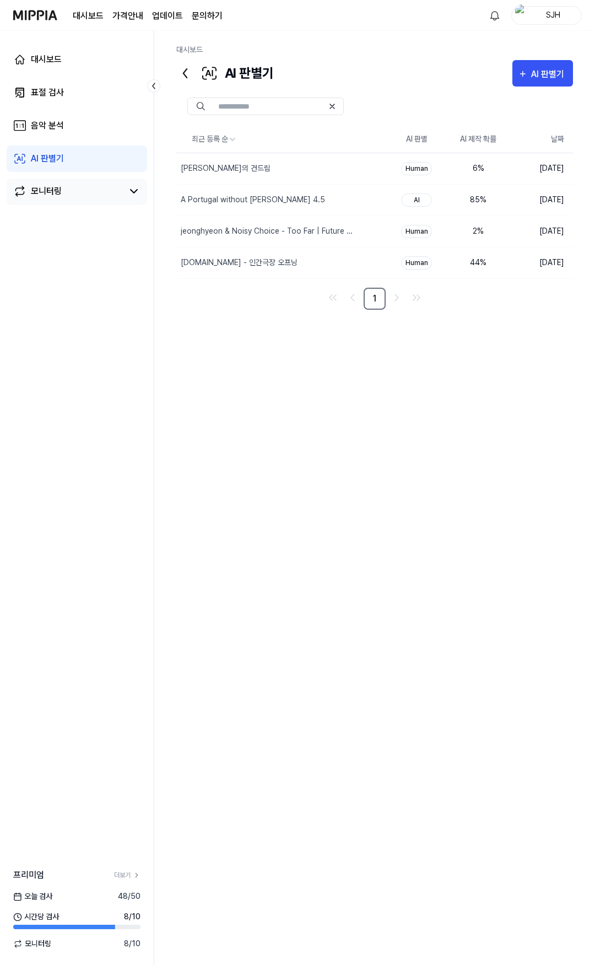
click at [58, 182] on div "모니터링" at bounding box center [77, 192] width 140 height 26
click at [53, 187] on div "모니터링" at bounding box center [46, 191] width 31 height 13
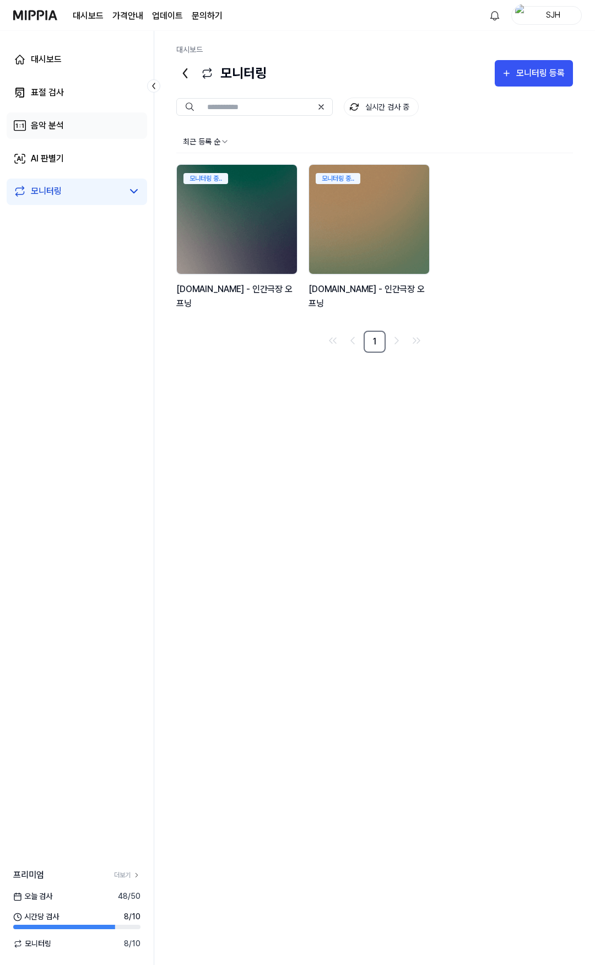
click at [62, 128] on div "음악 분석" at bounding box center [47, 125] width 33 height 13
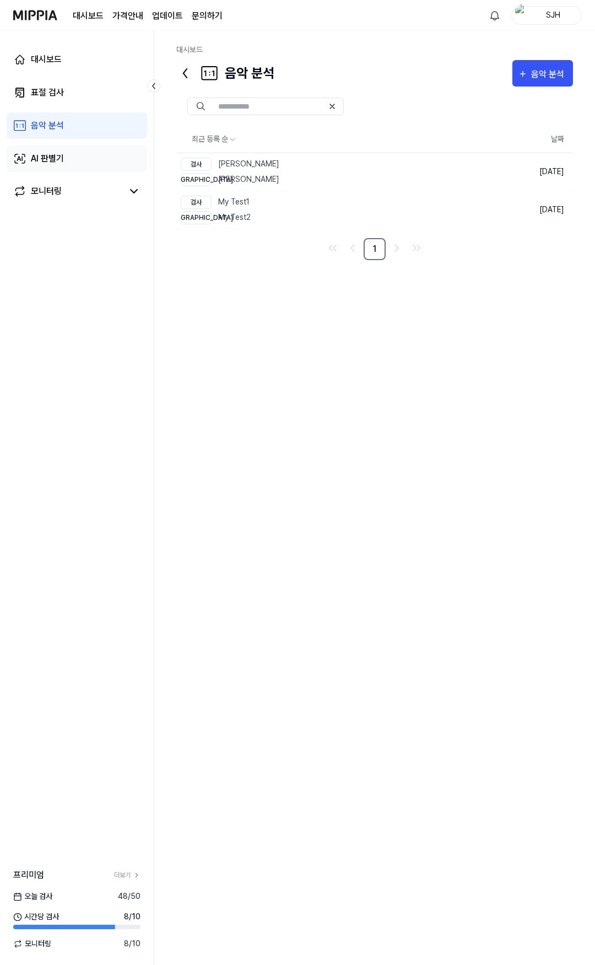
click at [60, 156] on div "AI 판별기" at bounding box center [47, 158] width 33 height 13
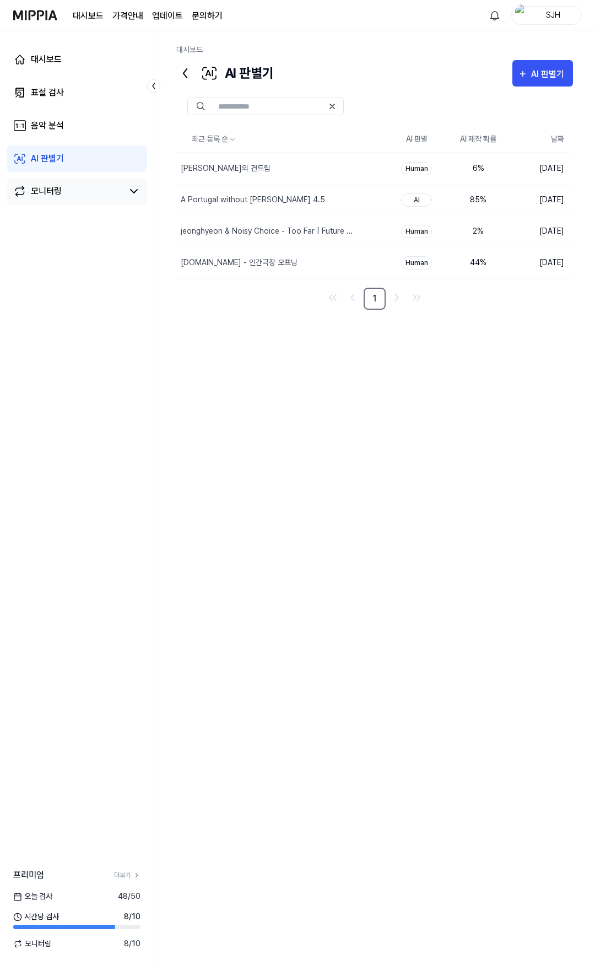
click at [45, 191] on div "모니터링" at bounding box center [46, 191] width 31 height 13
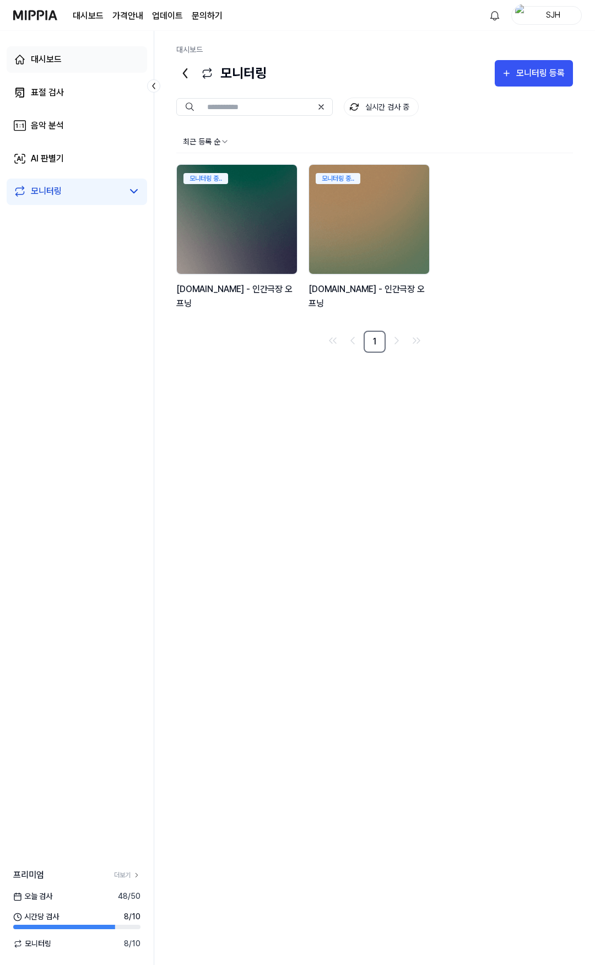
click at [69, 72] on link "대시보드" at bounding box center [77, 59] width 140 height 26
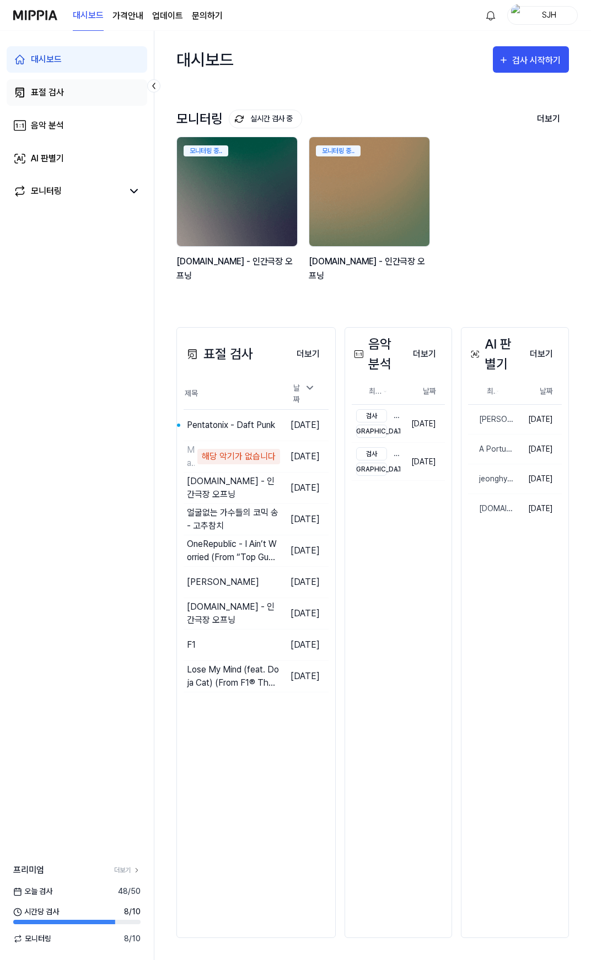
click at [62, 88] on div "표절 검사" at bounding box center [47, 92] width 33 height 13
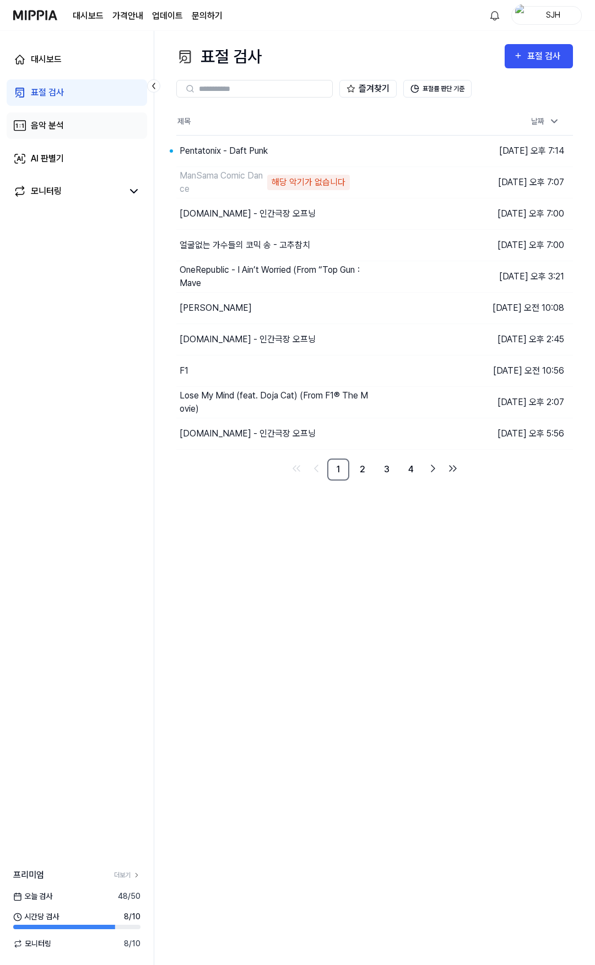
click at [61, 120] on div "음악 분석" at bounding box center [47, 125] width 33 height 13
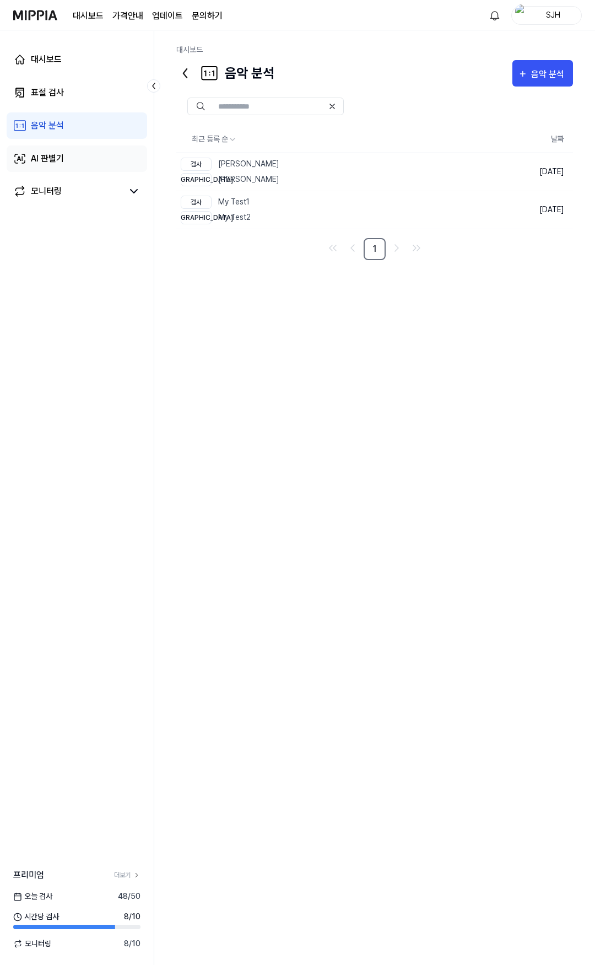
click at [60, 155] on div "AI 판별기" at bounding box center [47, 158] width 33 height 13
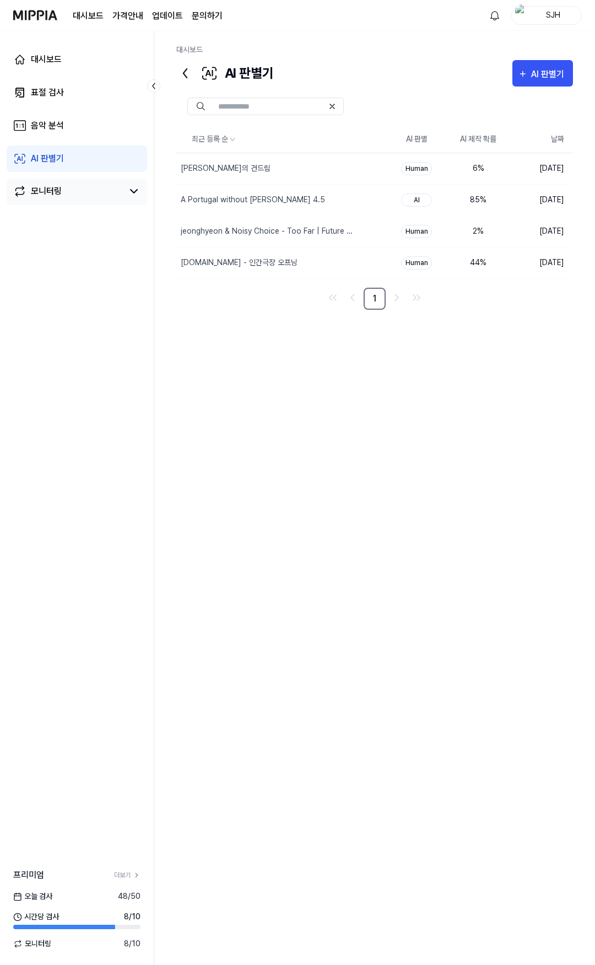
click at [59, 180] on div "모니터링" at bounding box center [77, 192] width 140 height 26
click at [51, 193] on div "모니터링" at bounding box center [46, 191] width 31 height 13
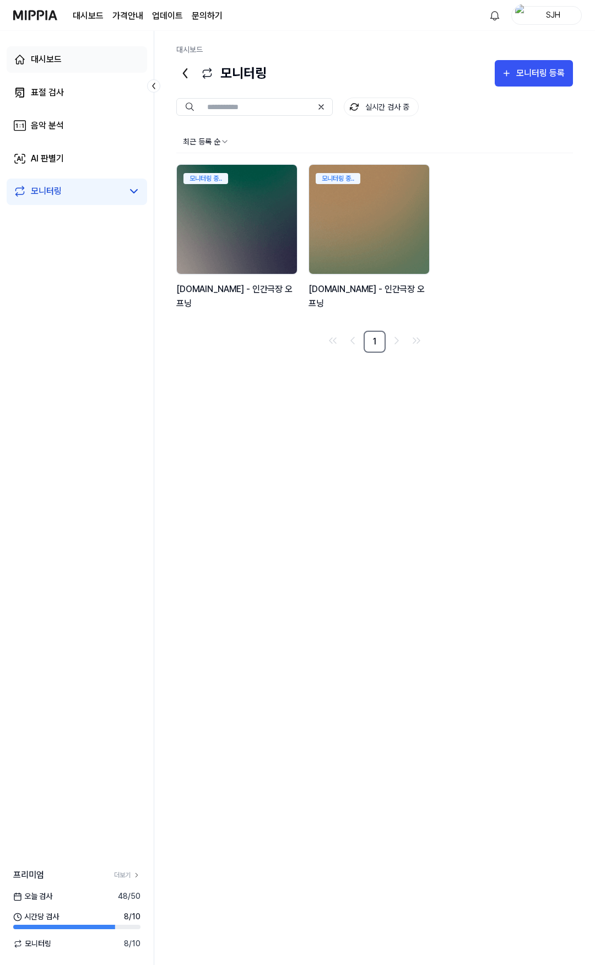
click at [66, 64] on link "대시보드" at bounding box center [77, 59] width 140 height 26
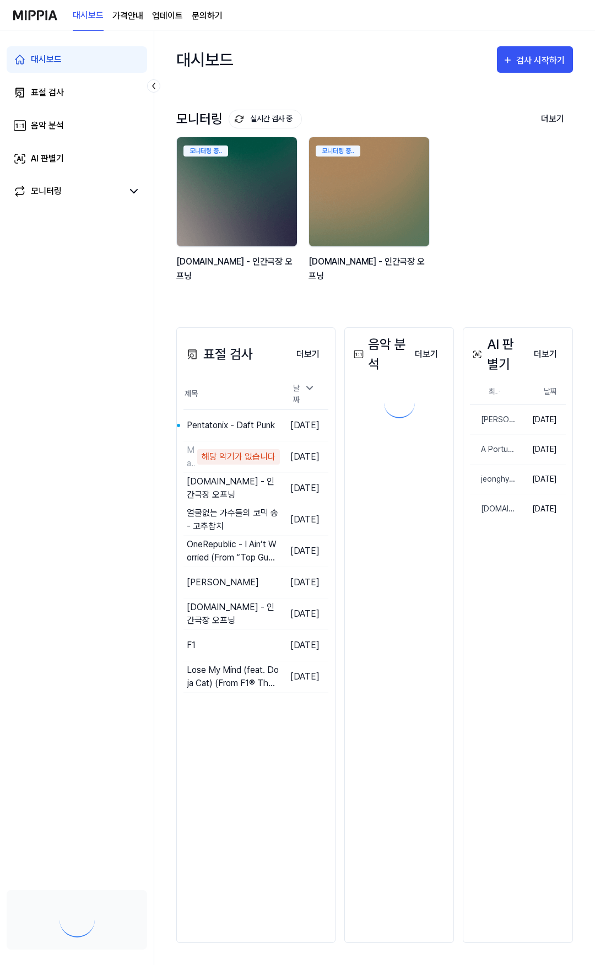
click at [61, 93] on div "표절 검사" at bounding box center [47, 92] width 33 height 13
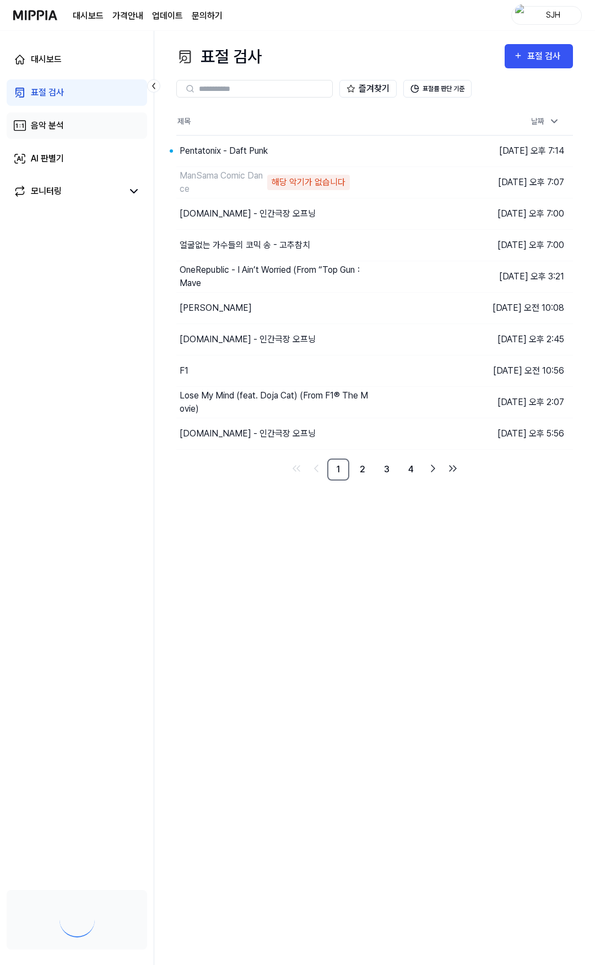
click at [59, 113] on link "음악 분석" at bounding box center [77, 125] width 140 height 26
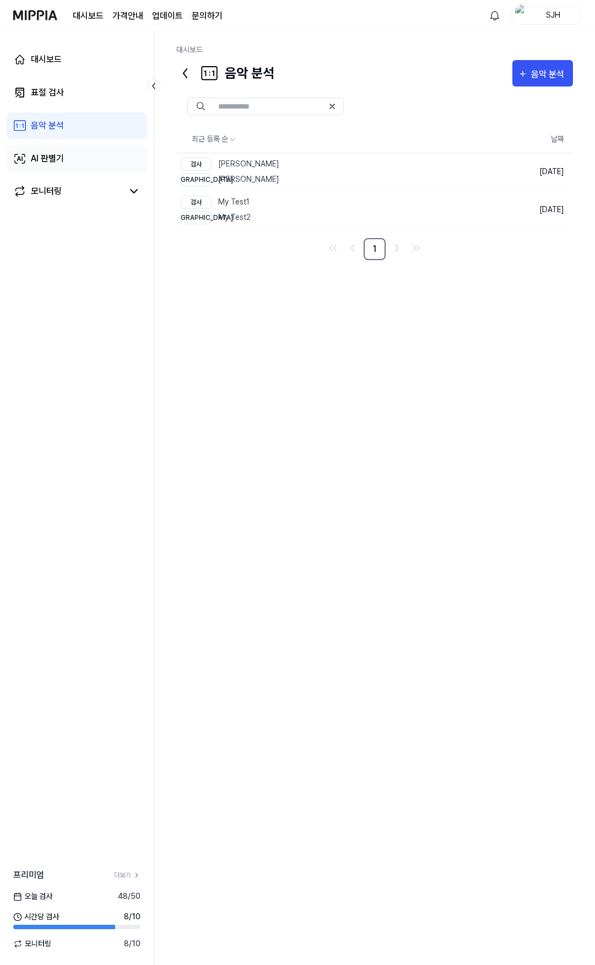
click at [60, 150] on link "AI 판별기" at bounding box center [77, 158] width 140 height 26
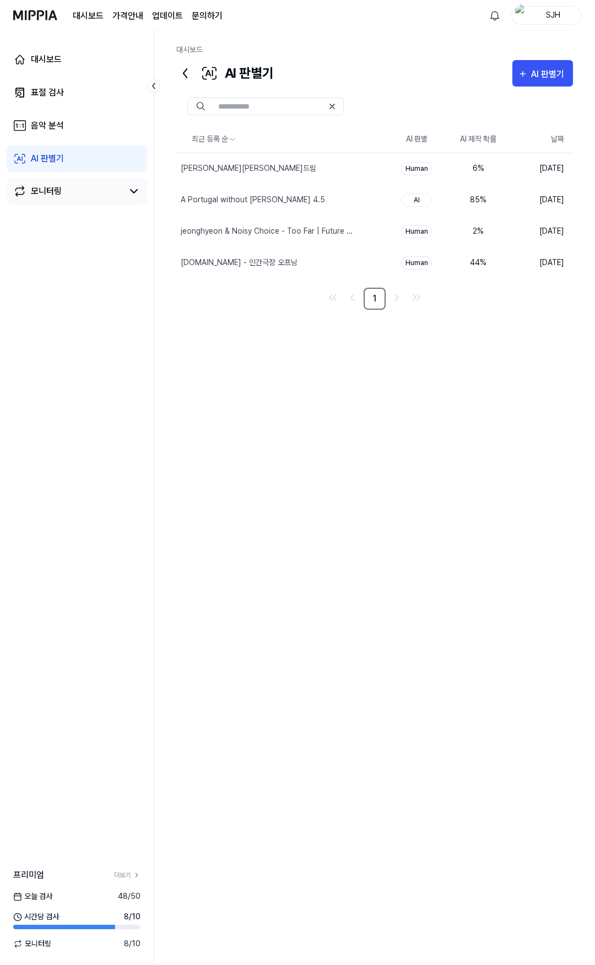
click at [59, 185] on div "모니터링" at bounding box center [46, 191] width 31 height 13
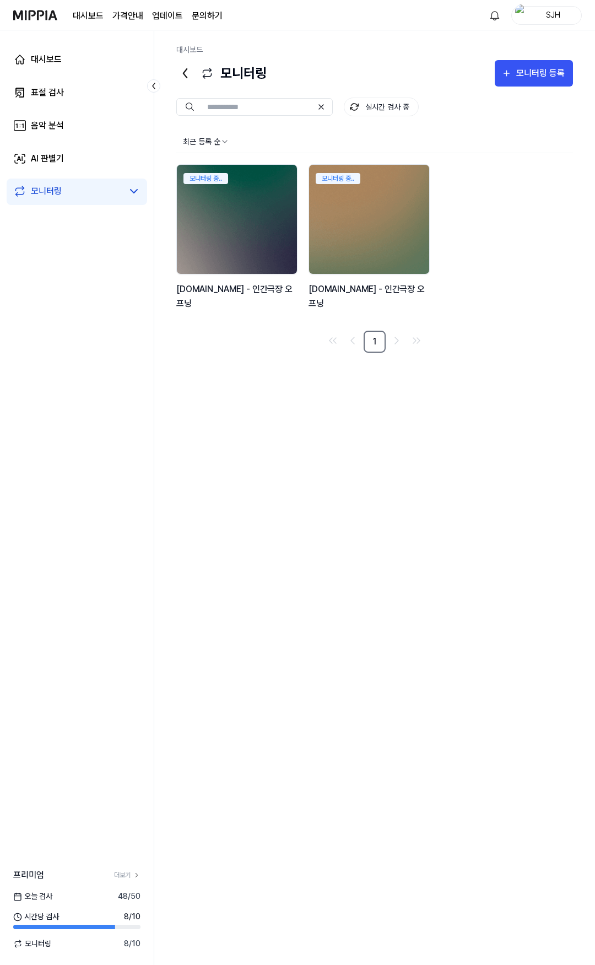
click at [409, 411] on div "최근 등록 순 모니터링 중.. y2mate.com - 인간극장 오프닝 모니터링 중.. y2mate.com - 인간극장 오프닝 1" at bounding box center [374, 538] width 397 height 815
click at [81, 104] on link "표절 검사" at bounding box center [77, 92] width 140 height 26
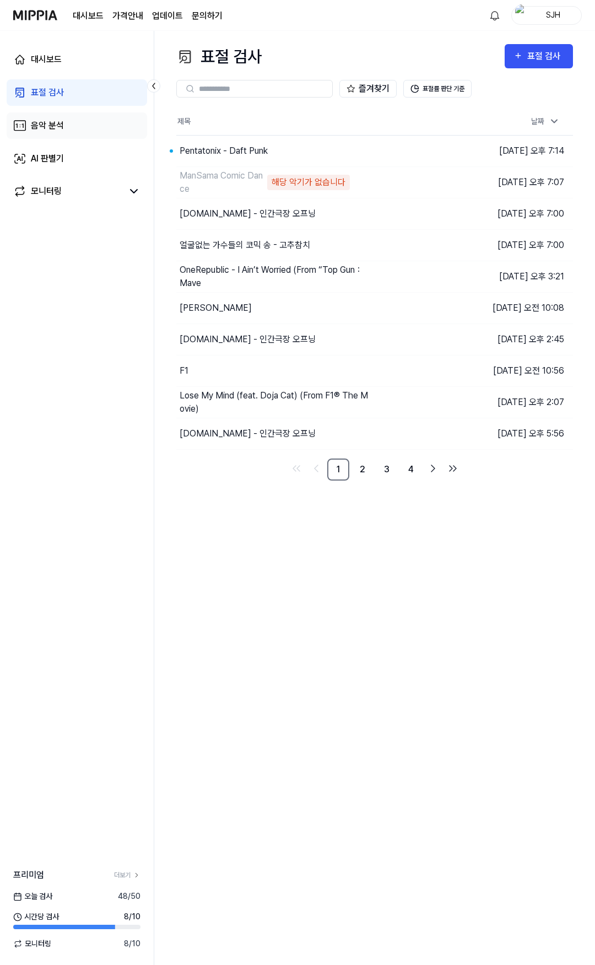
click at [74, 118] on link "음악 분석" at bounding box center [77, 125] width 140 height 26
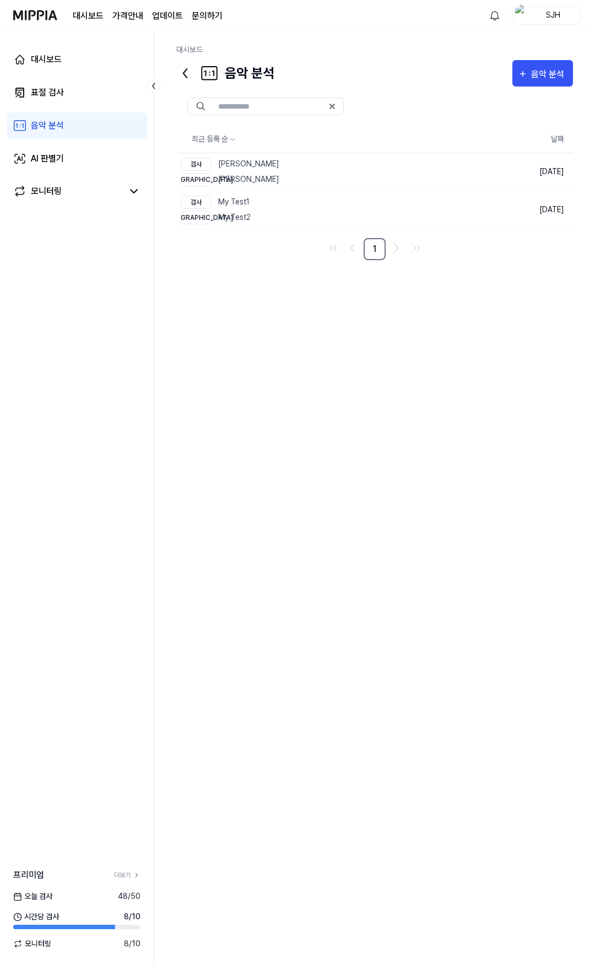
click at [72, 138] on link "음악 분석" at bounding box center [77, 125] width 140 height 26
click at [75, 158] on link "AI 판별기" at bounding box center [77, 158] width 140 height 26
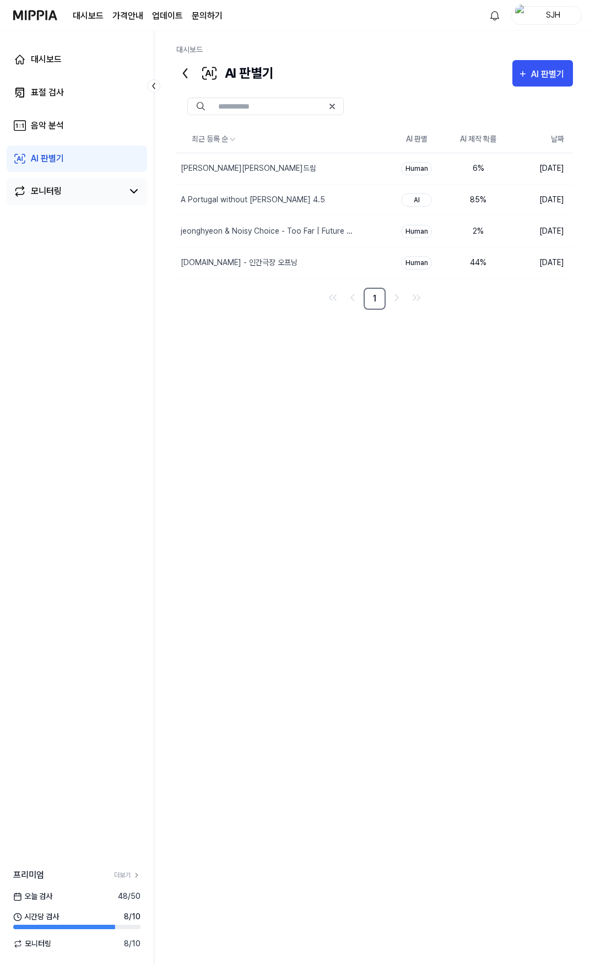
click at [72, 192] on link "모니터링" at bounding box center [68, 191] width 110 height 13
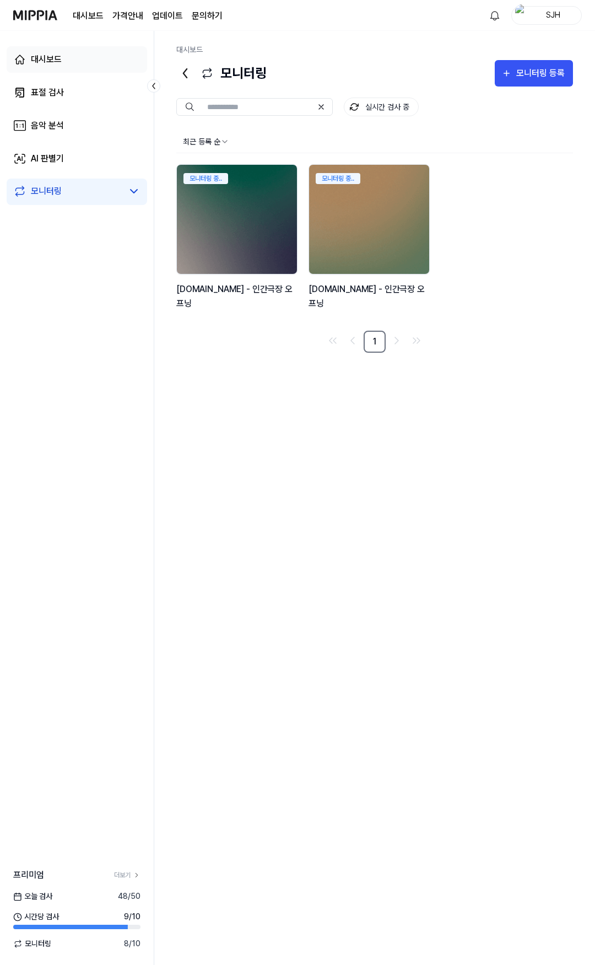
click at [67, 63] on link "대시보드" at bounding box center [77, 59] width 140 height 26
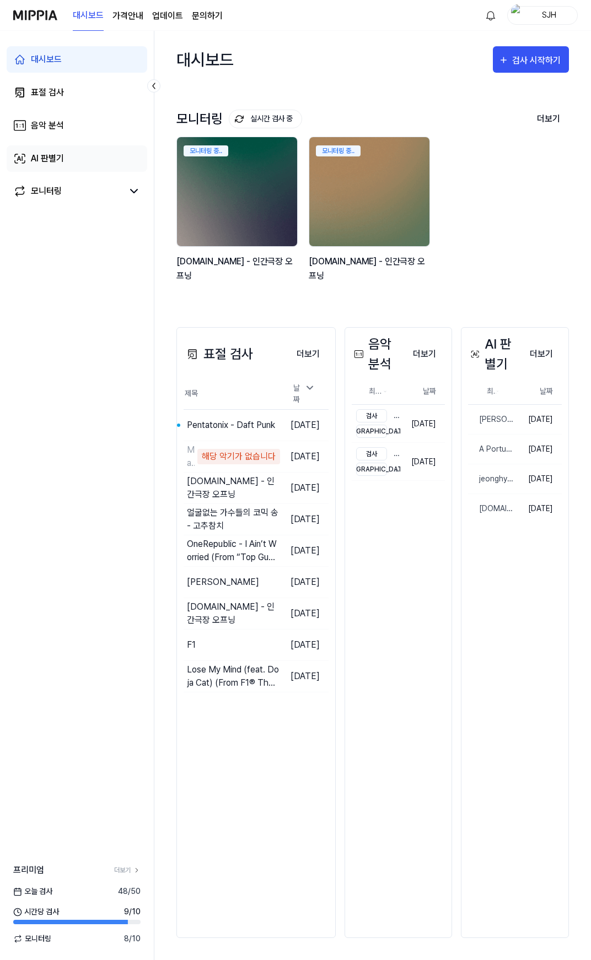
click at [58, 151] on link "AI 판별기" at bounding box center [77, 158] width 140 height 26
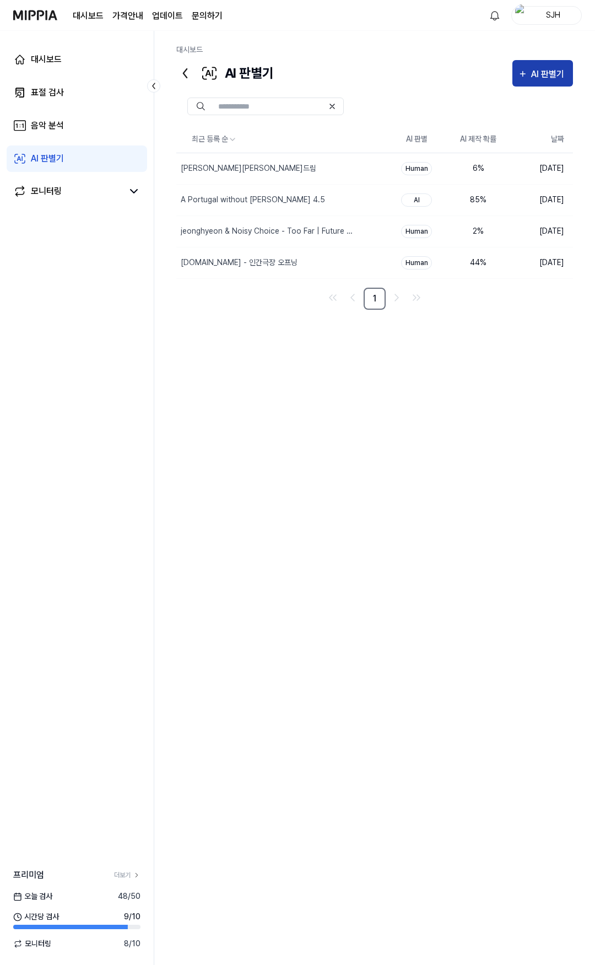
click at [533, 73] on div "AI 판별기" at bounding box center [549, 74] width 36 height 14
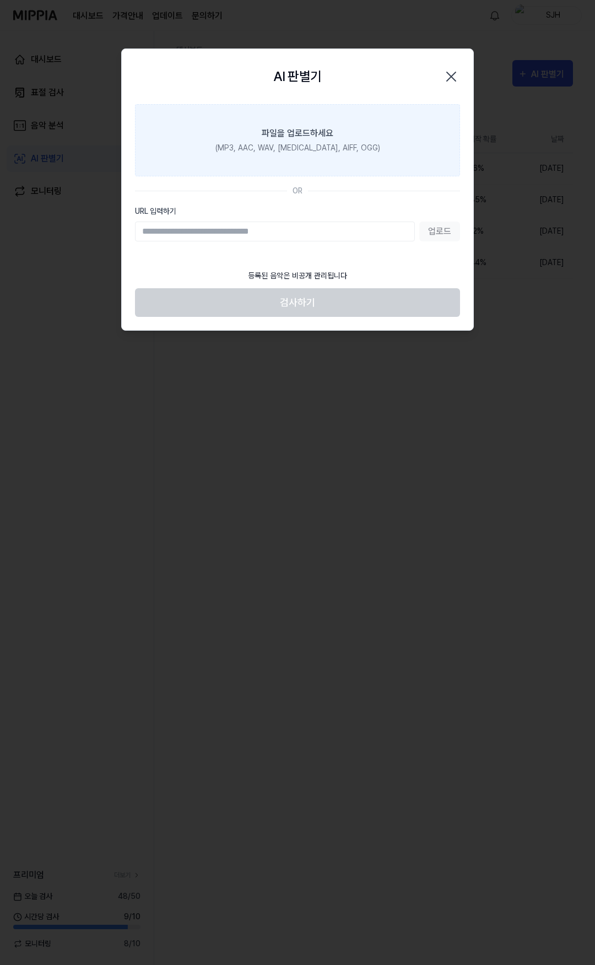
click at [348, 138] on label "파일을 업로드하세요 (MP3, AAC, WAV, FLAC, AIFF, OGG)" at bounding box center [297, 140] width 325 height 72
click at [0, 0] on input "파일을 업로드하세요 (MP3, AAC, WAV, FLAC, AIFF, OGG)" at bounding box center [0, 0] width 0 height 0
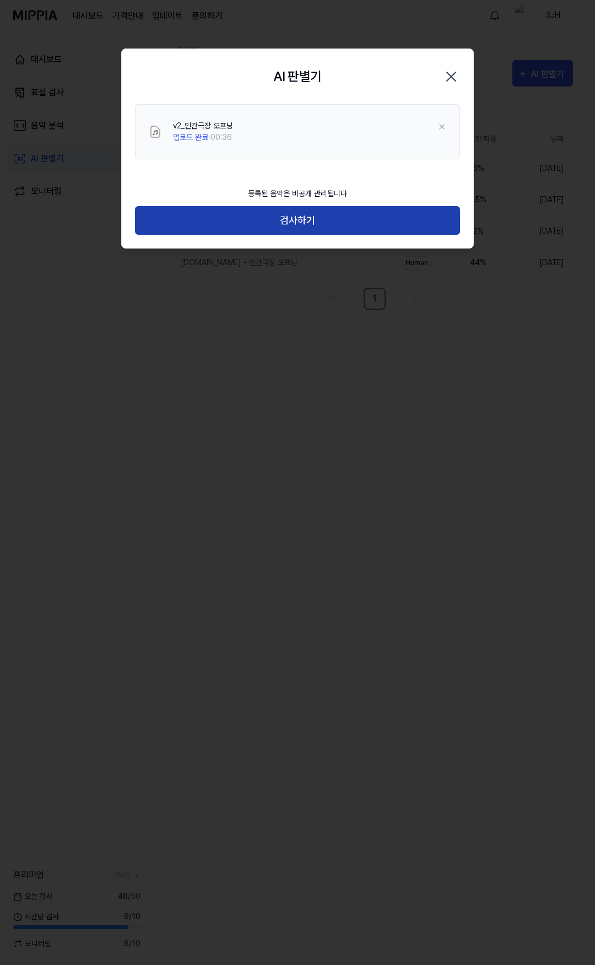
click at [259, 219] on button "검사하기" at bounding box center [297, 220] width 325 height 29
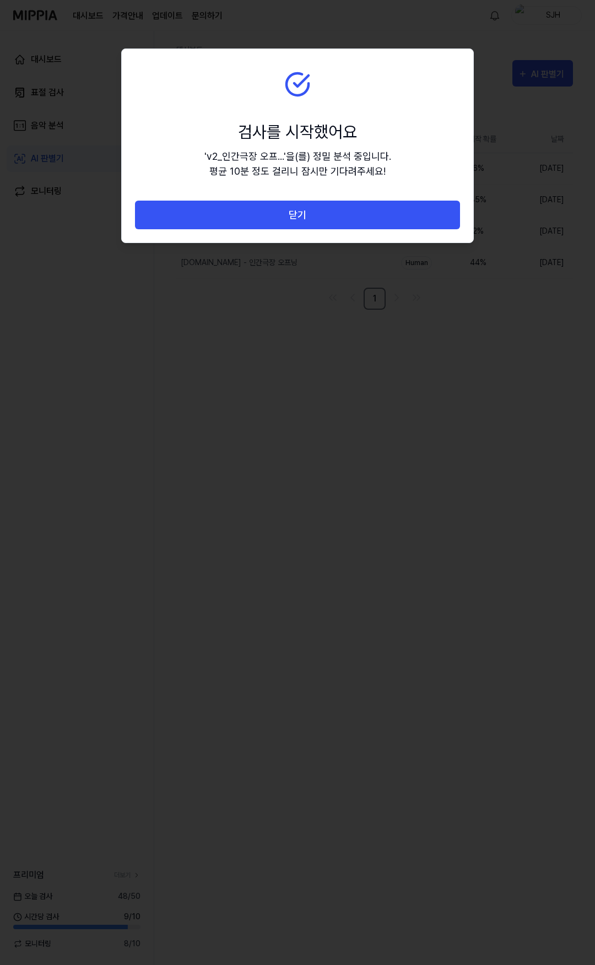
click at [259, 219] on button "닫기" at bounding box center [297, 215] width 325 height 29
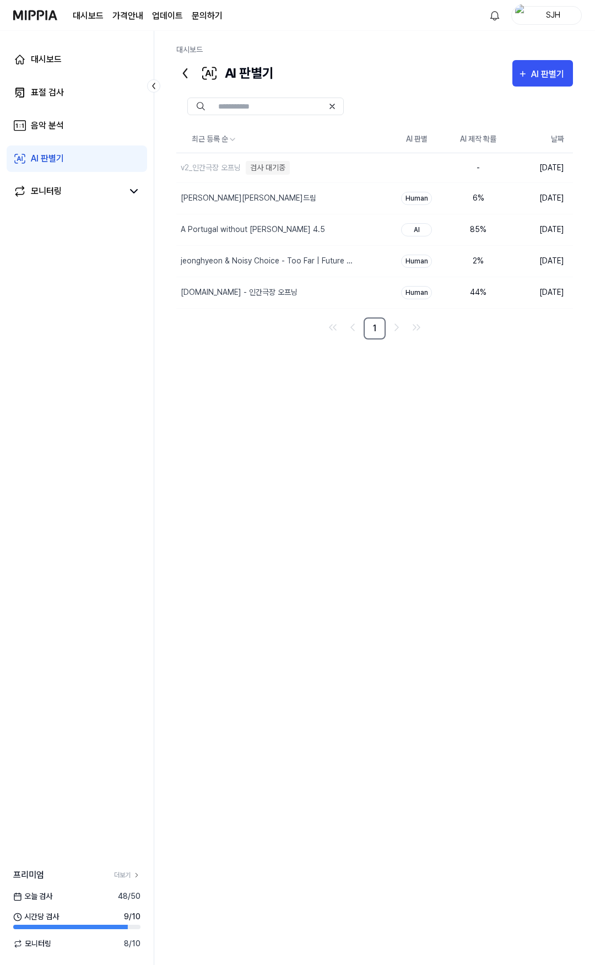
click at [305, 422] on div "최근 등록 순 AI 판별 AI 제작 확률 날짜 v2_인간극장 오프닝 검사 대기중 삭제 - 2025.09.08. 김창섭의 건드림 삭제 Human…" at bounding box center [374, 439] width 397 height 627
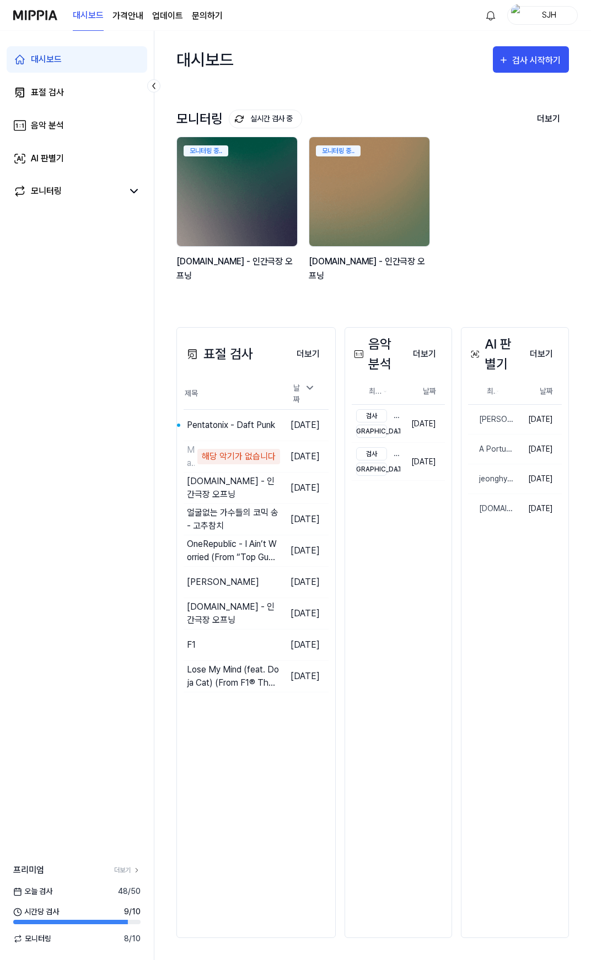
click at [340, 44] on div "대시보드 검사 시작하기" at bounding box center [372, 59] width 392 height 57
